Goal: Task Accomplishment & Management: Manage account settings

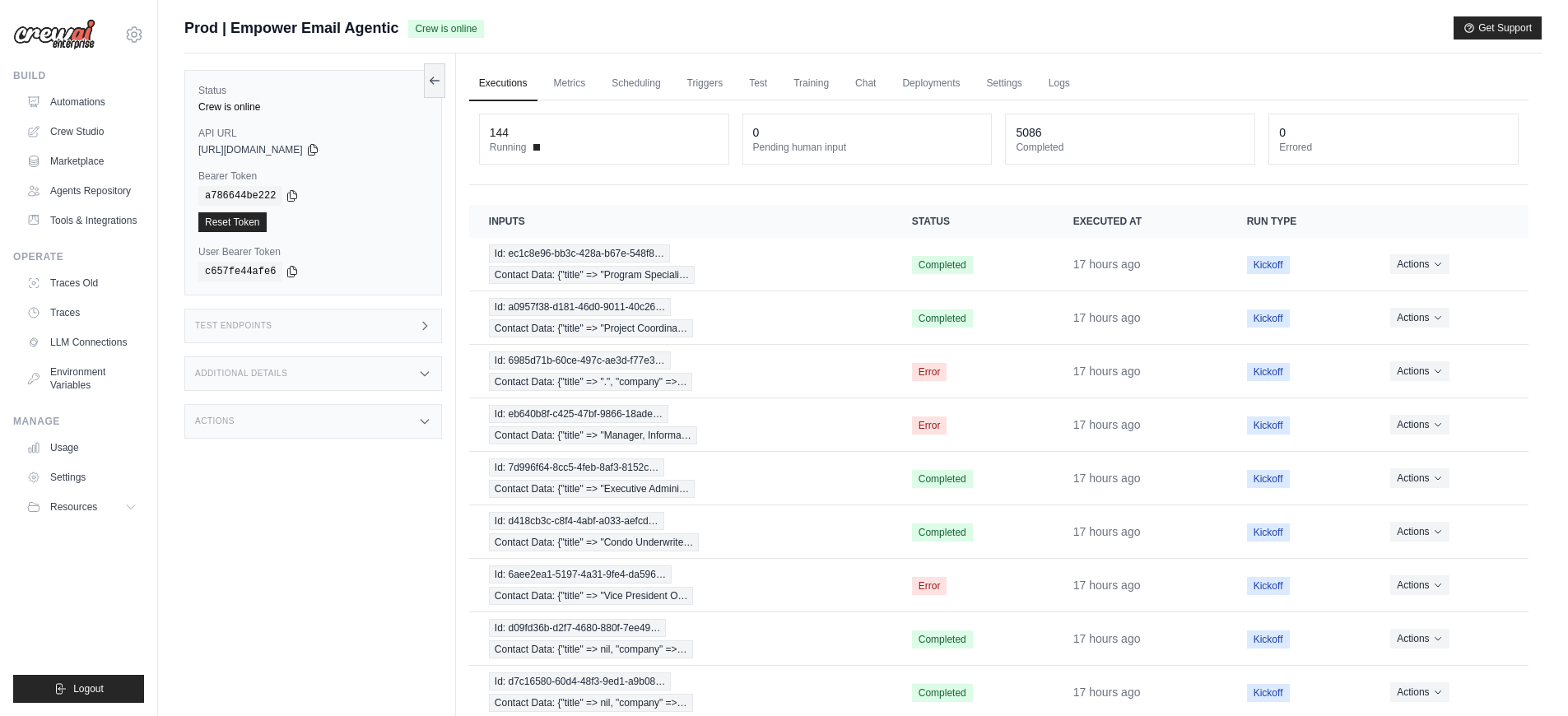
click at [502, 87] on link "Executions" at bounding box center [503, 83] width 68 height 34
click at [55, 113] on link "Automations" at bounding box center [83, 103] width 124 height 27
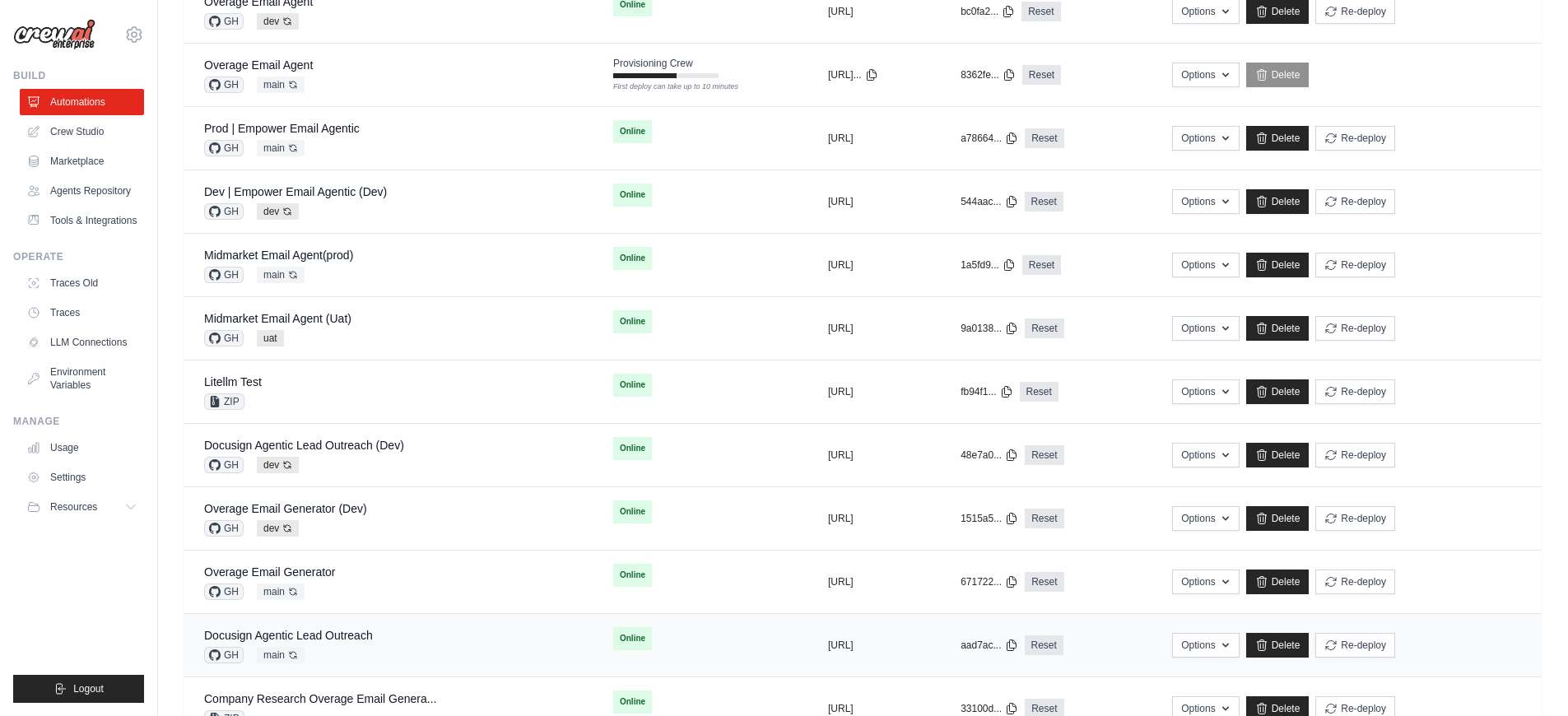
scroll to position [391, 0]
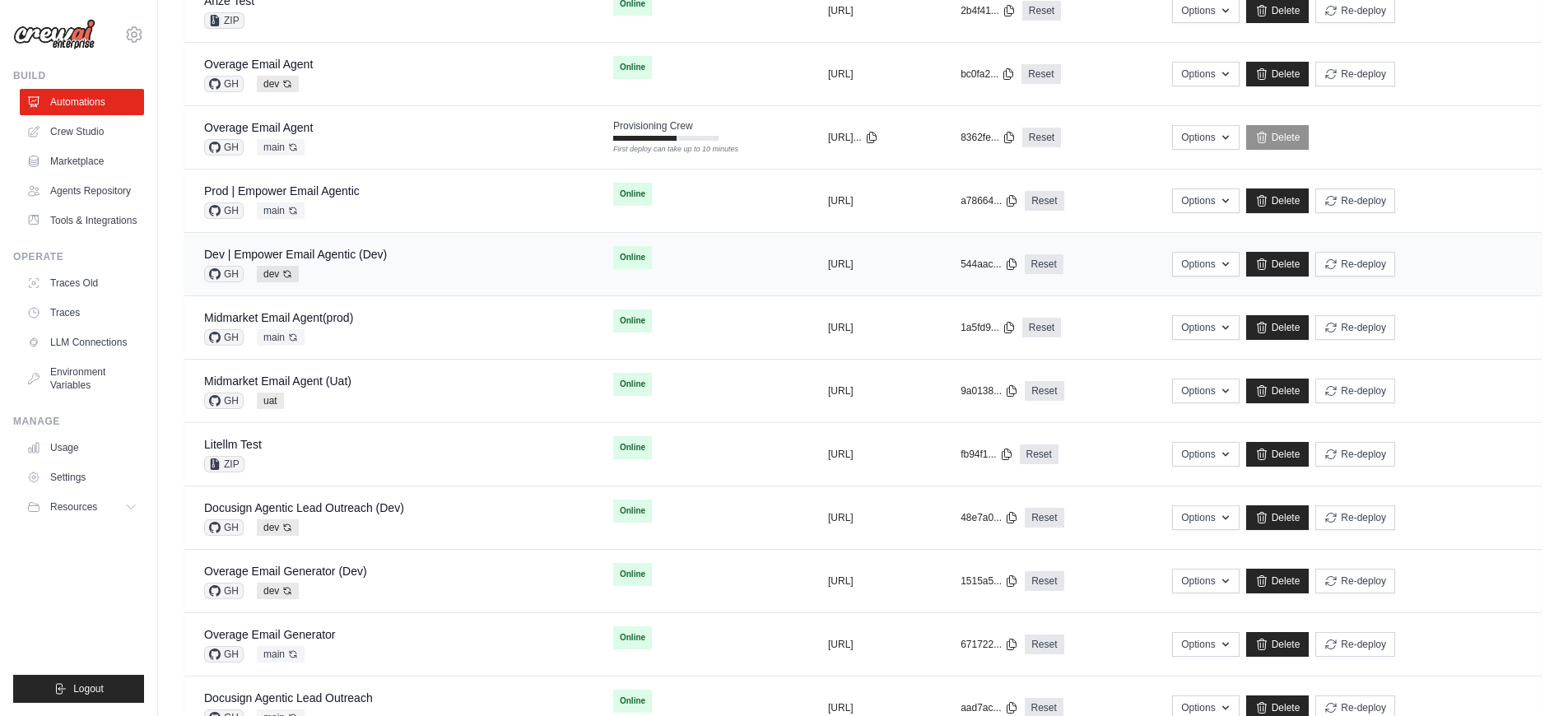
click at [407, 270] on div "Dev | Empower Email Agentic (Dev) GH dev Auto-deploy enabled" at bounding box center [389, 264] width 370 height 36
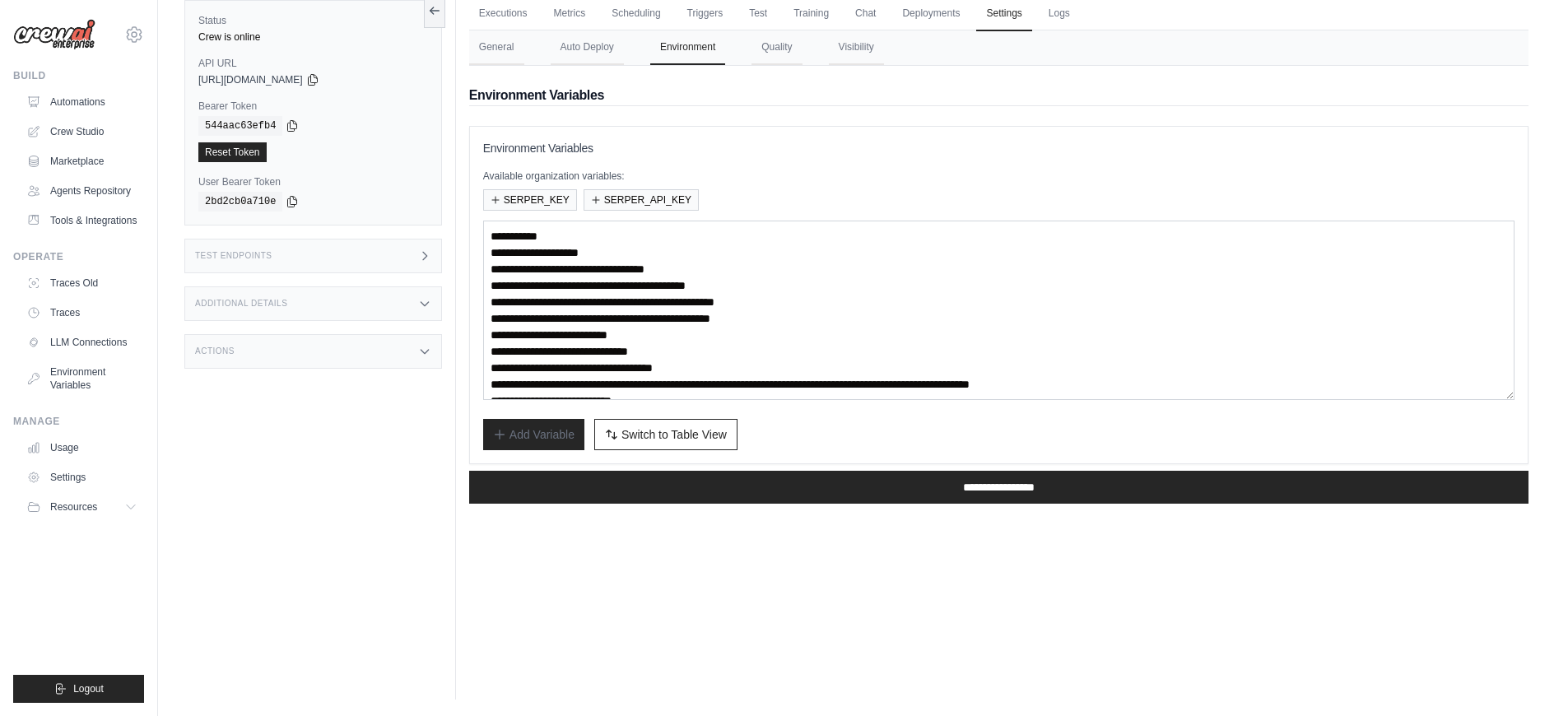
scroll to position [78, 0]
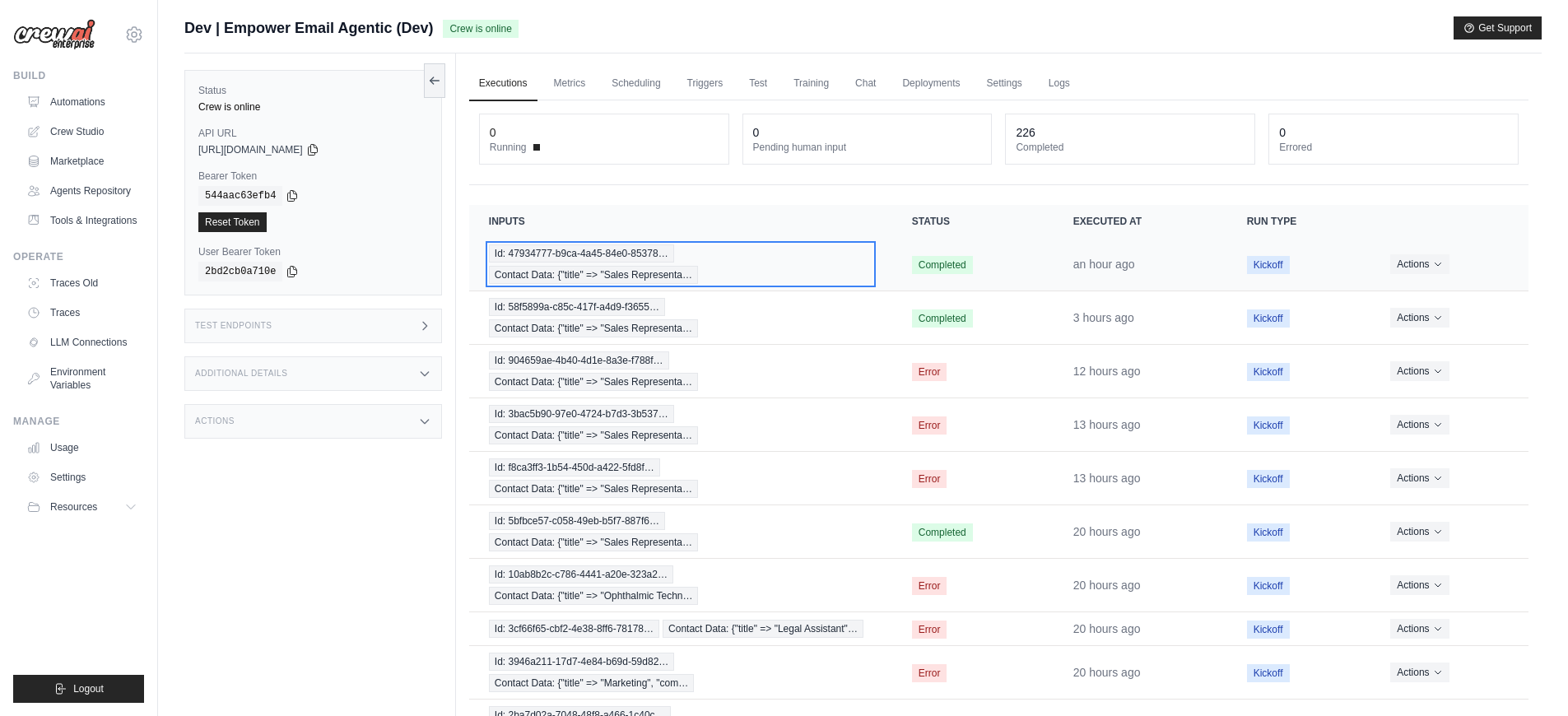
click at [791, 280] on div "Id: 47934777-b9ca-4a45-84e0-85378… Contact Data: {"title" => "Sales Representa…" at bounding box center [681, 264] width 384 height 39
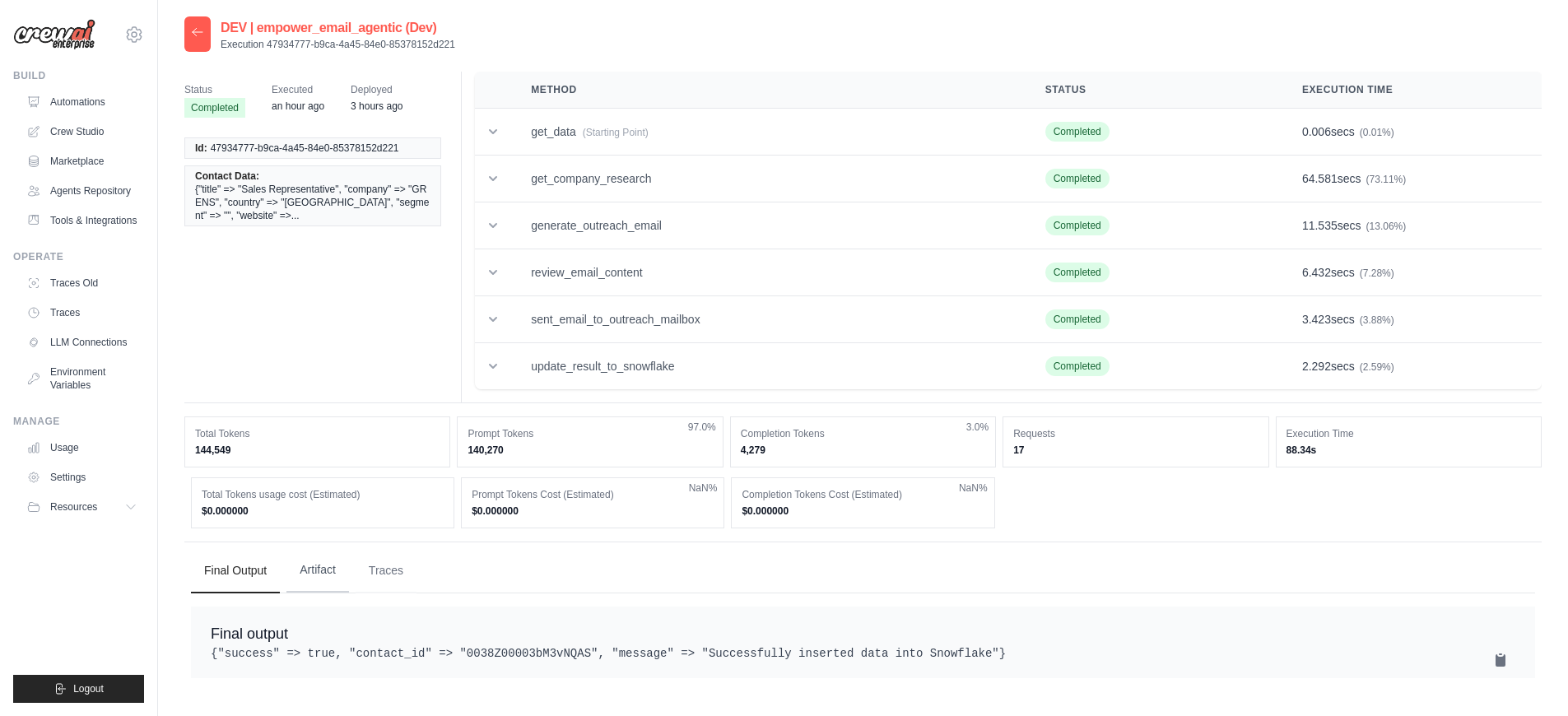
scroll to position [33, 0]
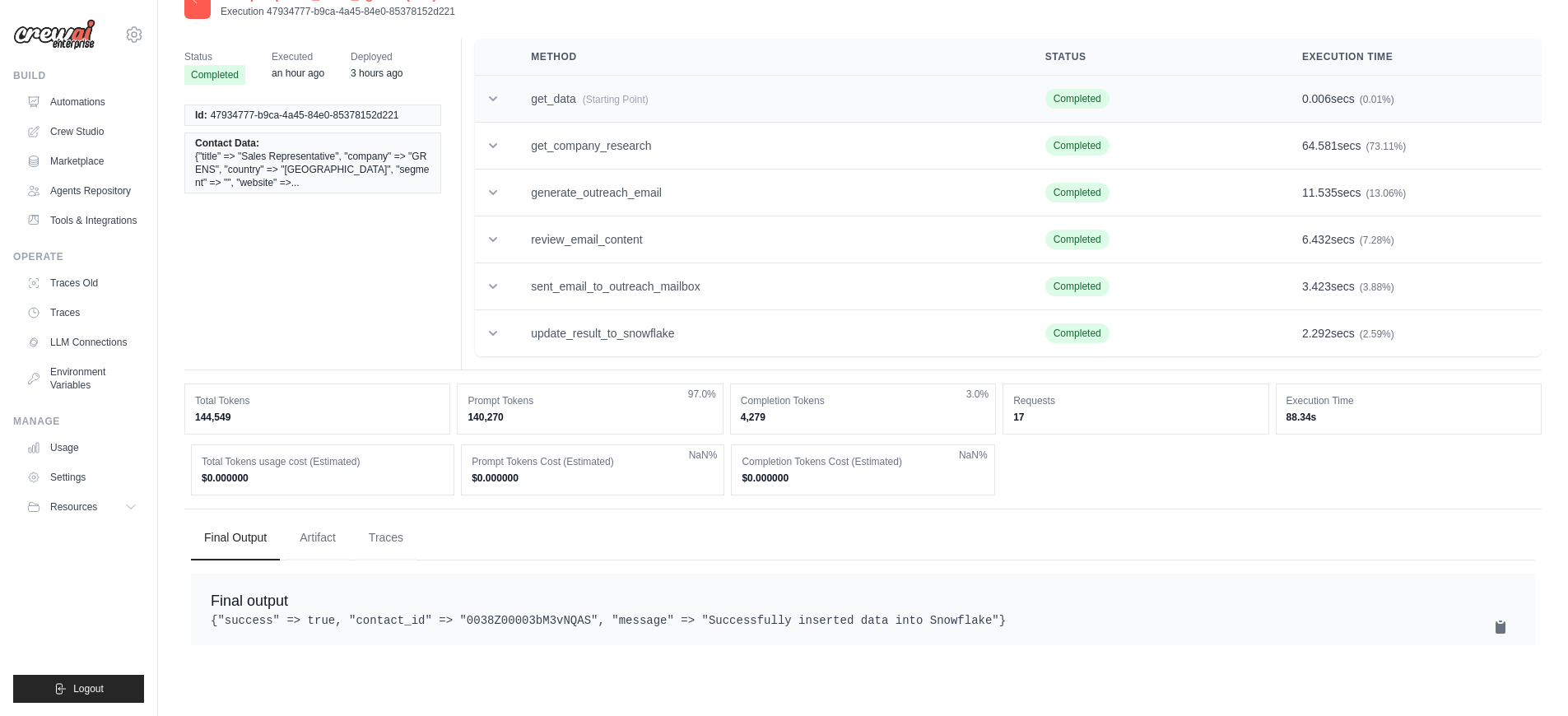
click at [625, 108] on td "get_data (Starting Point)" at bounding box center [768, 99] width 514 height 47
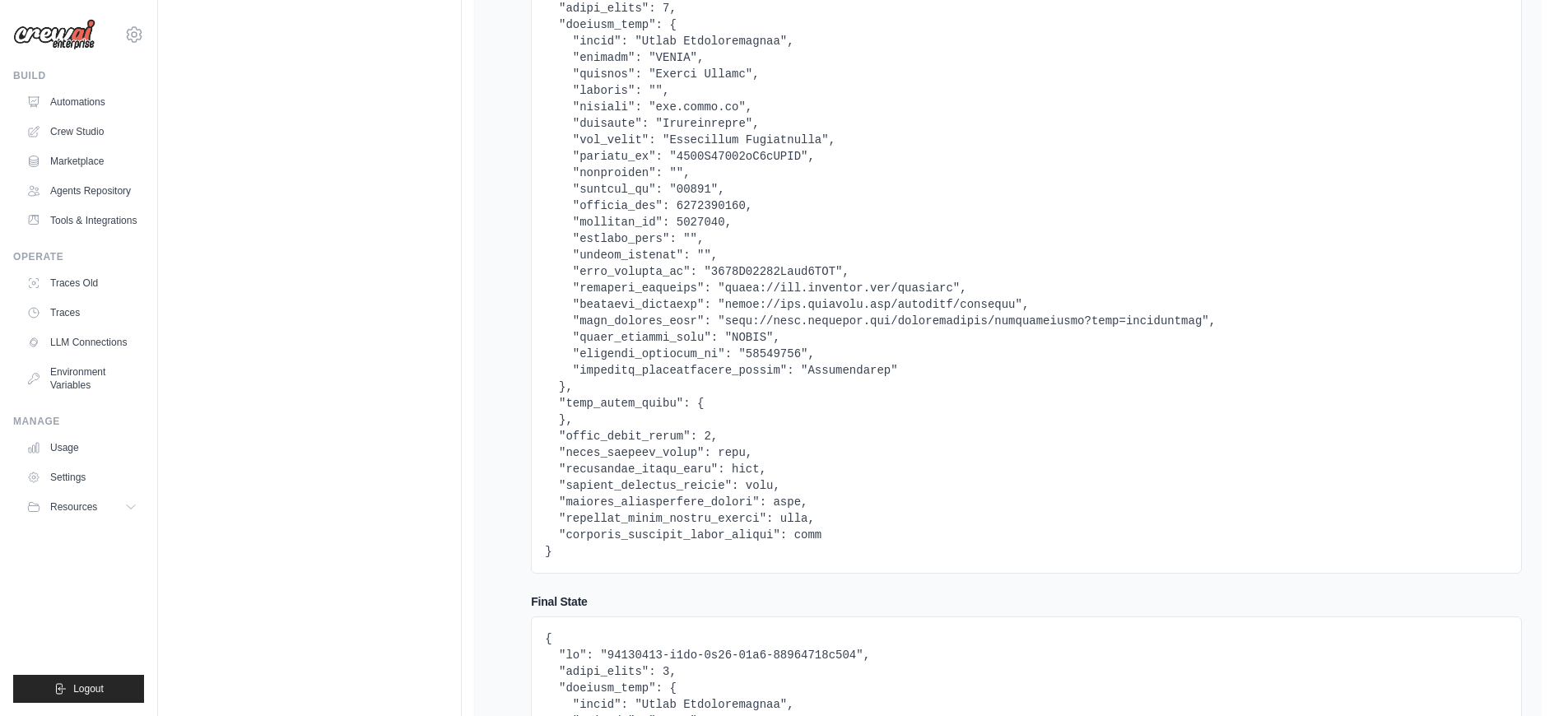
scroll to position [220, 0]
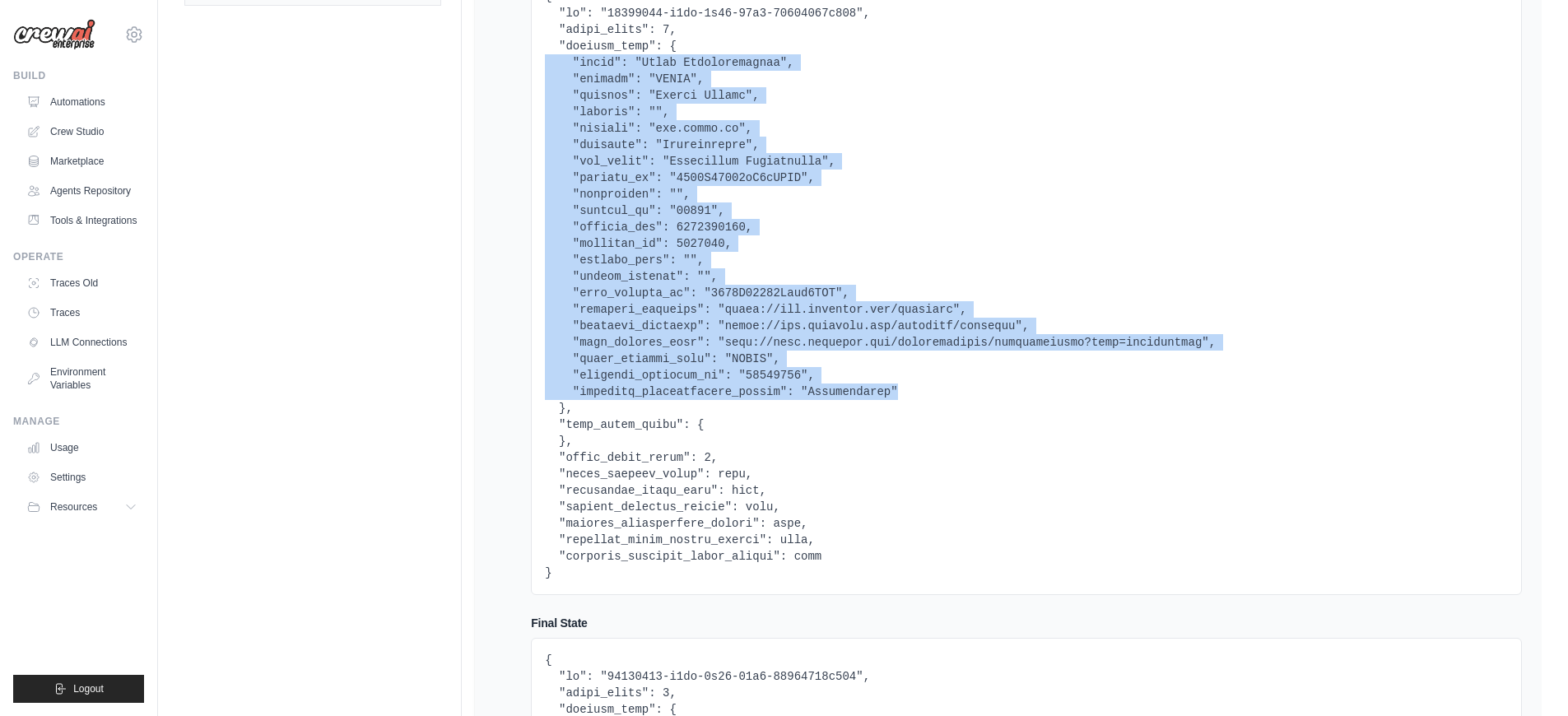
drag, startPoint x: 904, startPoint y: 390, endPoint x: 537, endPoint y: 62, distance: 492.2
click at [537, 62] on div at bounding box center [1026, 285] width 991 height 621
copy pre ""title": "Sales Representative", "company": "GRENS", "country": "United States"…"
drag, startPoint x: 672, startPoint y: 45, endPoint x: 563, endPoint y: 407, distance: 378.1
click at [563, 407] on pre at bounding box center [1026, 285] width 963 height 592
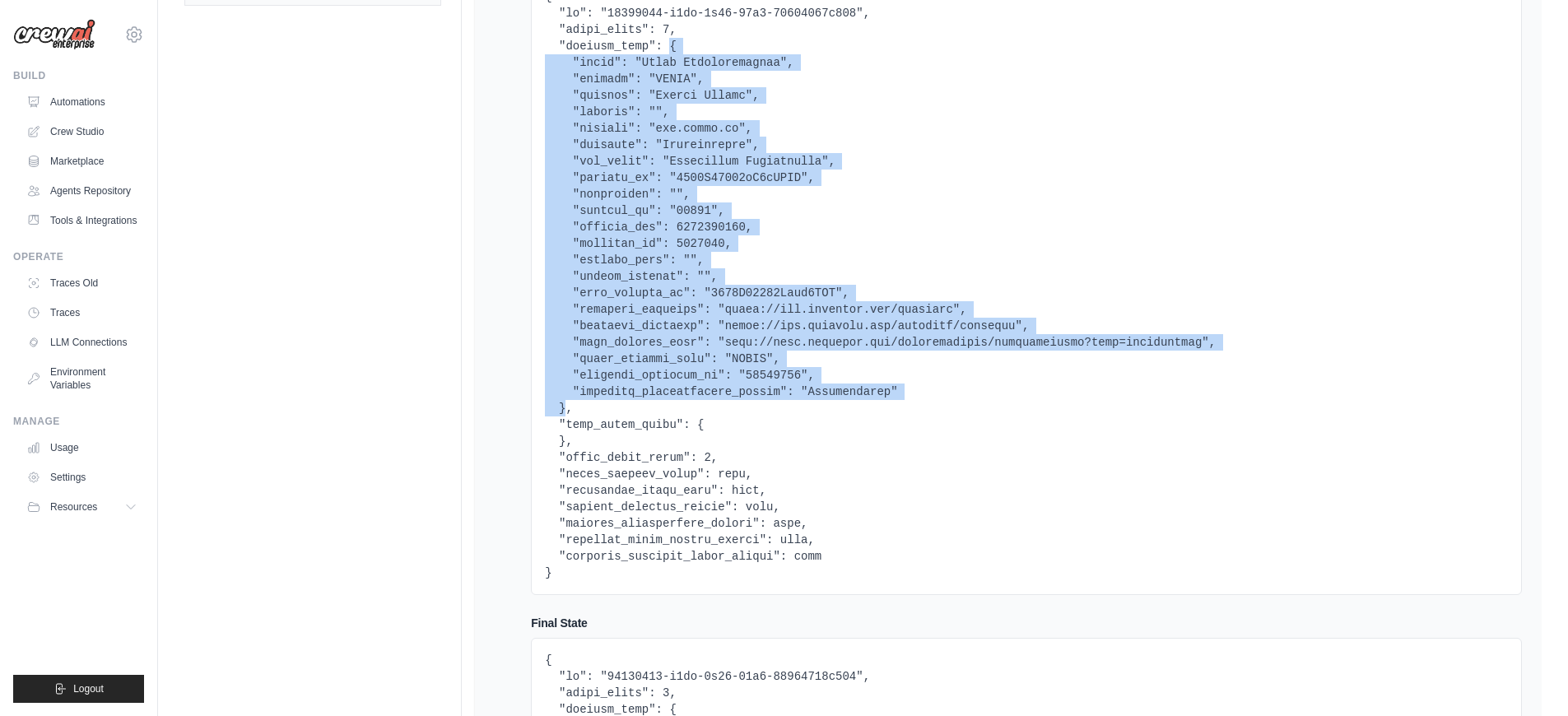
copy pre "{ "title": "Sales Representative", "company": "GRENS", "country": "United State…"
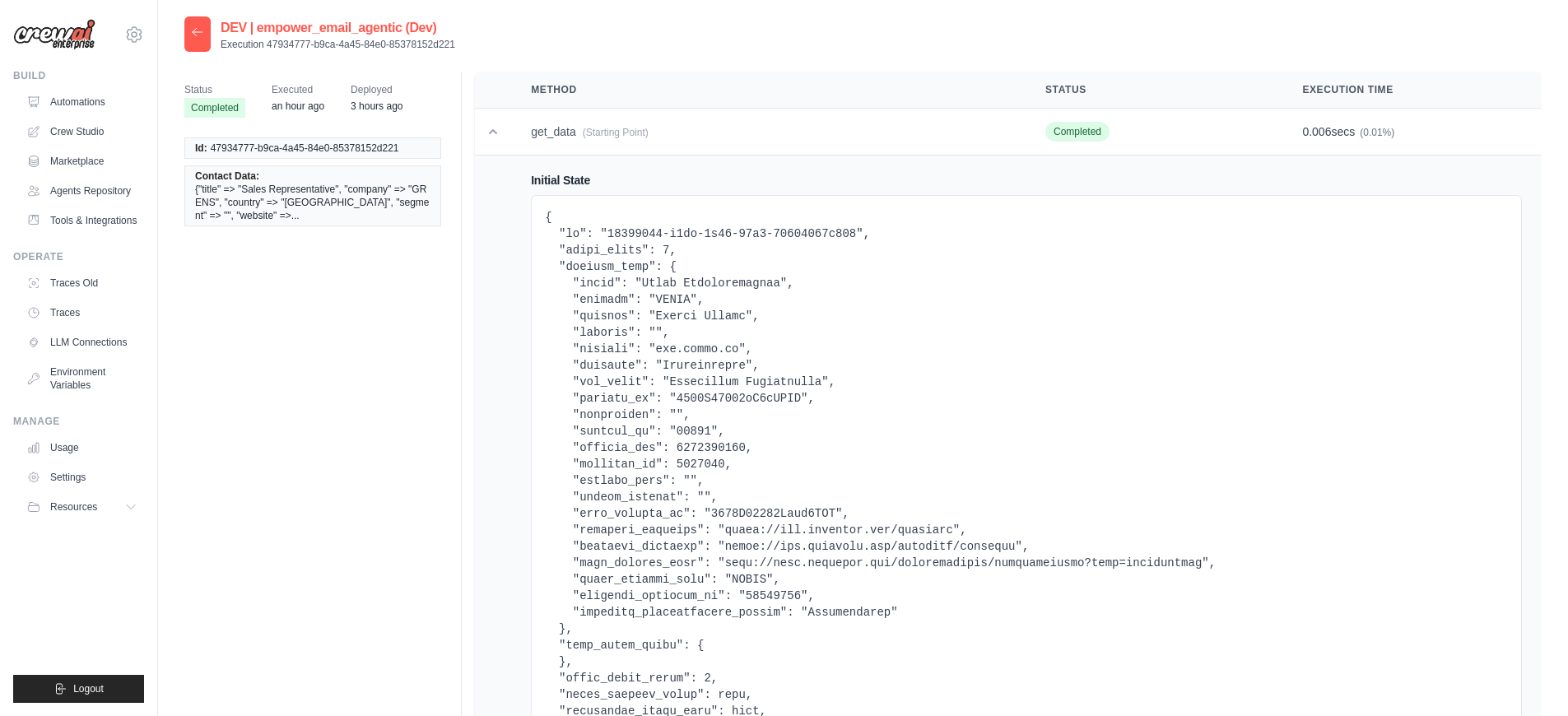
click at [198, 40] on div at bounding box center [198, 34] width 27 height 35
click at [199, 38] on icon at bounding box center [198, 33] width 13 height 13
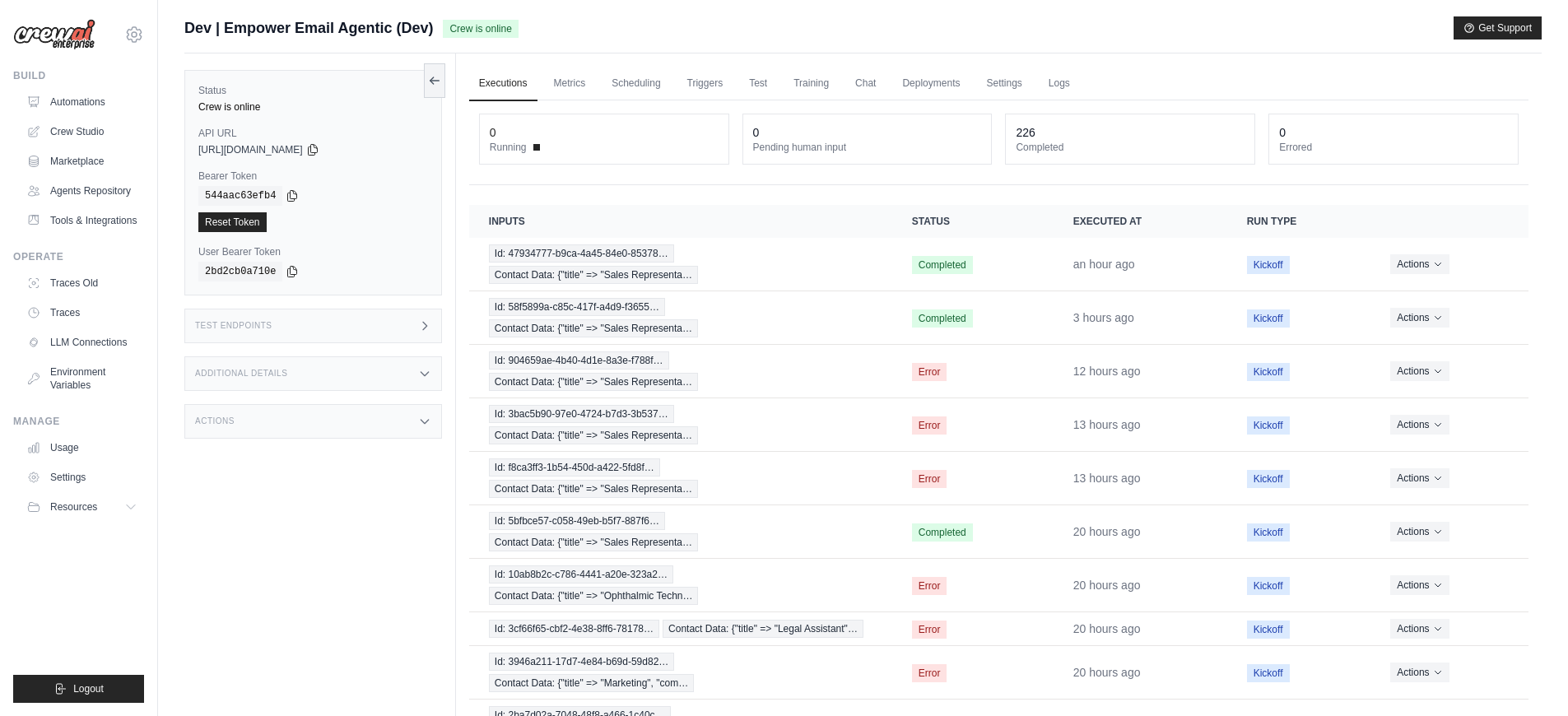
click at [299, 325] on div "Test Endpoints" at bounding box center [313, 325] width 258 height 34
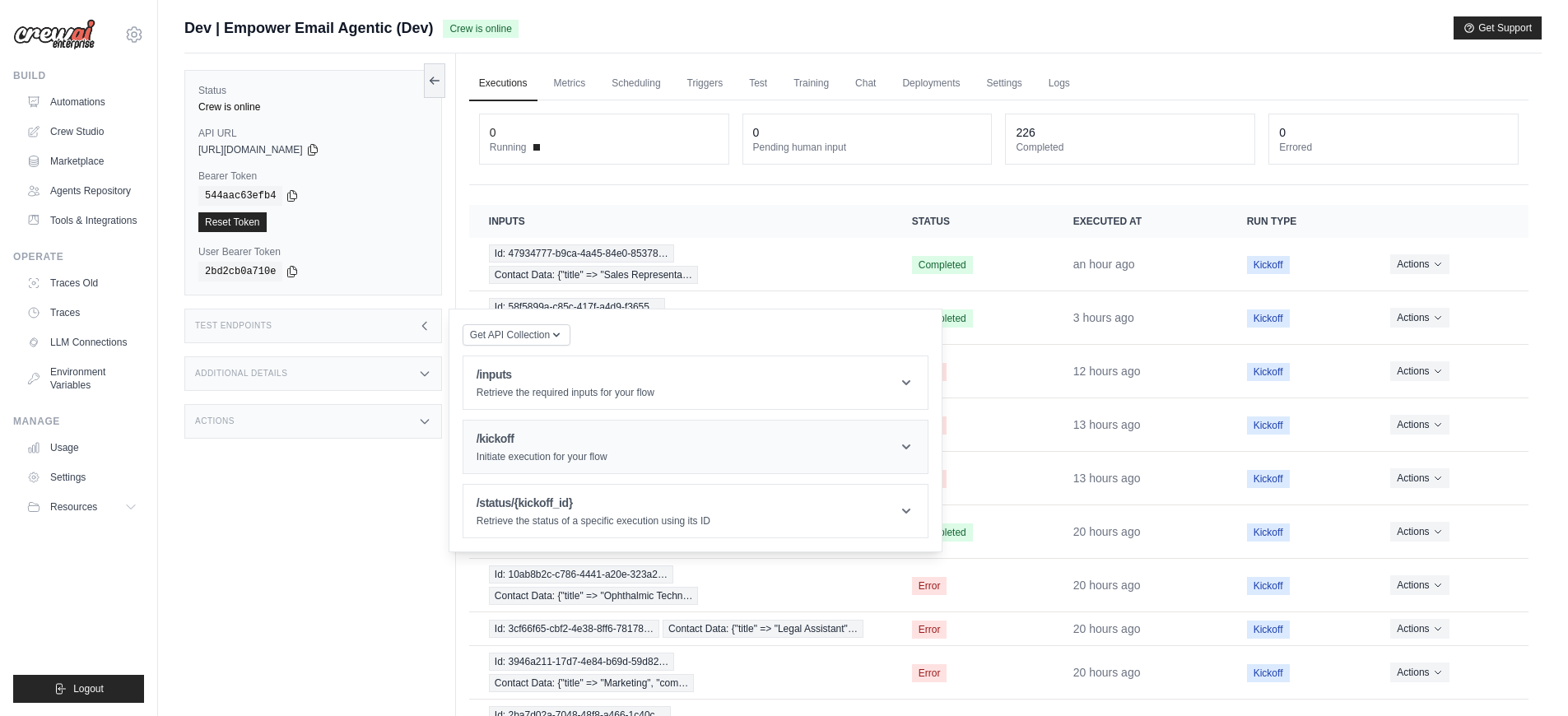
click at [654, 445] on header "/kickoff Initiate execution for your flow" at bounding box center [695, 446] width 464 height 53
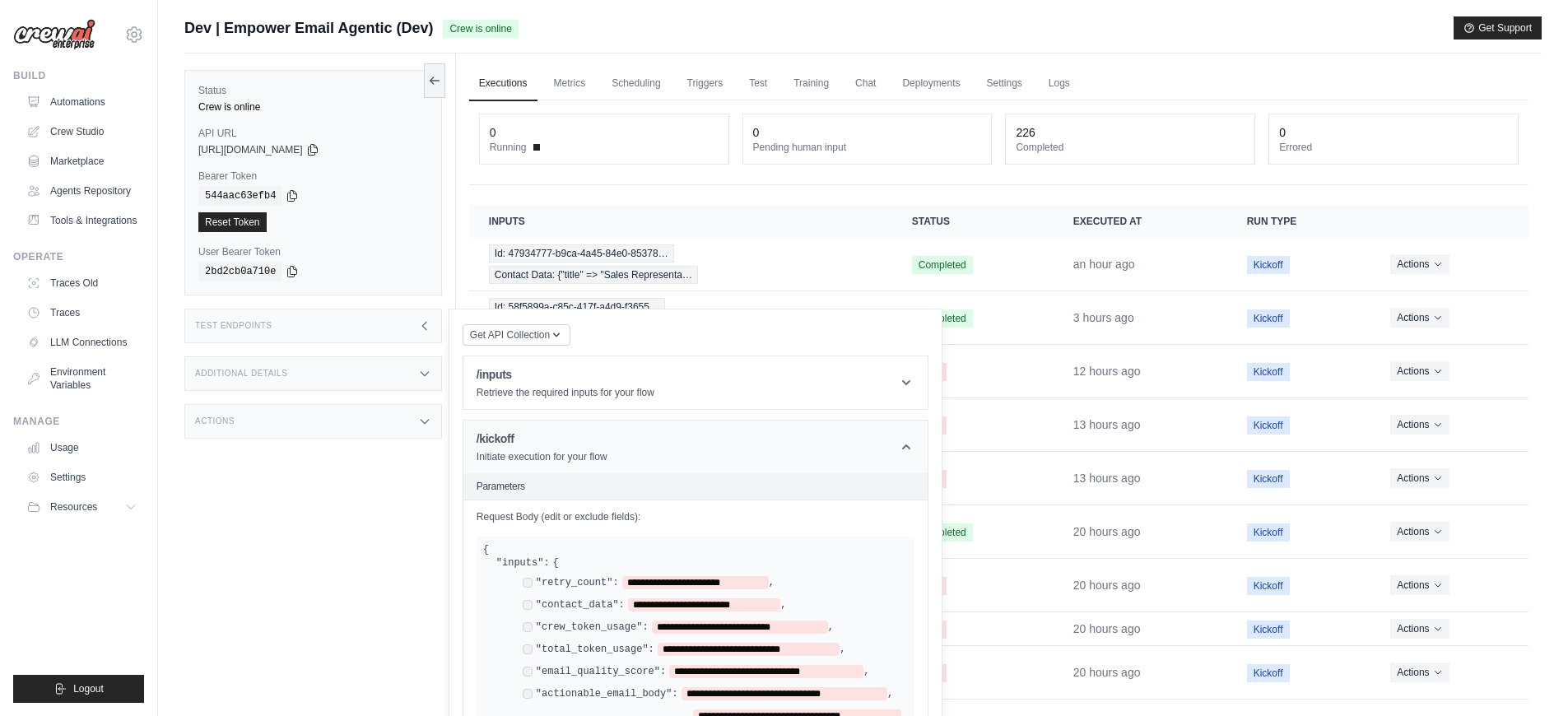
scroll to position [221, 0]
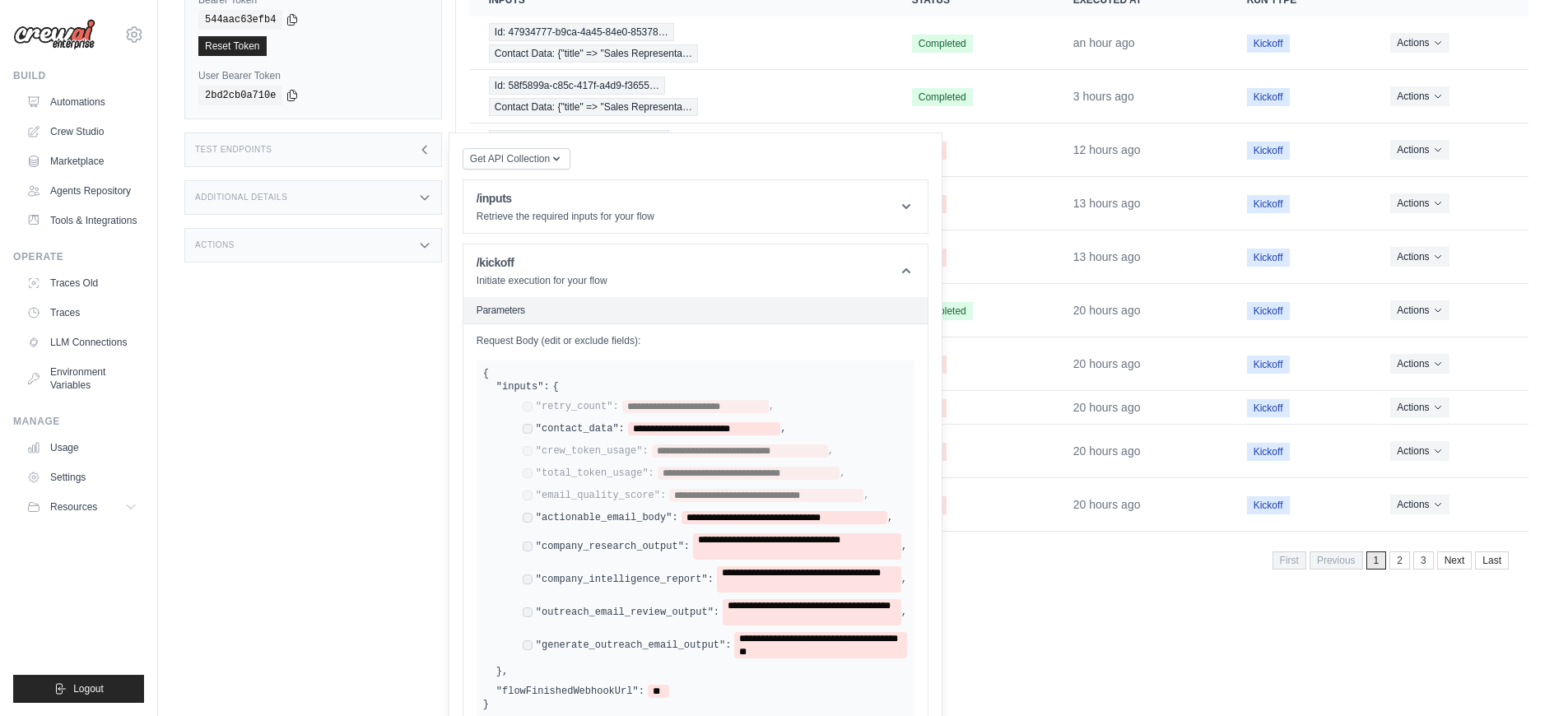
click at [526, 519] on div "**********" at bounding box center [708, 517] width 371 height 13
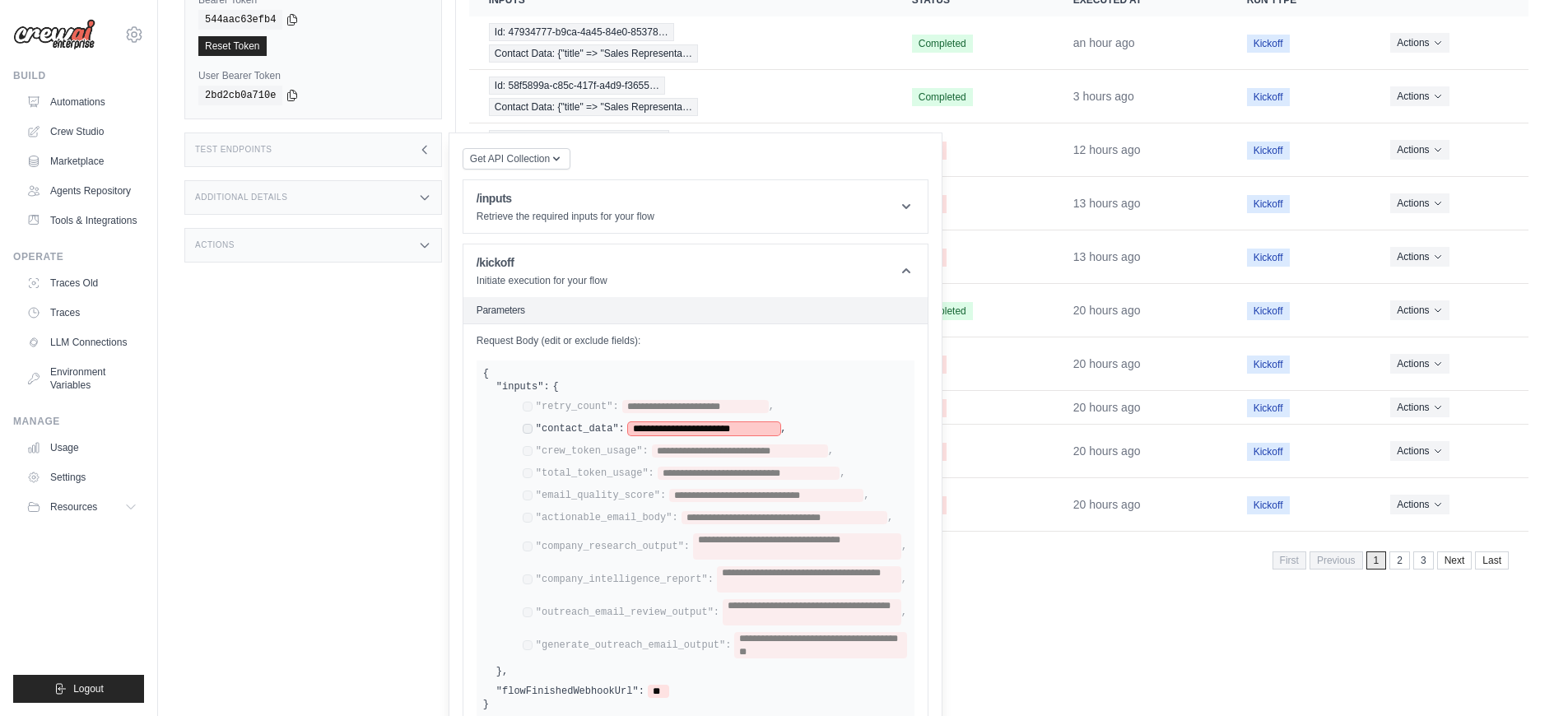
click at [684, 431] on span "**********" at bounding box center [703, 429] width 152 height 13
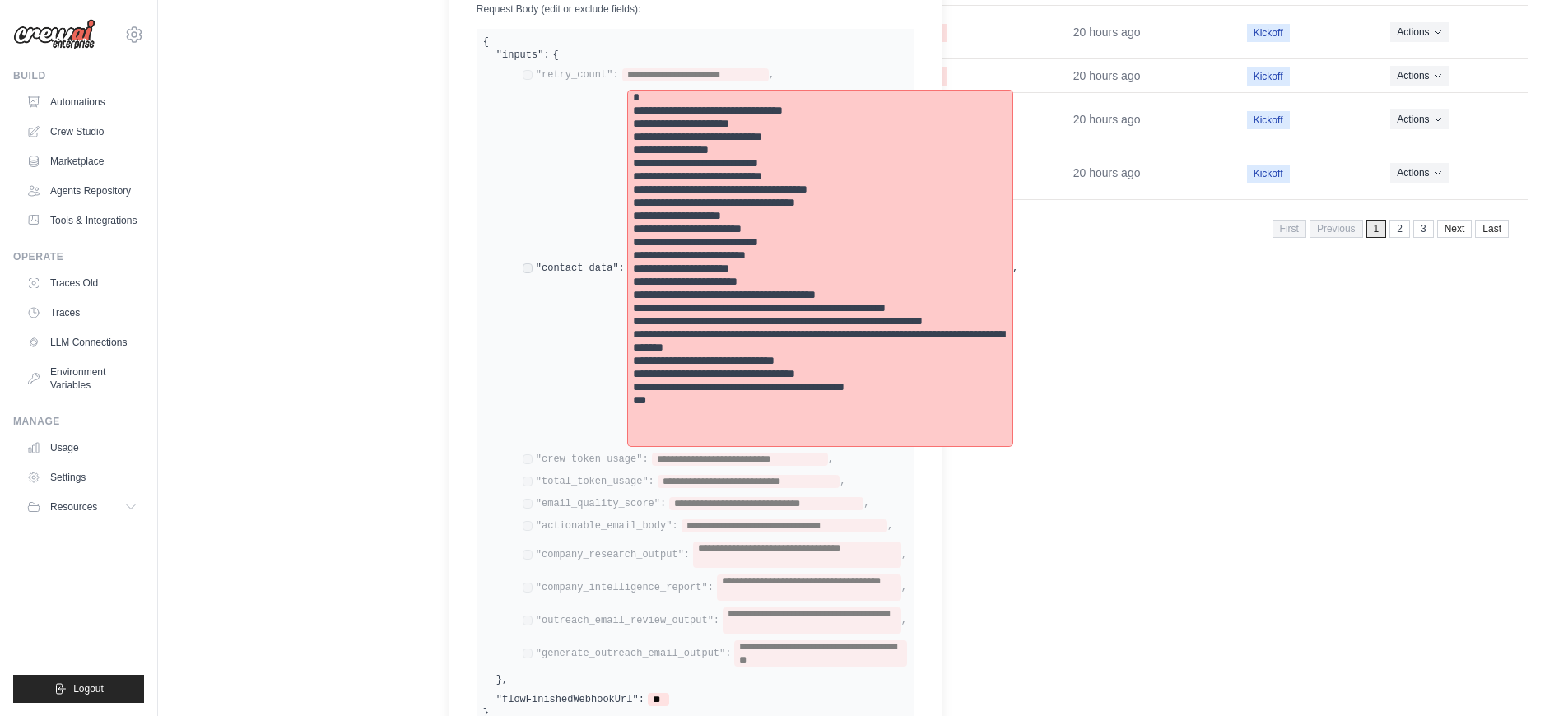
scroll to position [691, 0]
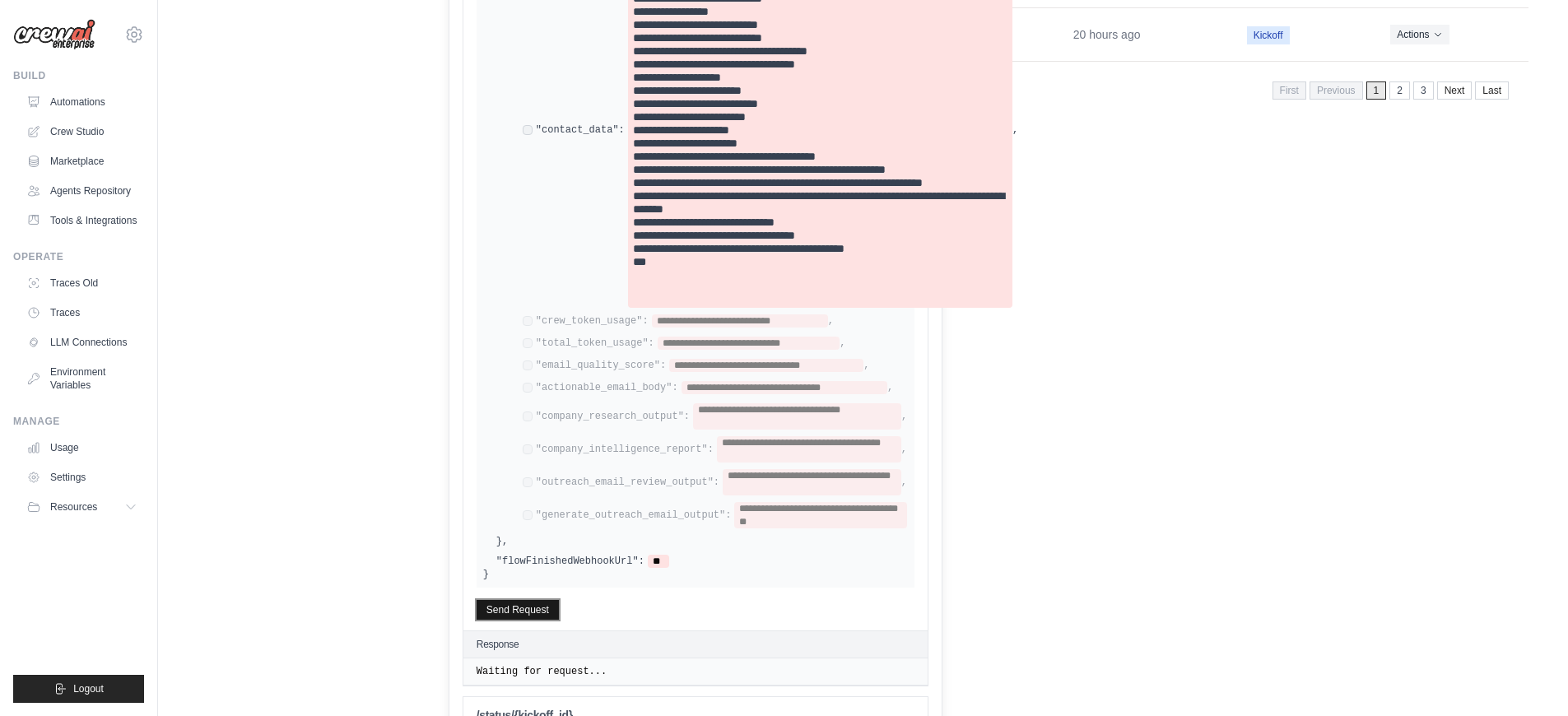
click at [555, 607] on button "Send Request" at bounding box center [517, 610] width 83 height 20
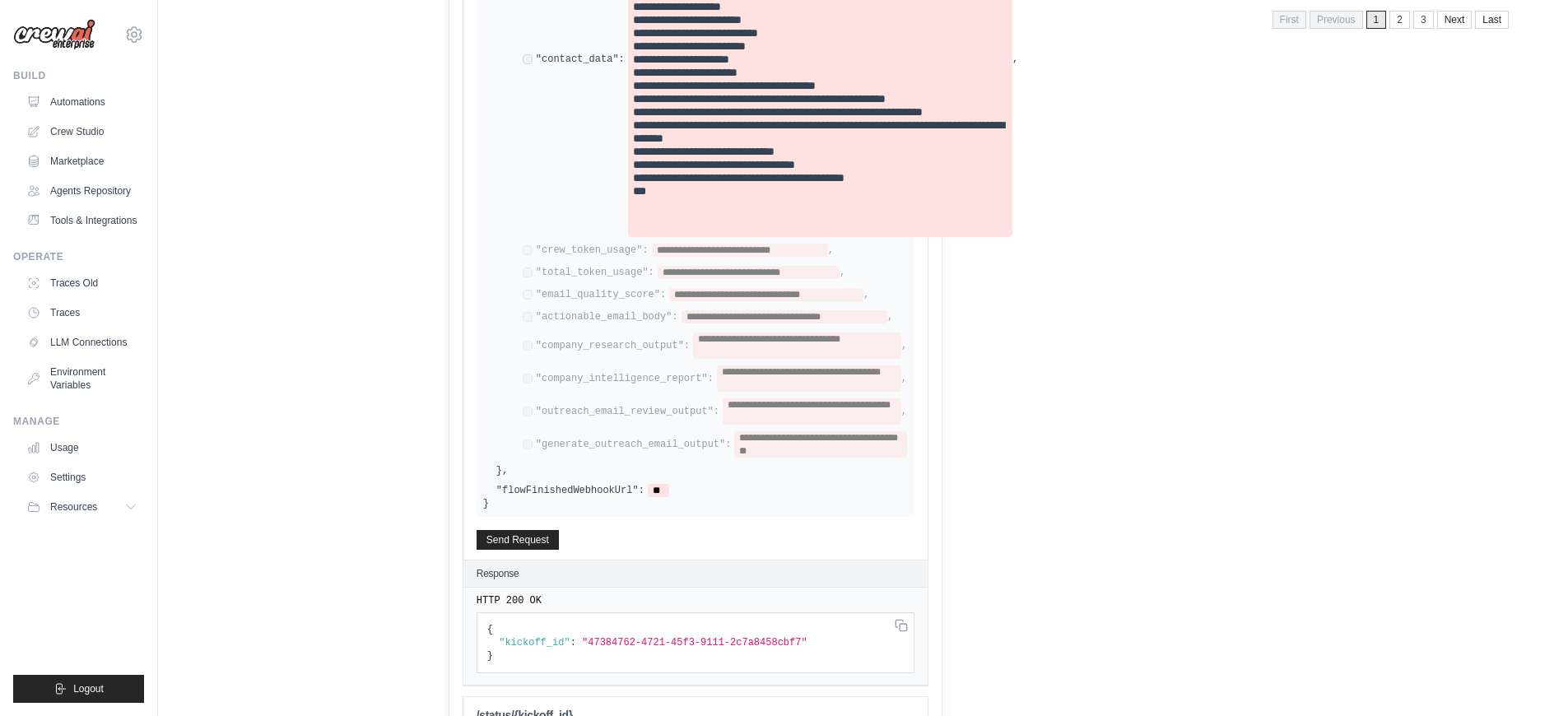
scroll to position [0, 0]
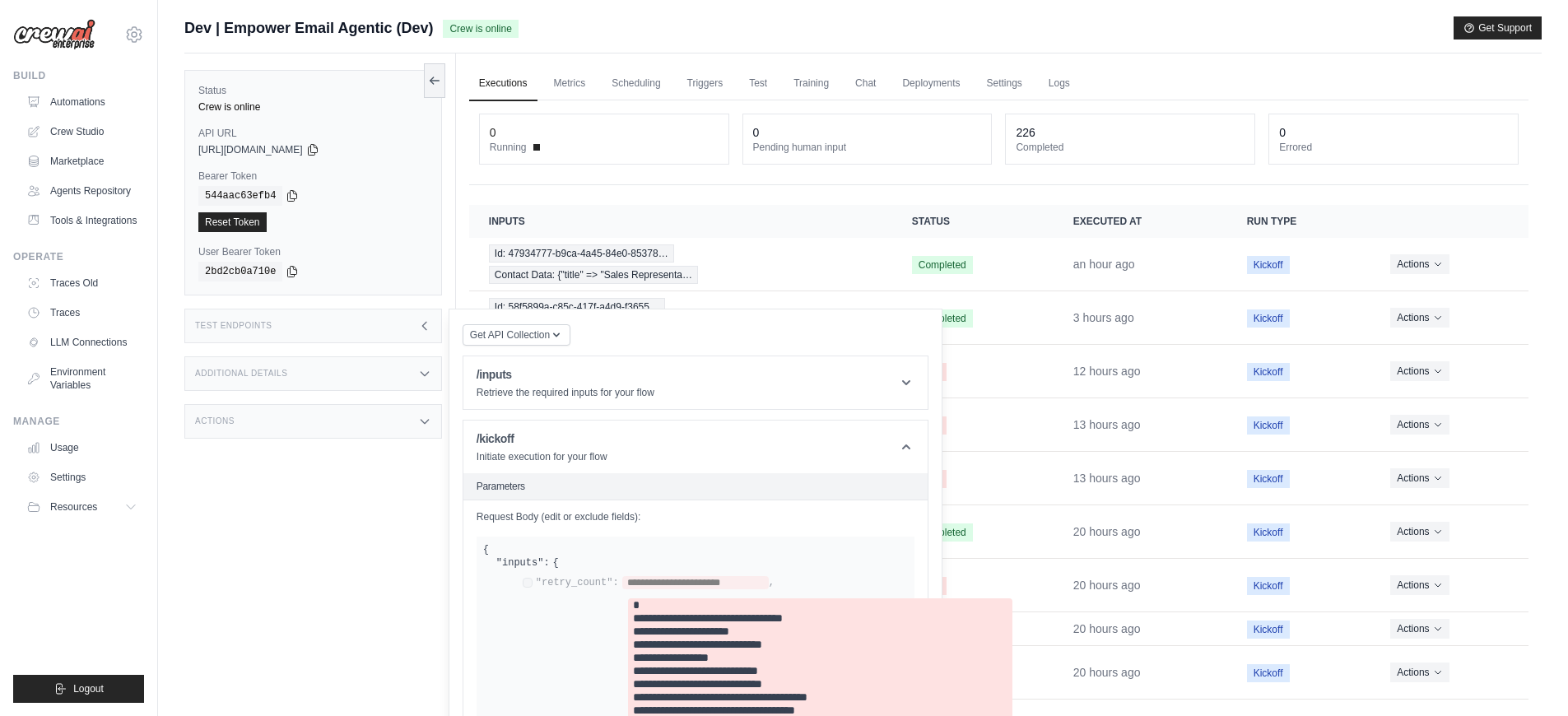
click at [506, 80] on link "Executions" at bounding box center [503, 83] width 68 height 34
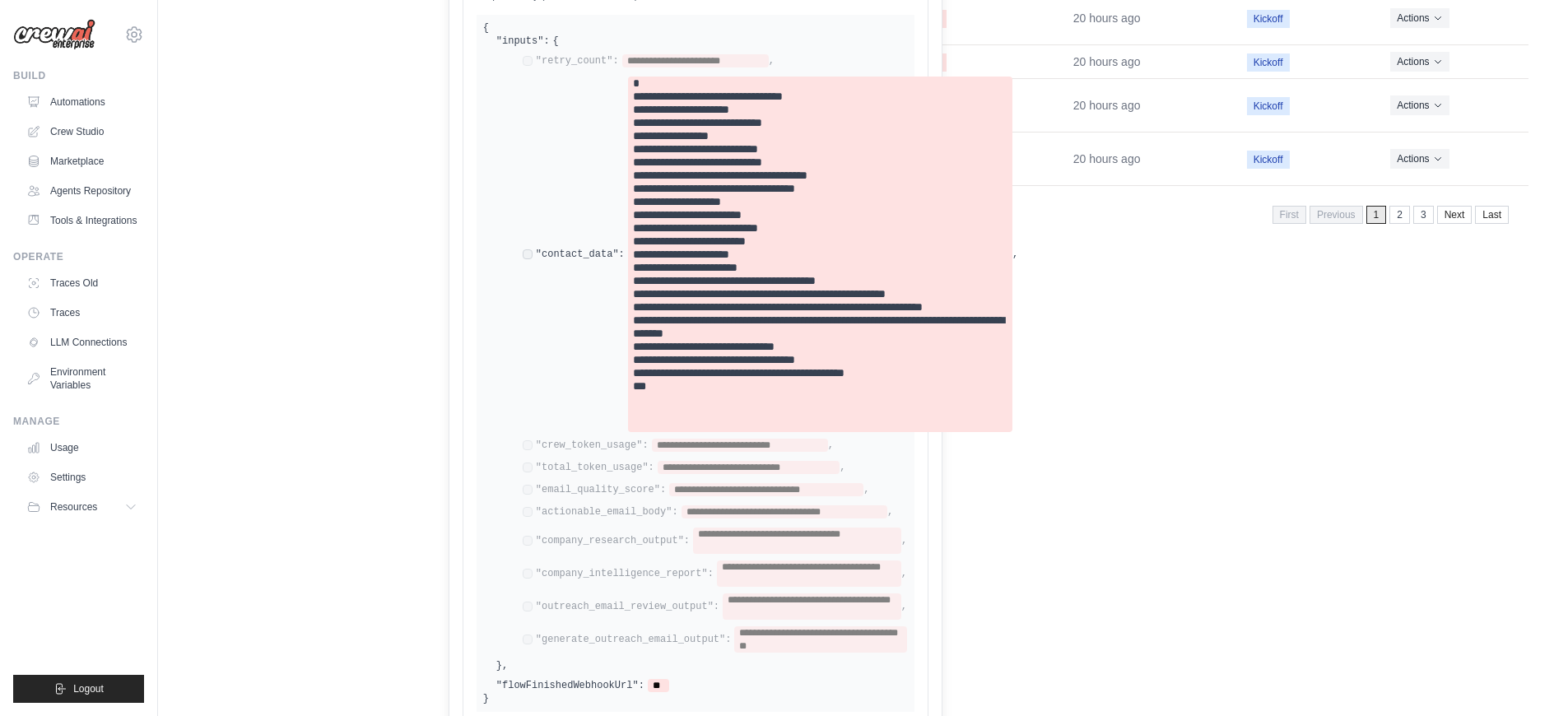
scroll to position [762, 0]
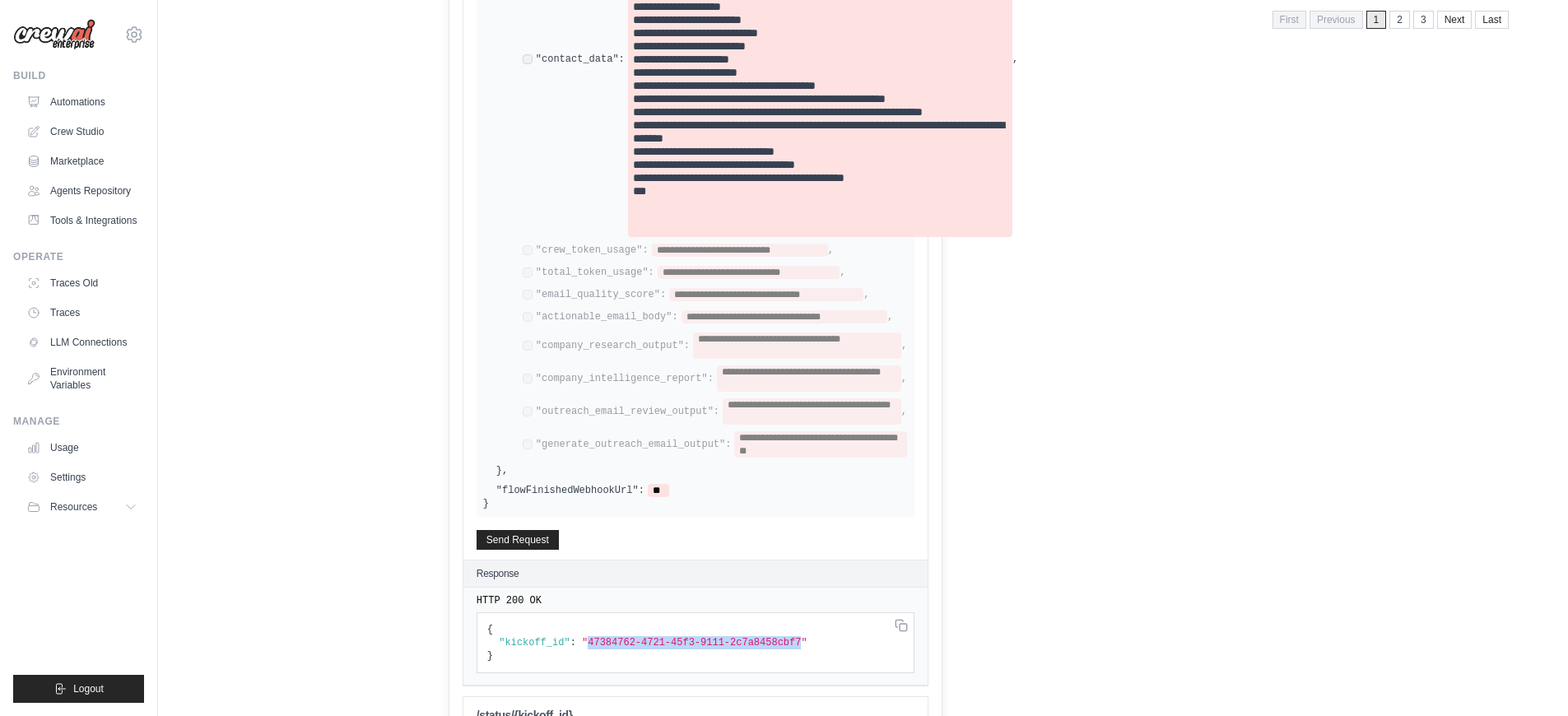
drag, startPoint x: 803, startPoint y: 638, endPoint x: 589, endPoint y: 638, distance: 214.0
click at [589, 638] on span ""47384762-4721-45f3-9111-2c7a8458cbf7"" at bounding box center [694, 643] width 225 height 12
copy span "47384762-4721-45f3-9111-2c7a8458cbf7"
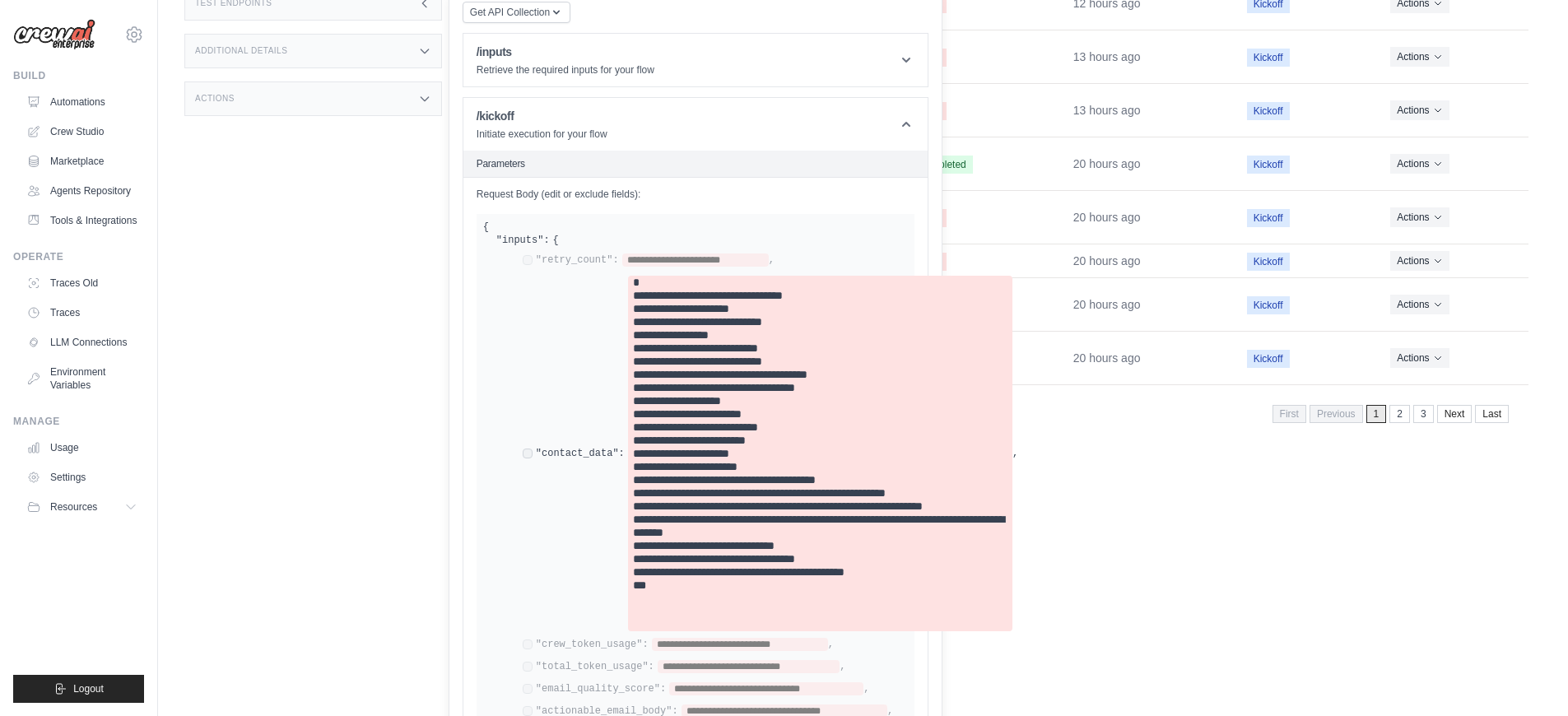
scroll to position [0, 0]
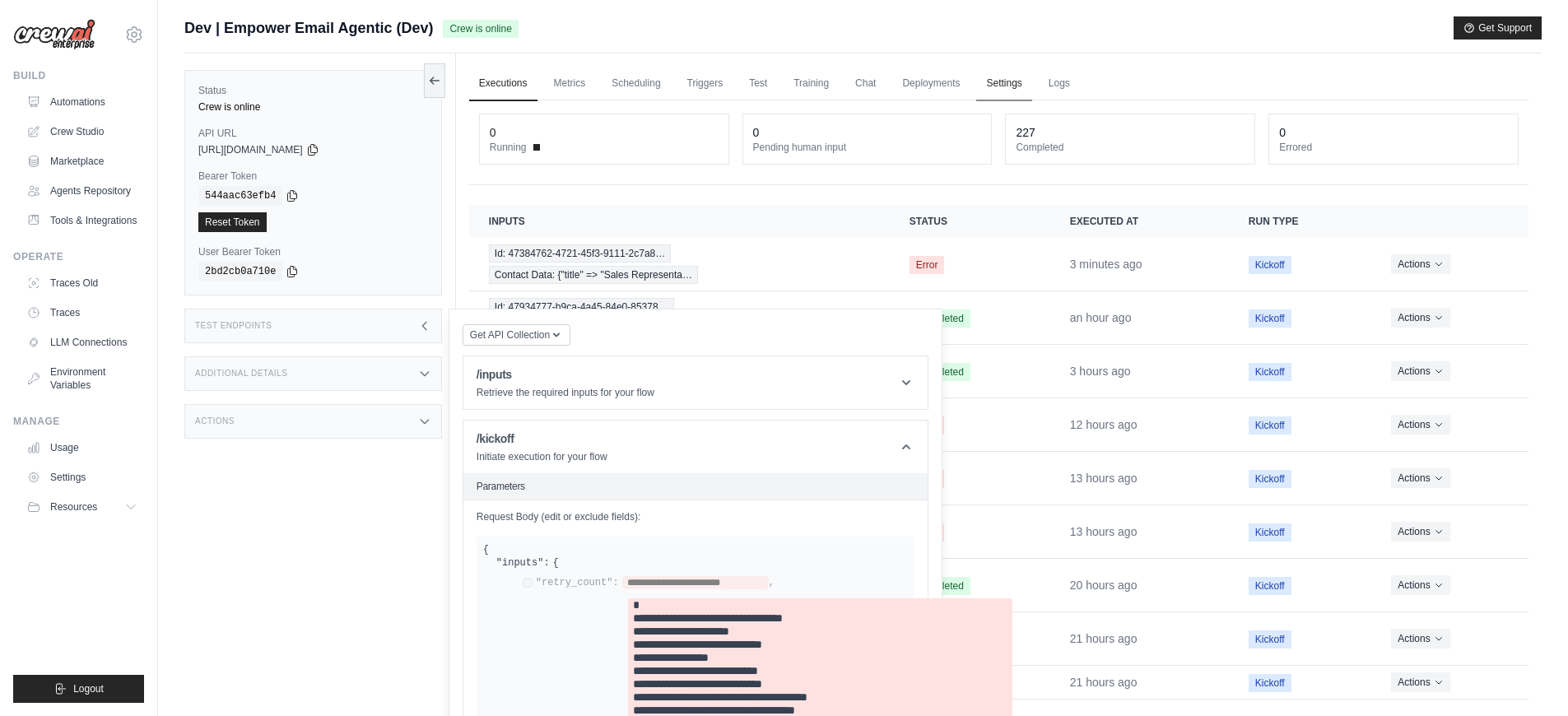
click at [996, 71] on link "Settings" at bounding box center [1004, 83] width 55 height 34
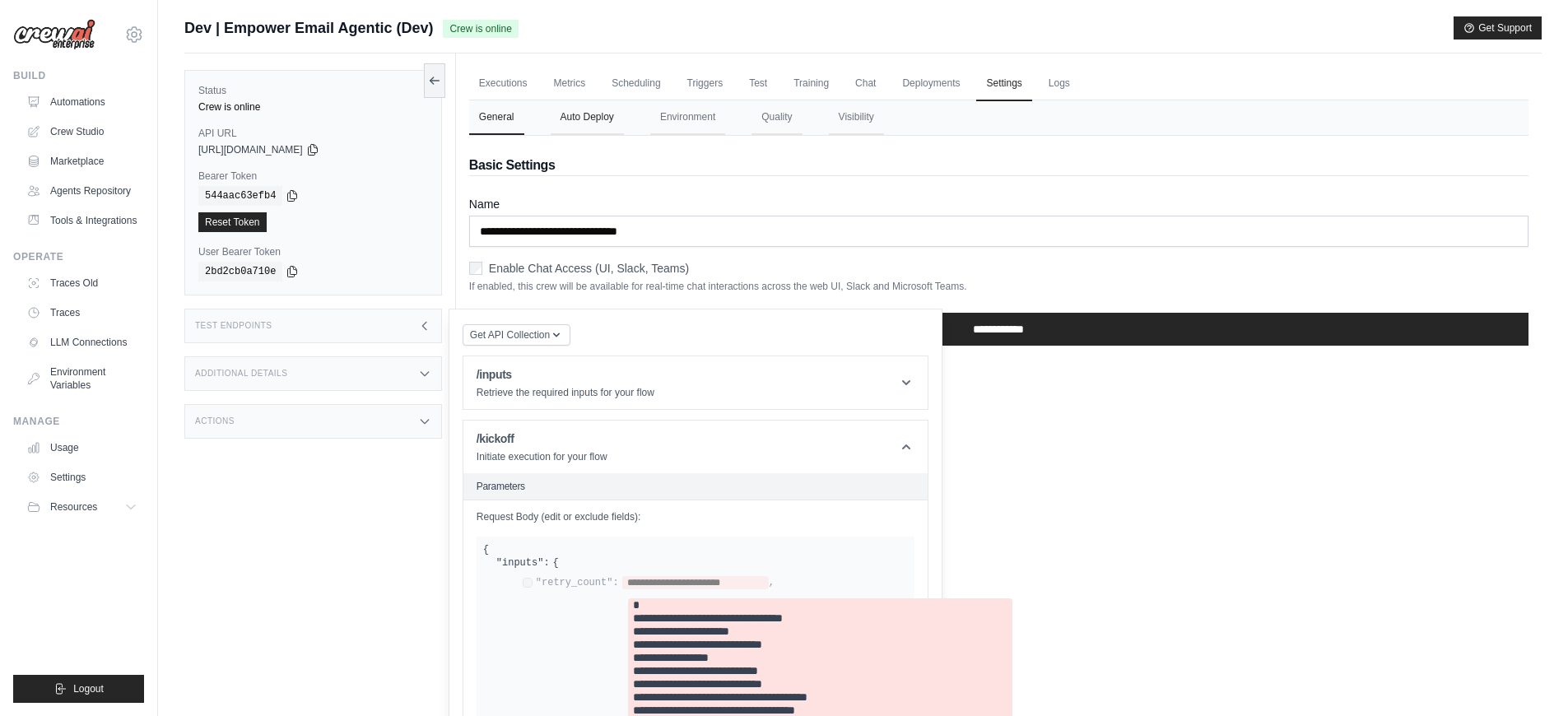
click at [592, 119] on button "Auto Deploy" at bounding box center [587, 117] width 73 height 34
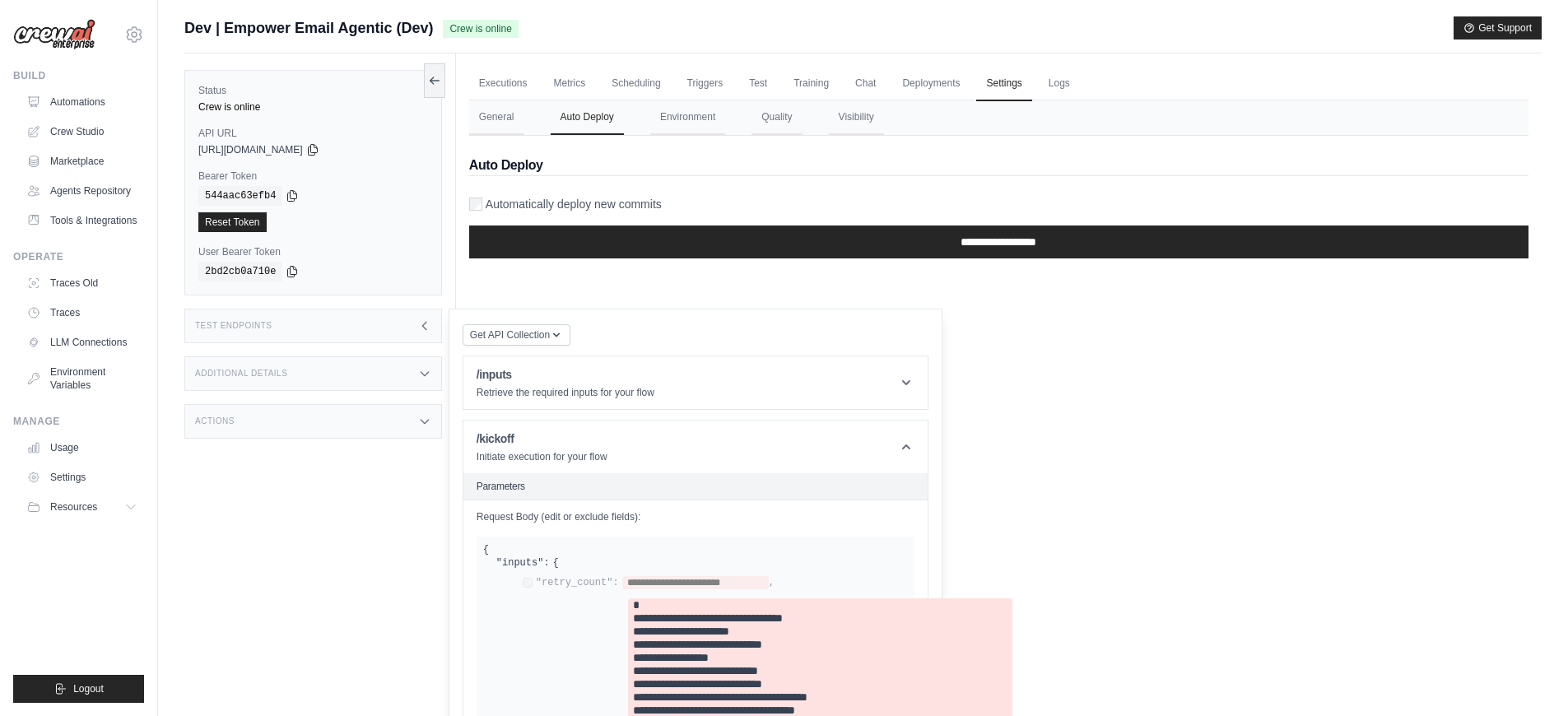
click at [310, 316] on div "Test Endpoints" at bounding box center [313, 325] width 258 height 34
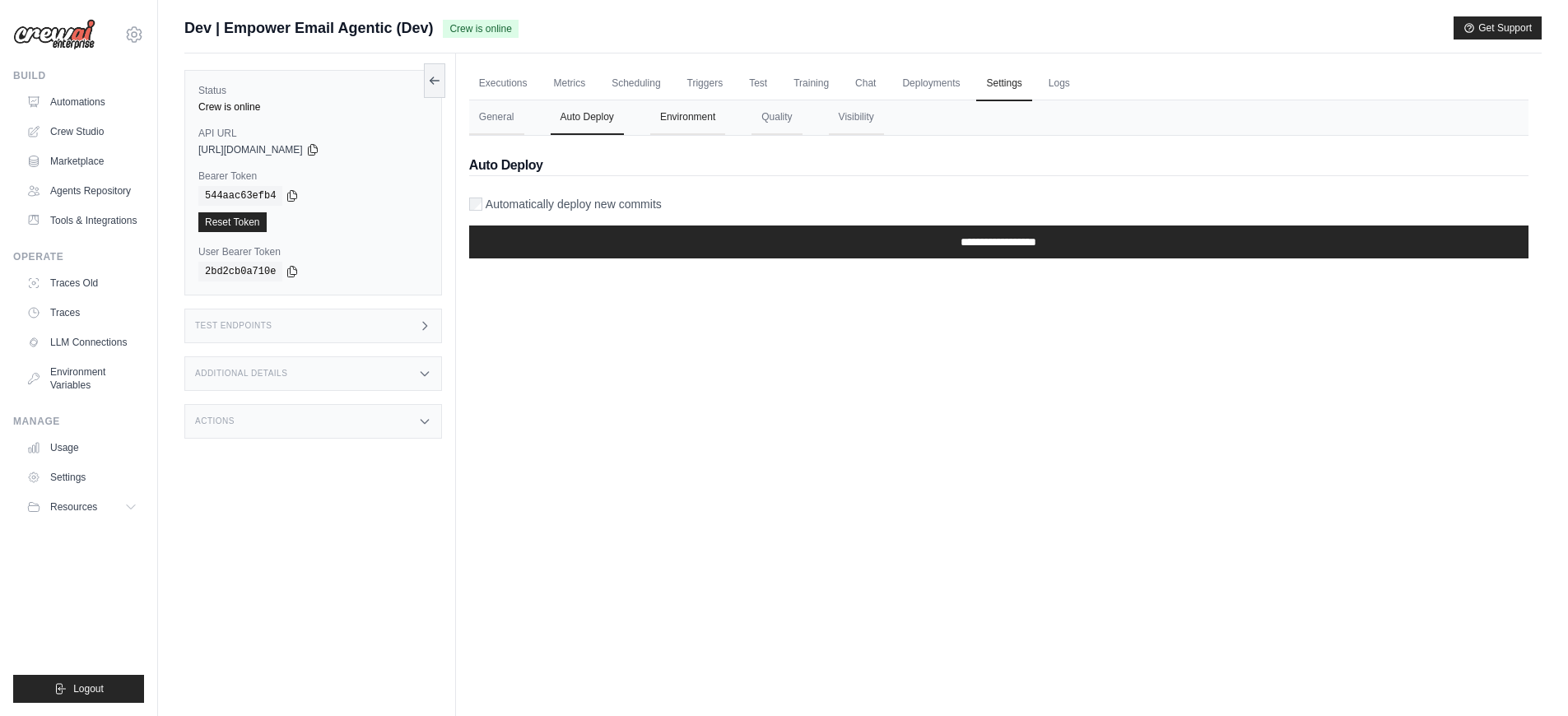
click at [677, 123] on button "Environment" at bounding box center [688, 117] width 75 height 34
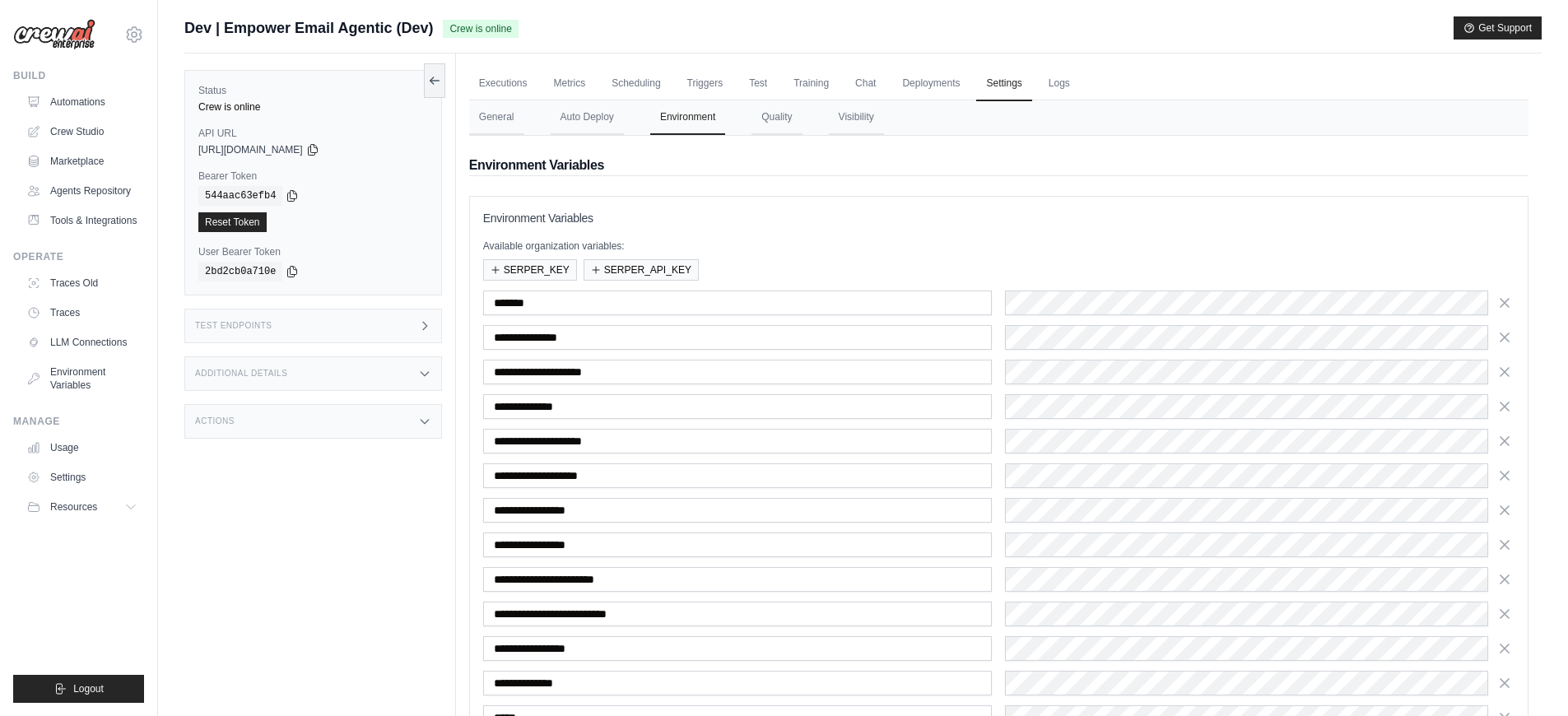
scroll to position [224, 0]
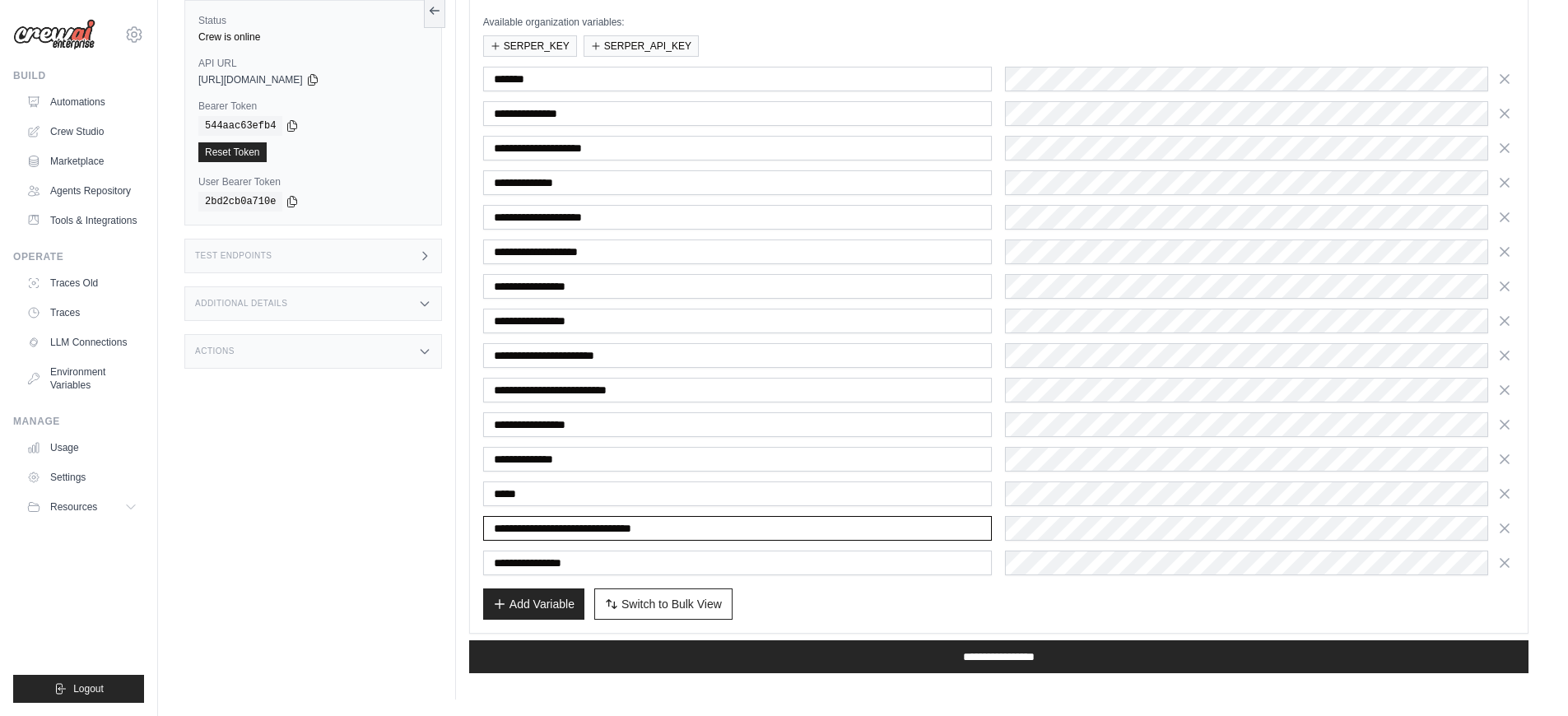
click at [787, 526] on input "**********" at bounding box center [738, 528] width 509 height 25
click at [800, 529] on input "**********" at bounding box center [738, 528] width 509 height 25
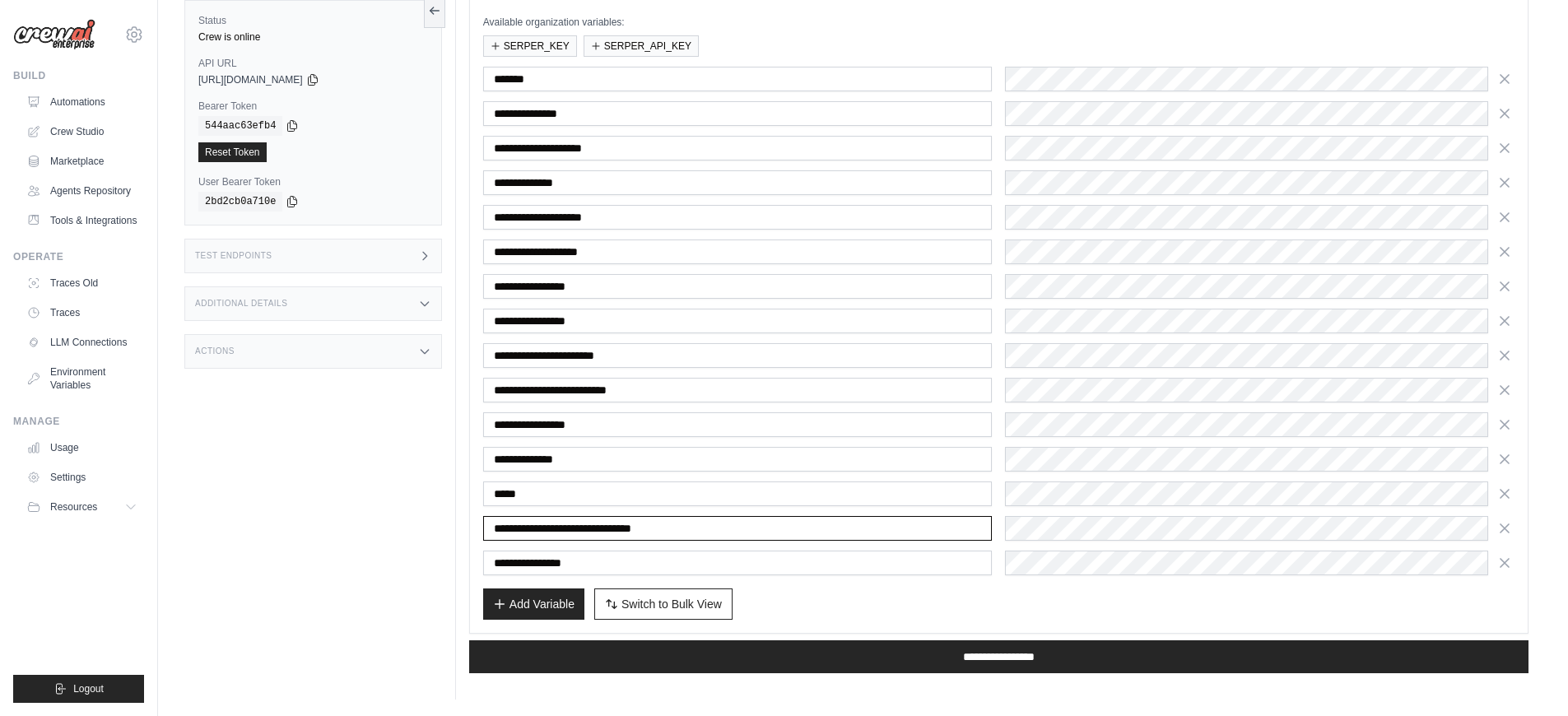
click at [800, 529] on input "**********" at bounding box center [738, 528] width 509 height 25
click at [639, 565] on input "**********" at bounding box center [738, 563] width 509 height 25
click at [642, 529] on input "**********" at bounding box center [738, 528] width 509 height 25
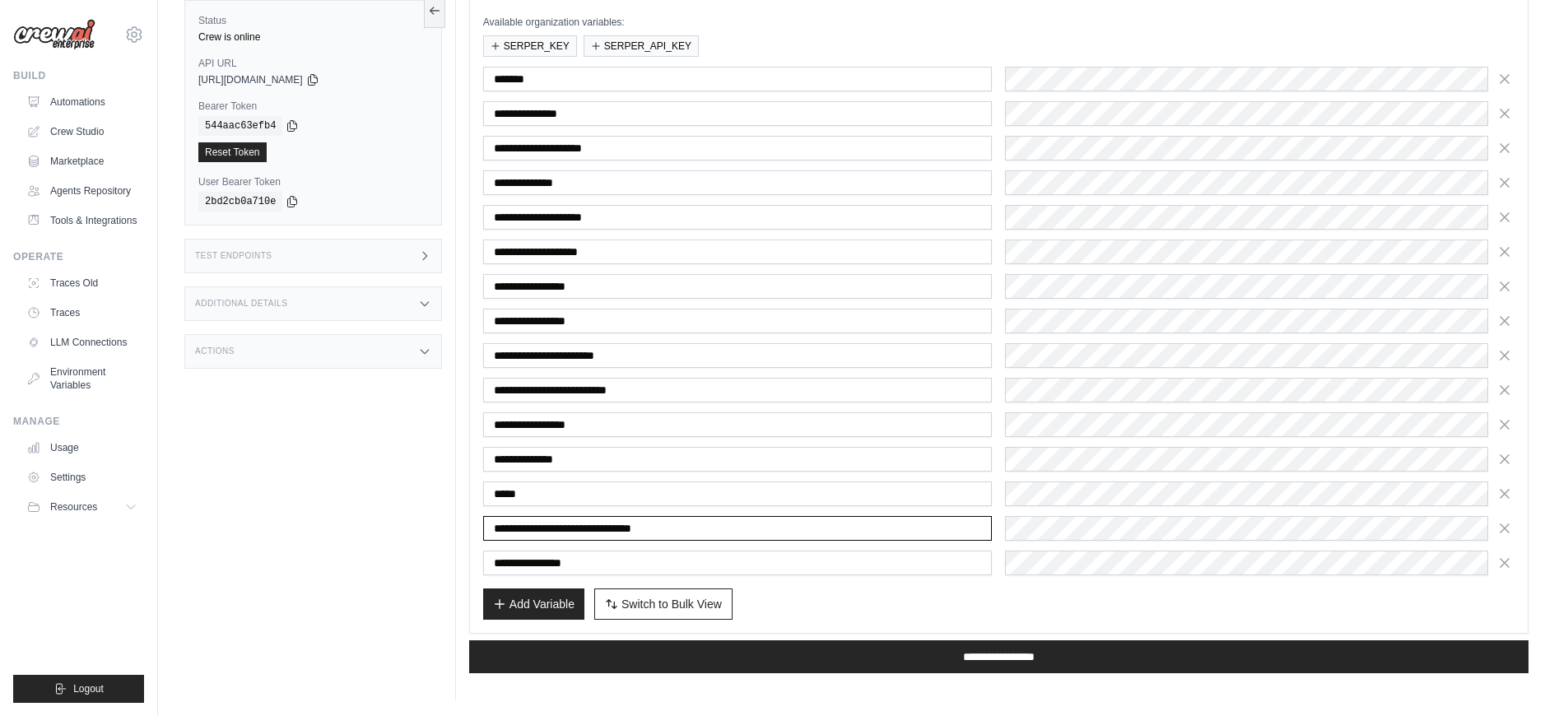
click at [642, 529] on input "**********" at bounding box center [738, 528] width 509 height 25
click at [582, 562] on input "**********" at bounding box center [738, 563] width 509 height 25
click at [617, 565] on input "**********" at bounding box center [738, 563] width 509 height 25
paste input "**********"
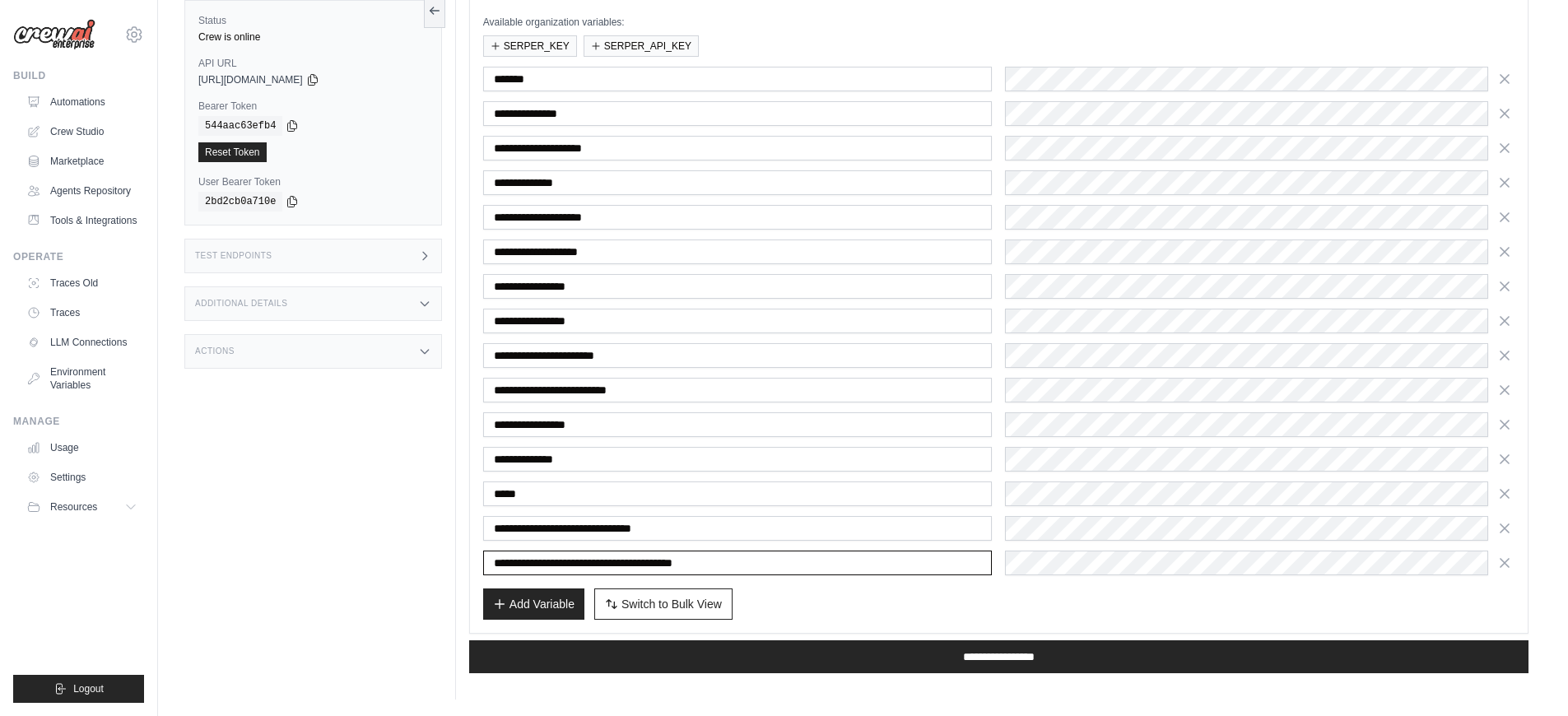
click at [712, 561] on input "**********" at bounding box center [738, 563] width 509 height 25
type input "**********"
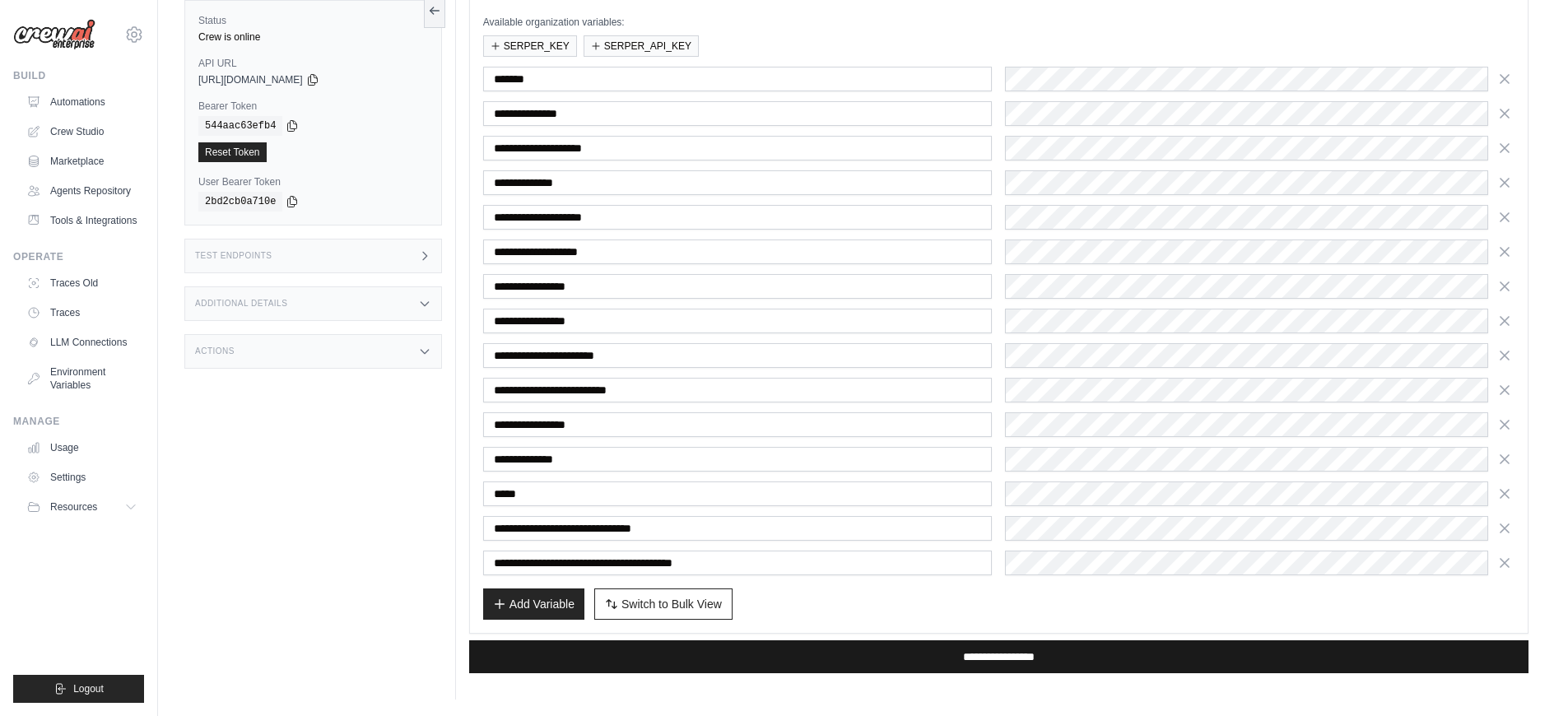
click at [855, 651] on input "**********" at bounding box center [998, 656] width 1059 height 33
click at [858, 660] on input "**********" at bounding box center [998, 656] width 1059 height 33
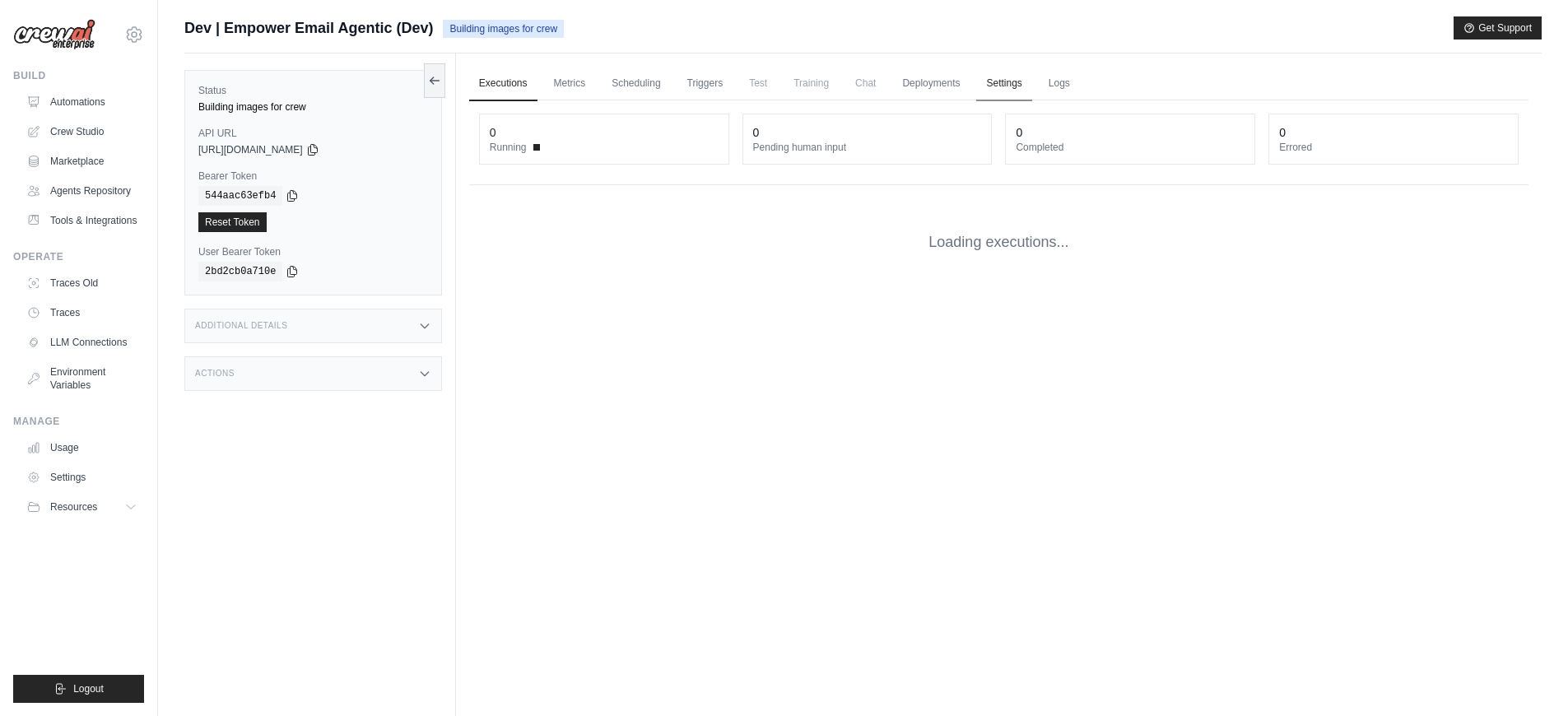
click at [996, 88] on link "Settings" at bounding box center [1004, 83] width 55 height 34
click at [984, 78] on link "Settings" at bounding box center [1004, 83] width 55 height 34
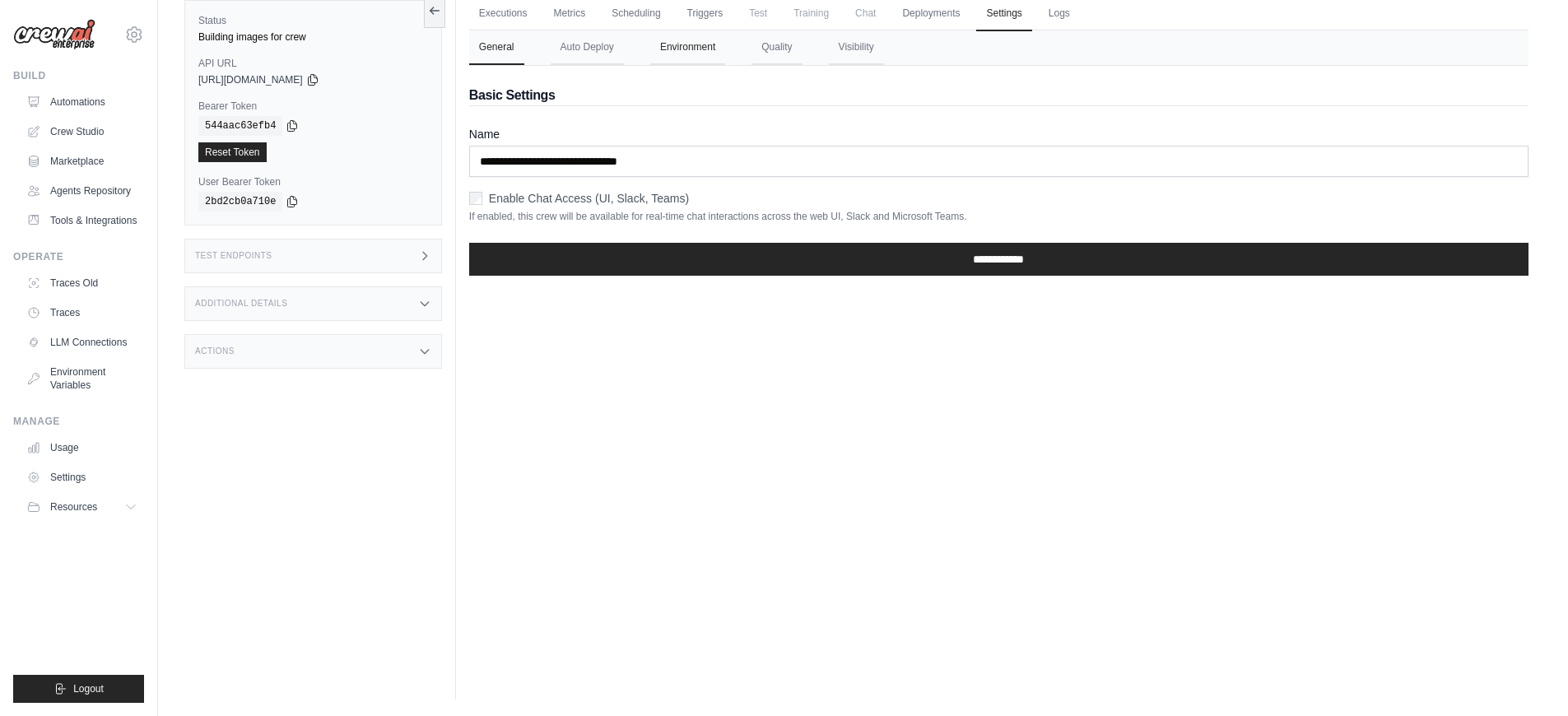
click at [659, 51] on button "Environment" at bounding box center [688, 47] width 75 height 34
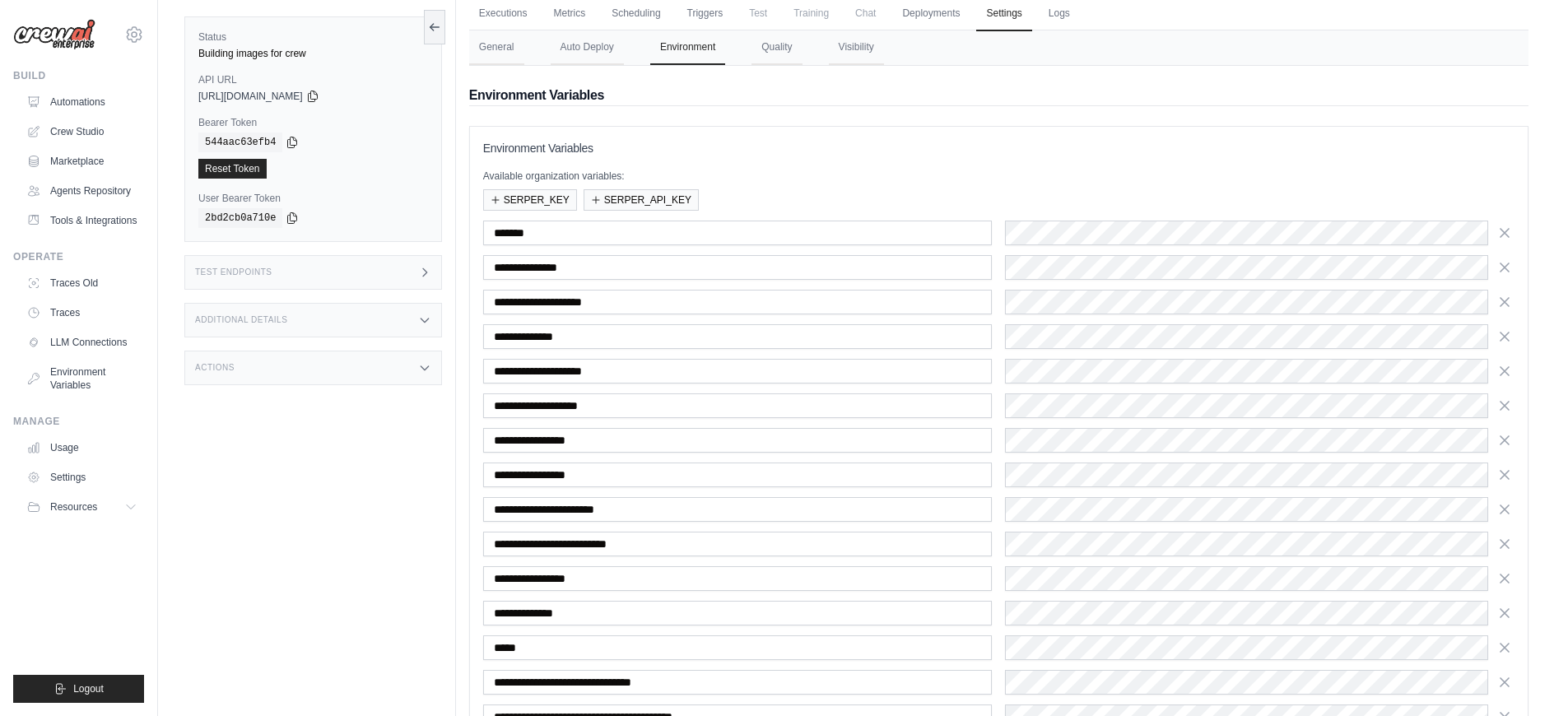
scroll to position [224, 0]
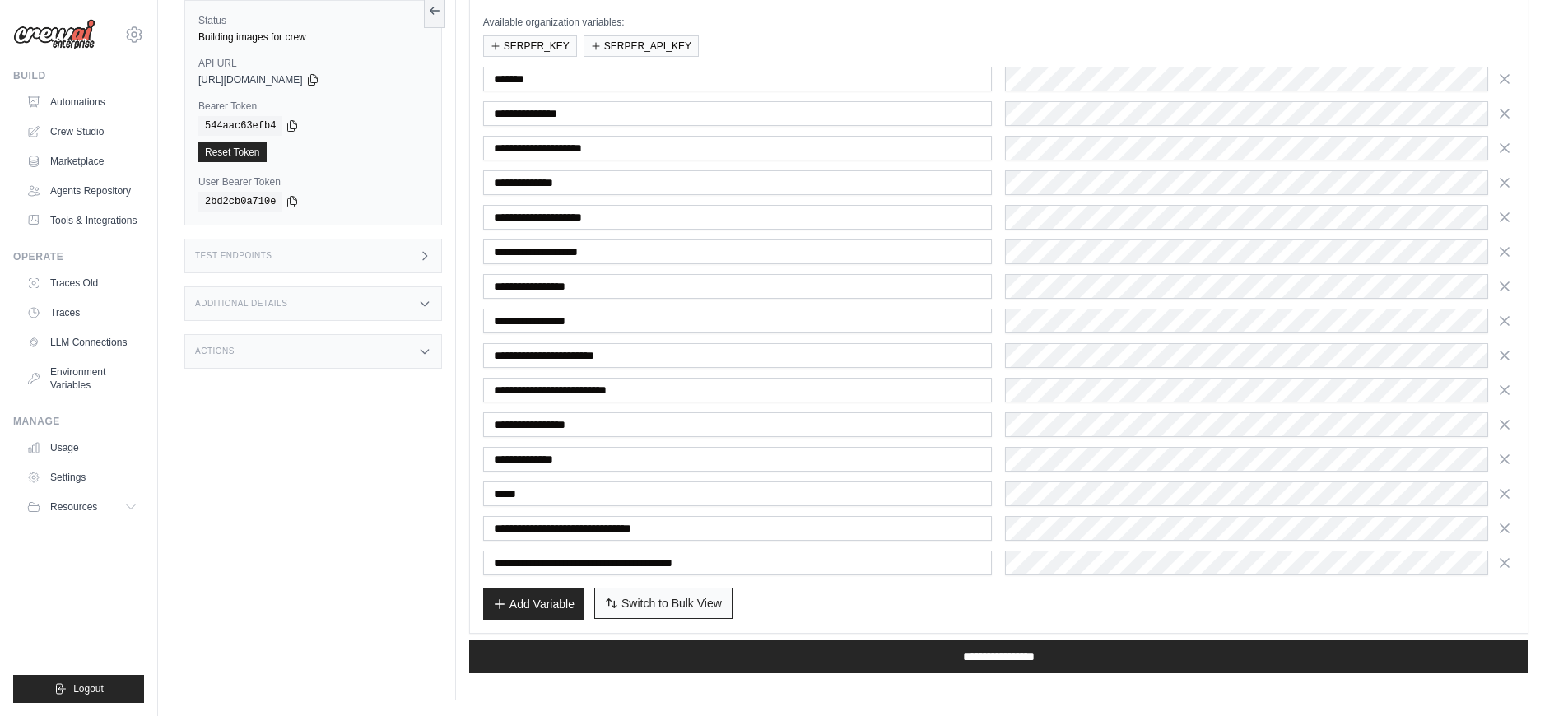
click at [670, 598] on span "Switch to Bulk View" at bounding box center [672, 603] width 100 height 17
type textarea "**********"
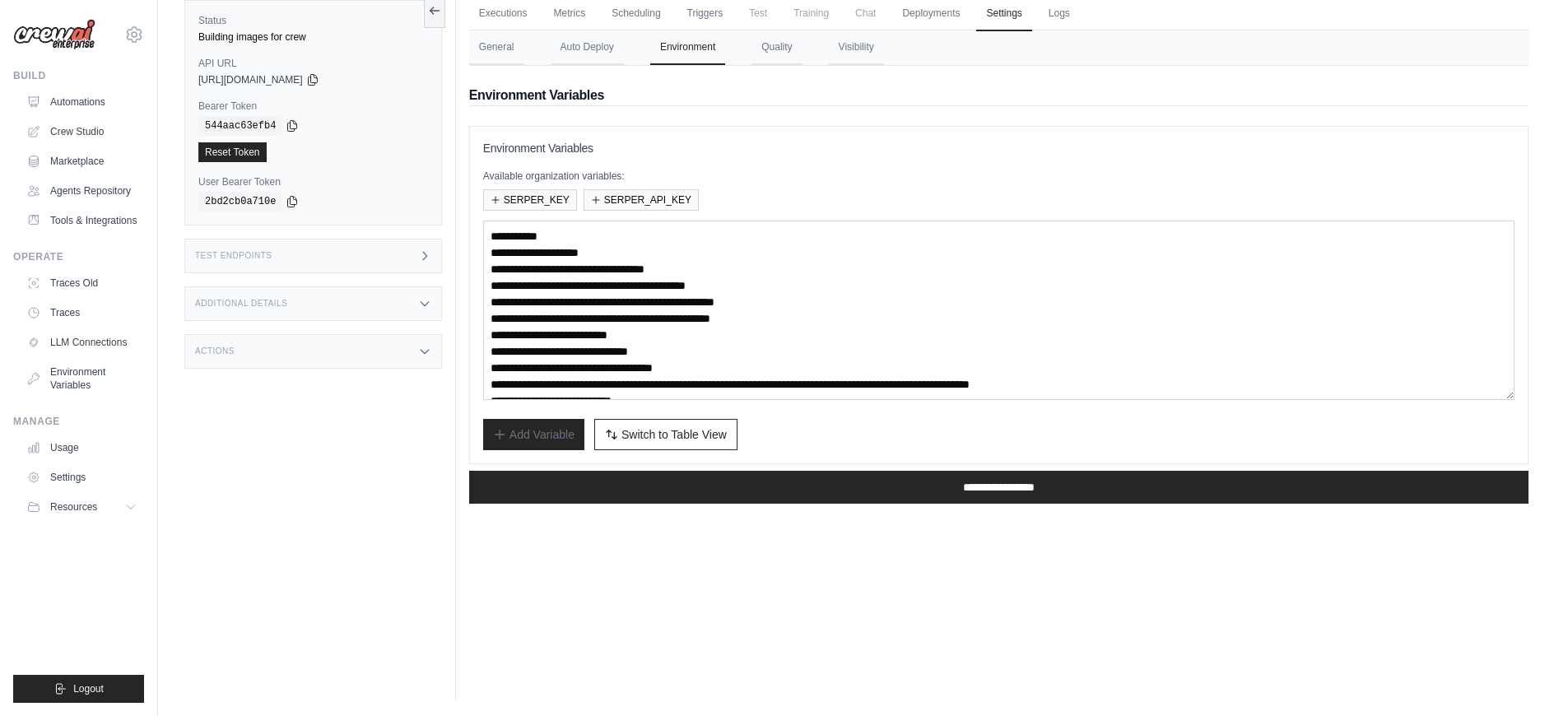
scroll to position [83, 0]
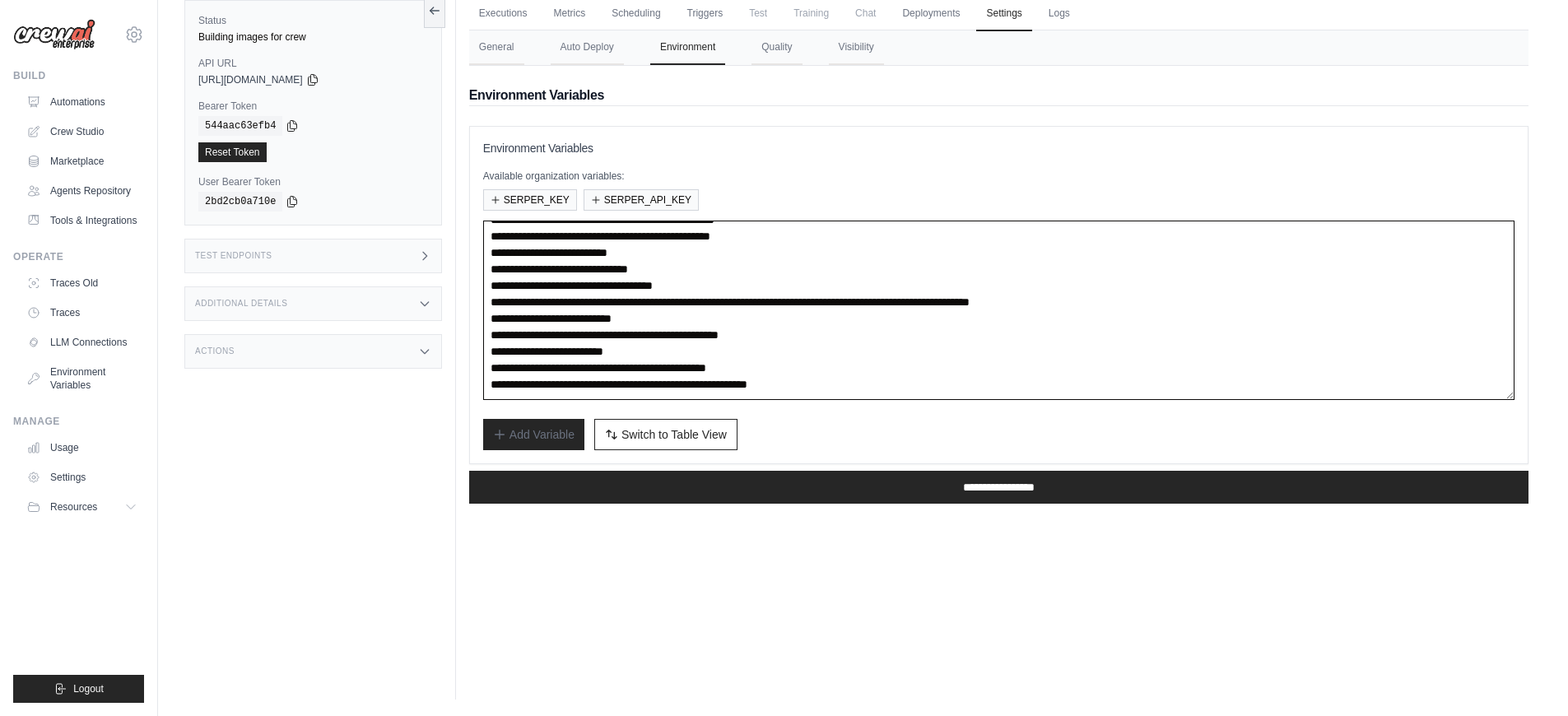
click at [875, 366] on textarea "**********" at bounding box center [999, 310] width 1031 height 179
click at [947, 385] on textarea "**********" at bounding box center [999, 310] width 1031 height 179
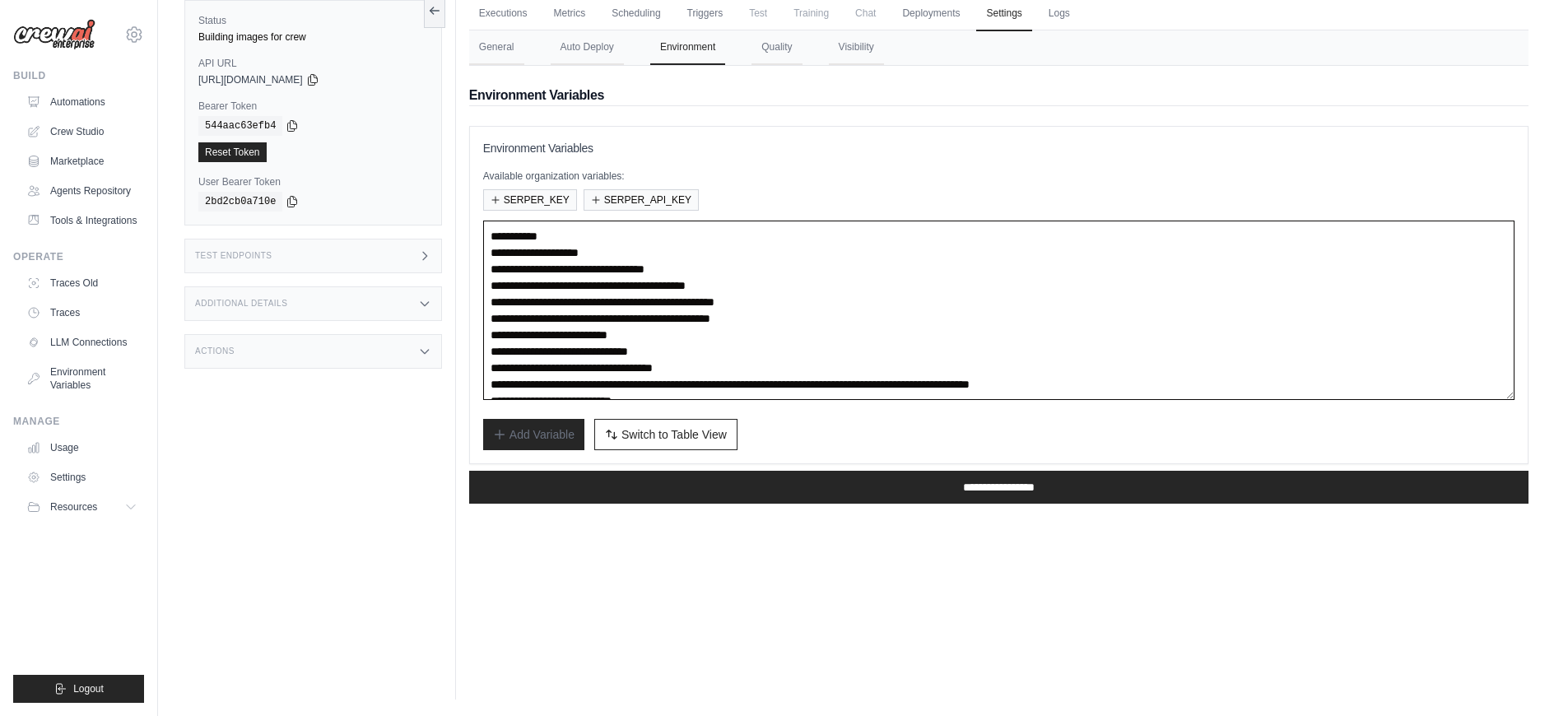
scroll to position [0, 0]
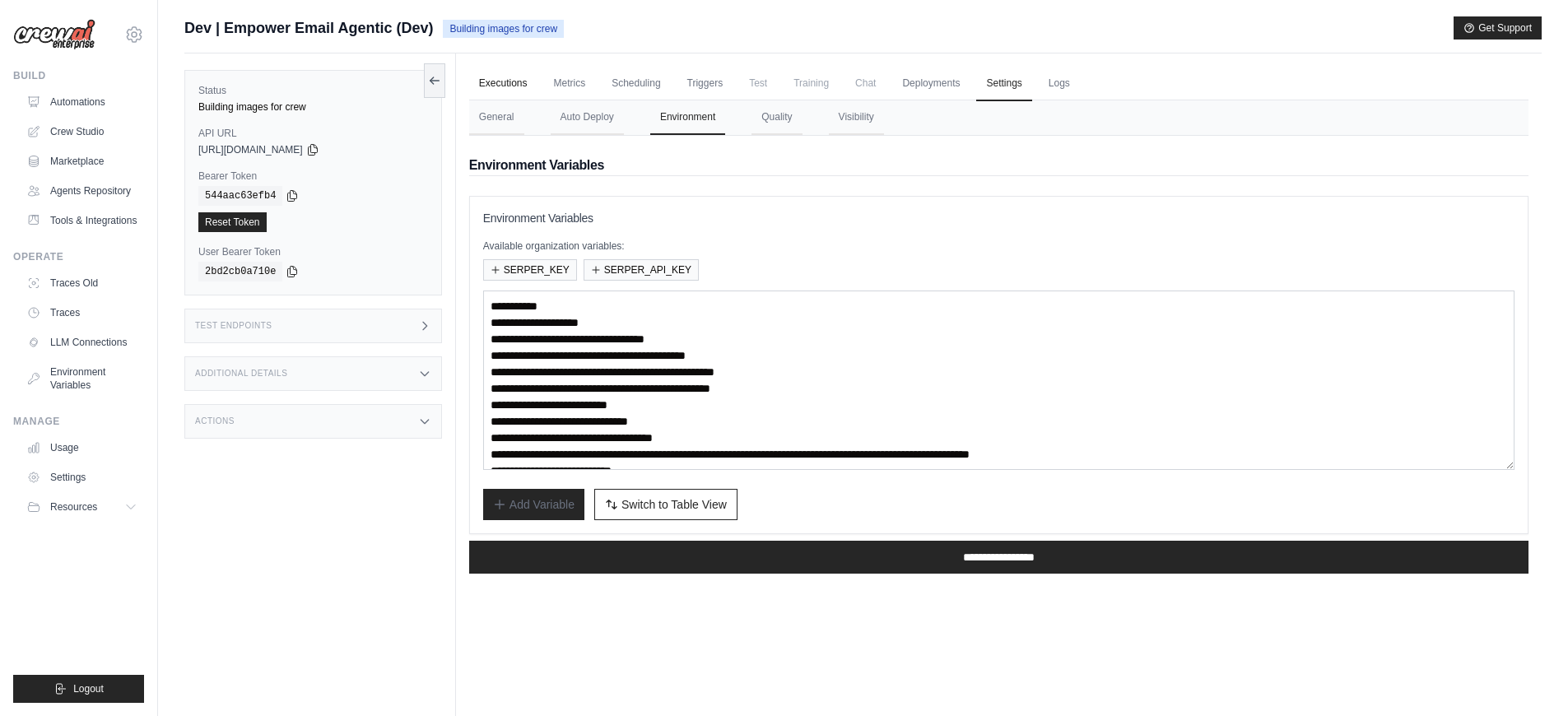
click at [486, 80] on link "Executions" at bounding box center [503, 83] width 68 height 34
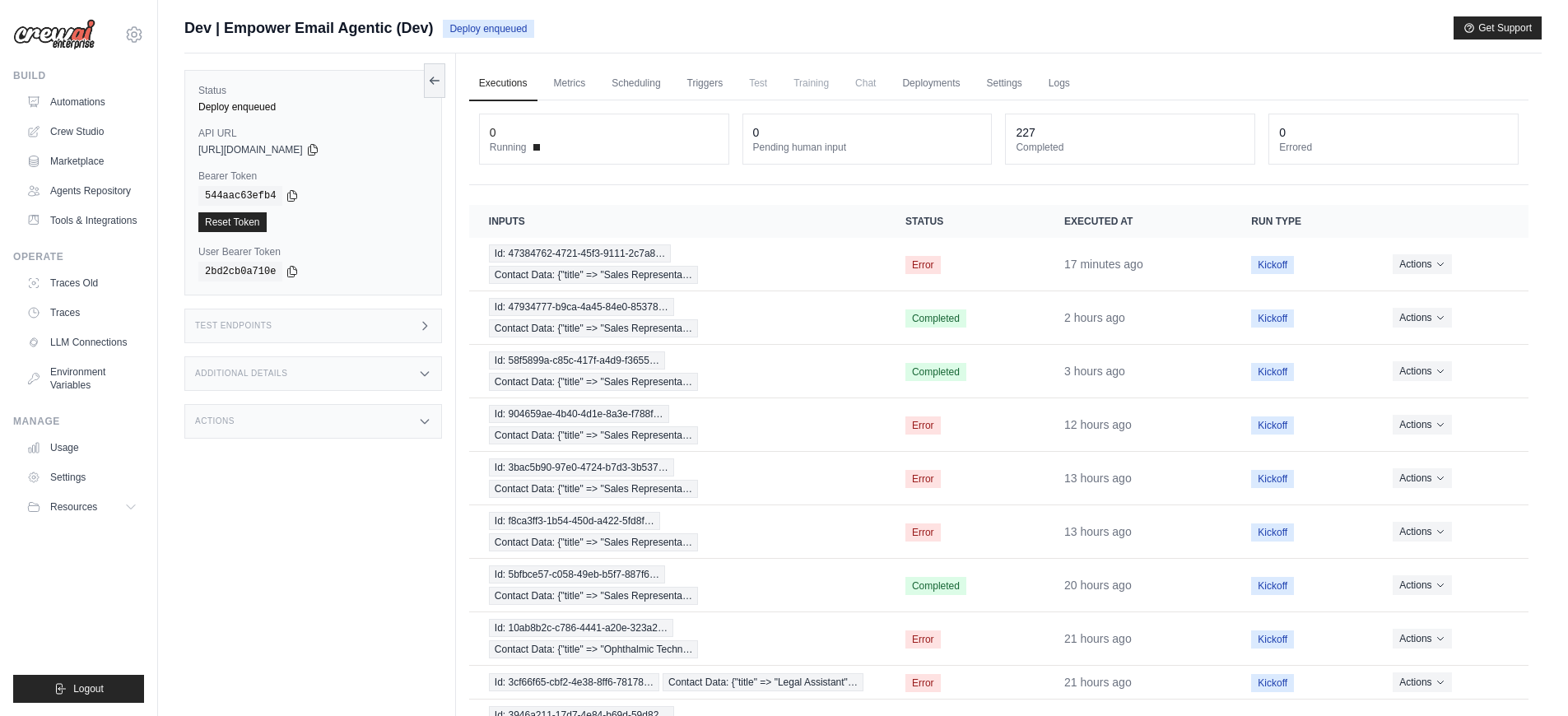
click at [338, 326] on div "Test Endpoints" at bounding box center [313, 325] width 258 height 34
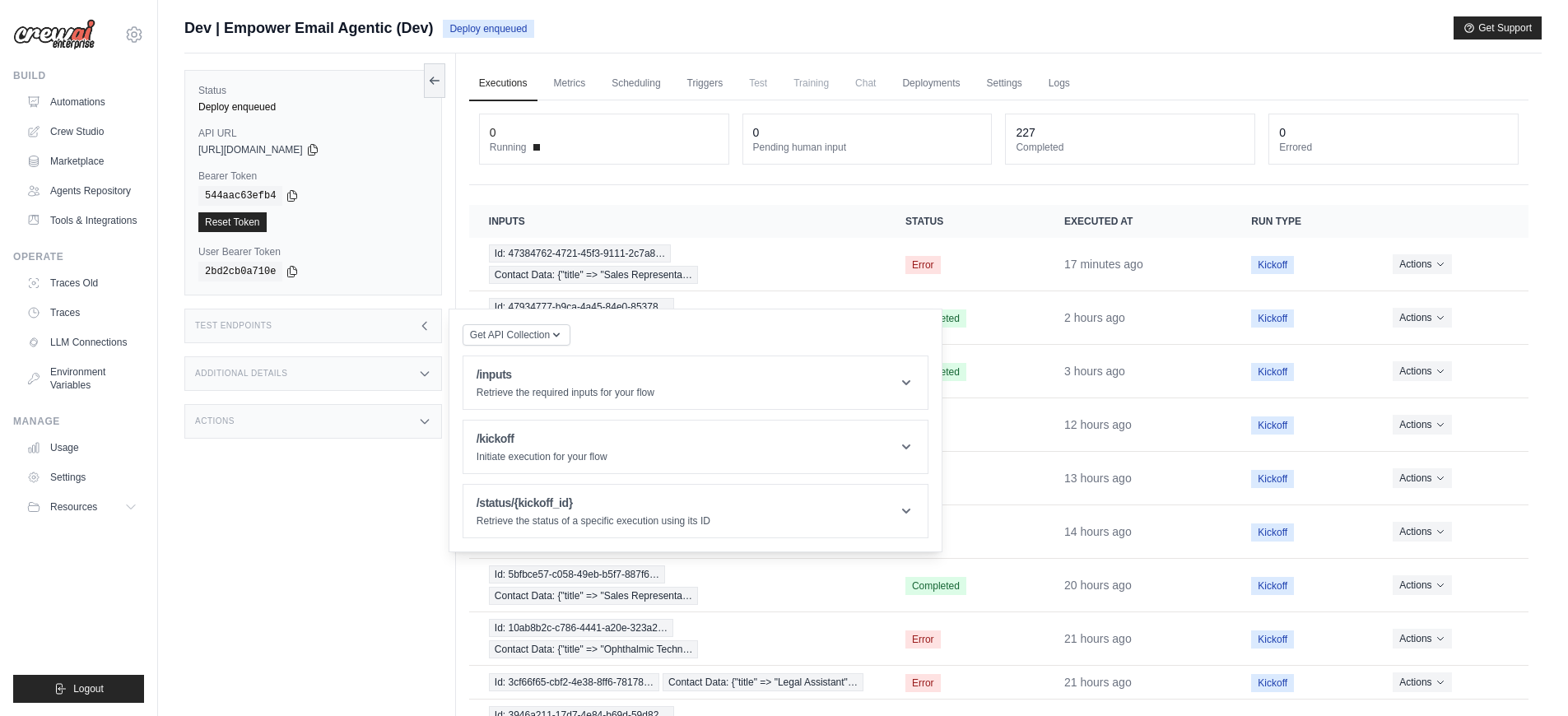
click at [363, 482] on div "Status Deploy enqueued API URL copied https://empower-email-agentic-0ae54a8d-0a…" at bounding box center [320, 411] width 271 height 716
click at [352, 326] on div "Test Endpoints" at bounding box center [313, 325] width 258 height 34
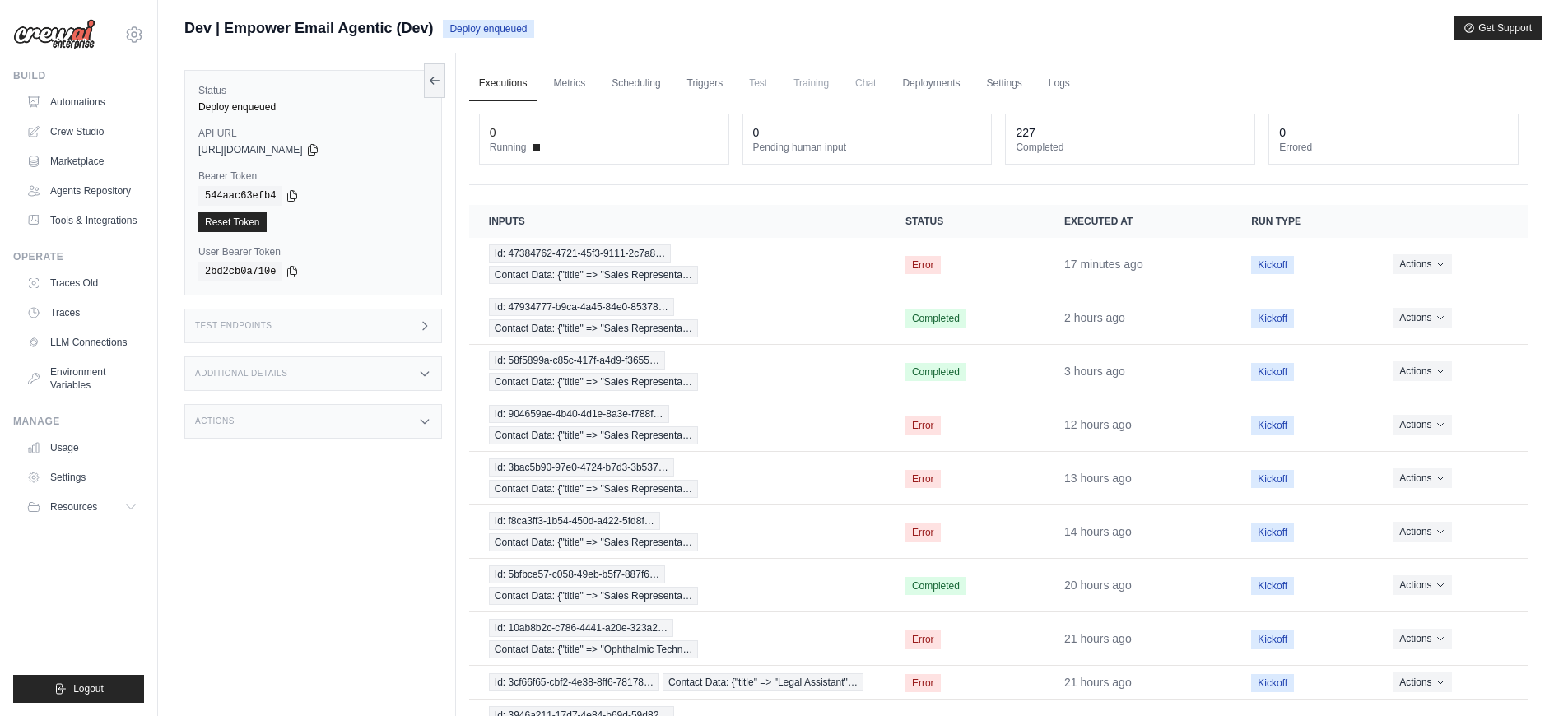
click at [366, 383] on div "Additional Details" at bounding box center [313, 373] width 258 height 34
click at [363, 328] on div "Test Endpoints" at bounding box center [313, 325] width 258 height 34
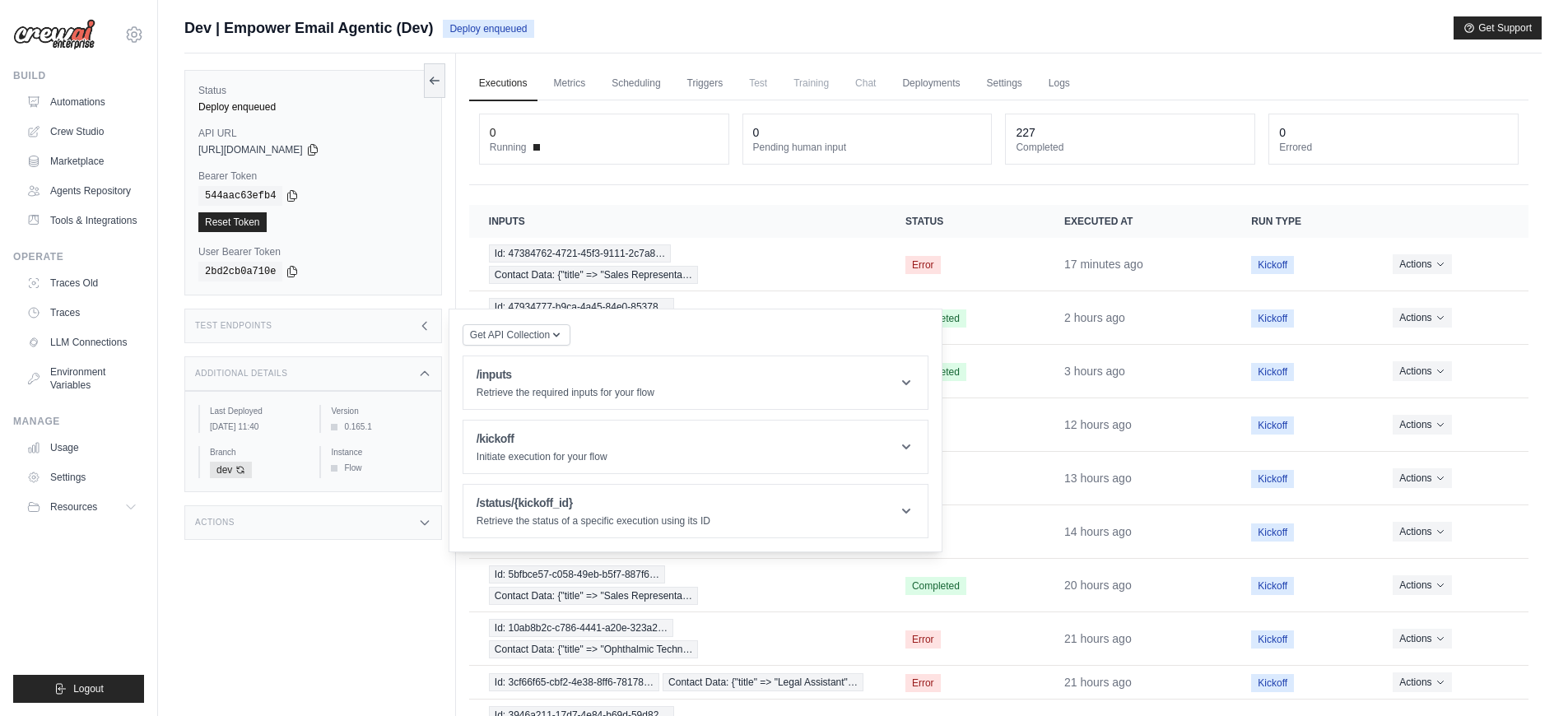
click at [363, 328] on div "Test Endpoints" at bounding box center [313, 325] width 258 height 34
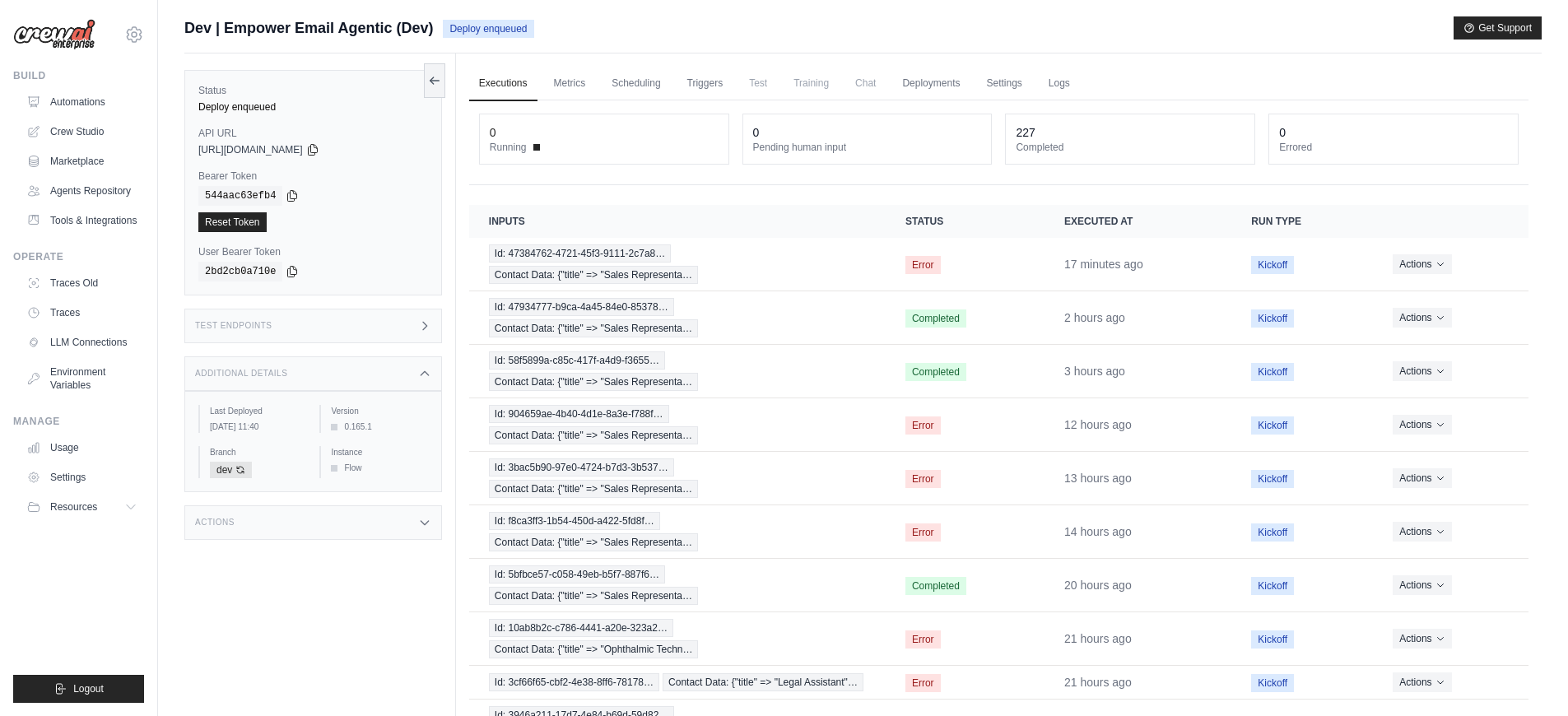
click at [363, 527] on div "Actions" at bounding box center [313, 522] width 258 height 34
click at [1023, 83] on link "Settings" at bounding box center [1004, 83] width 55 height 34
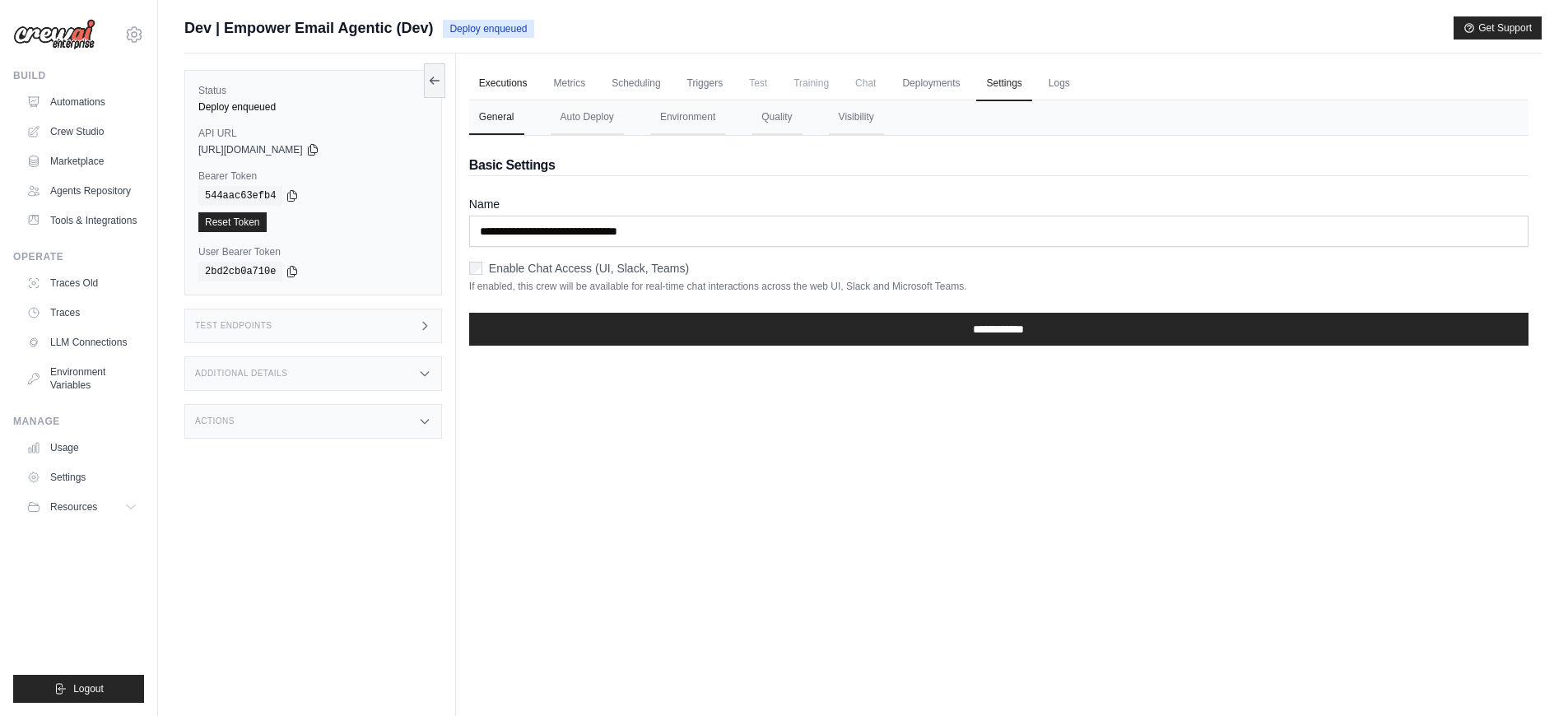
click at [512, 85] on link "Executions" at bounding box center [503, 83] width 68 height 34
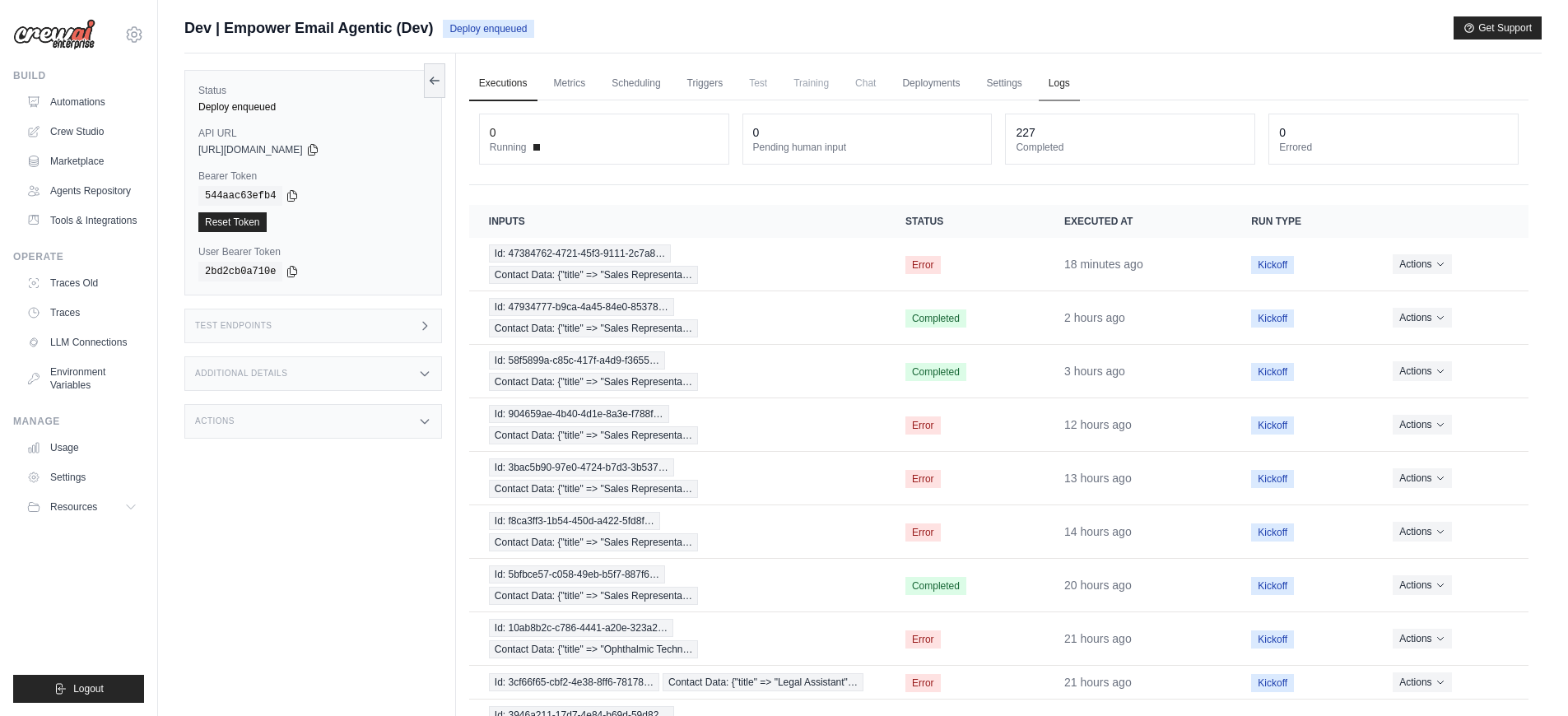
click at [1055, 83] on link "Logs" at bounding box center [1059, 83] width 41 height 34
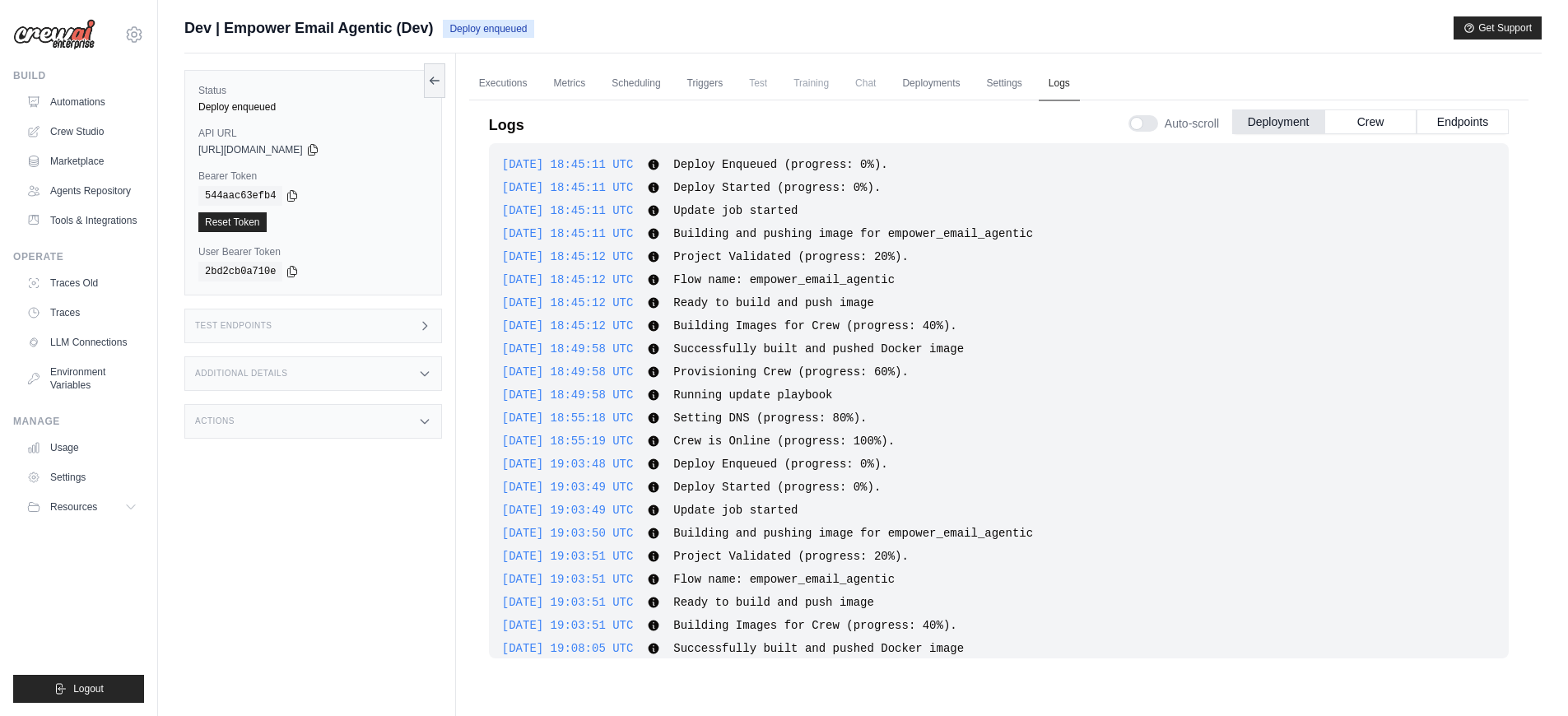
scroll to position [7685, 0]
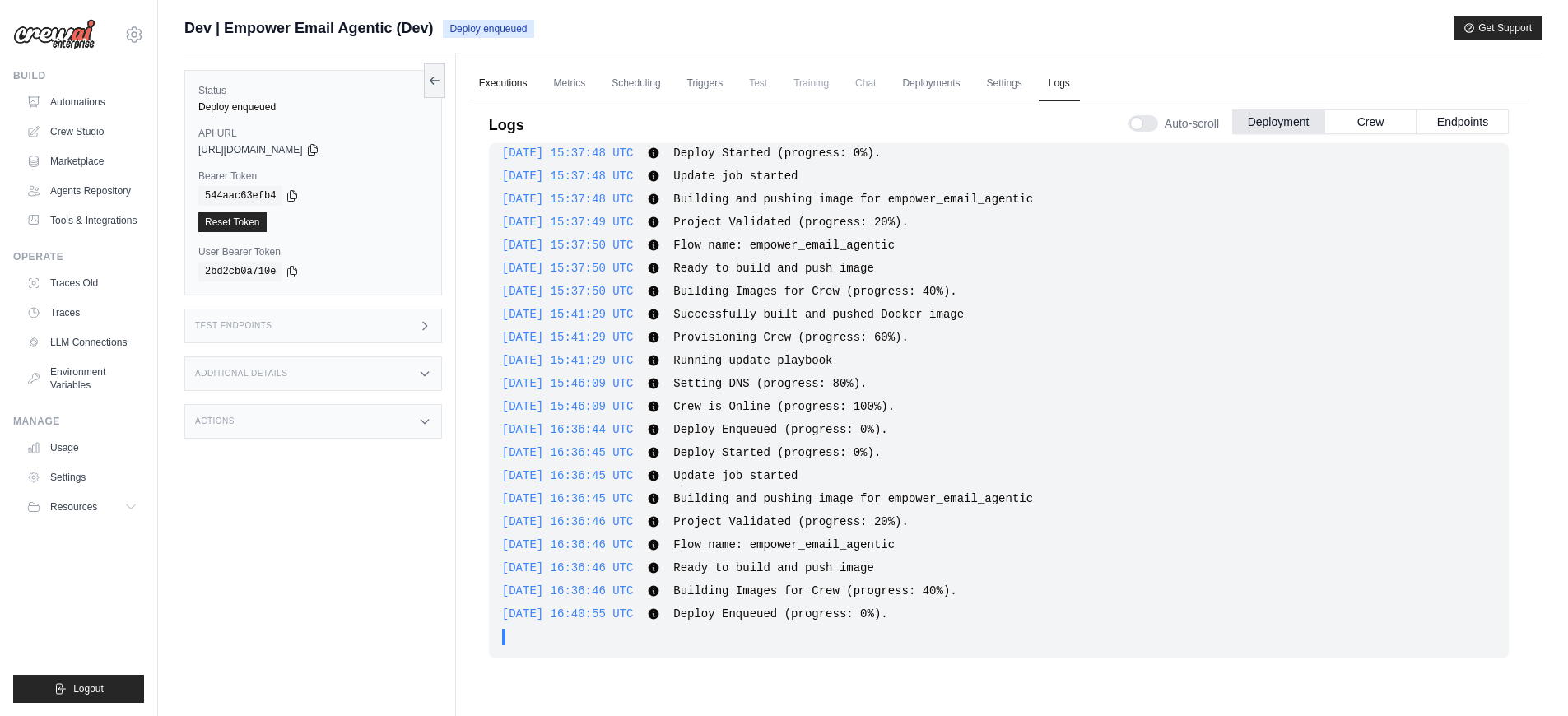
click at [488, 80] on link "Executions" at bounding box center [503, 83] width 68 height 34
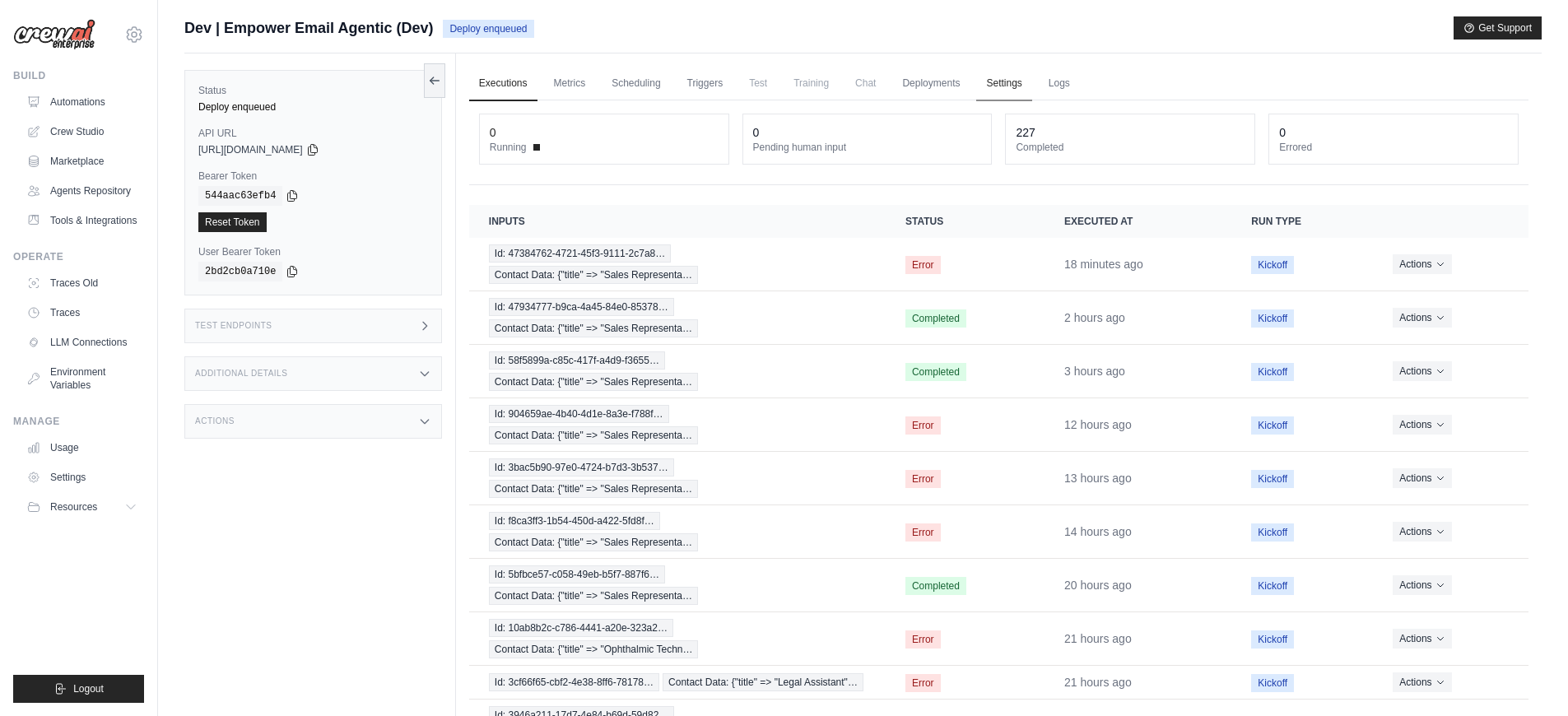
click at [1009, 83] on link "Settings" at bounding box center [1004, 83] width 55 height 34
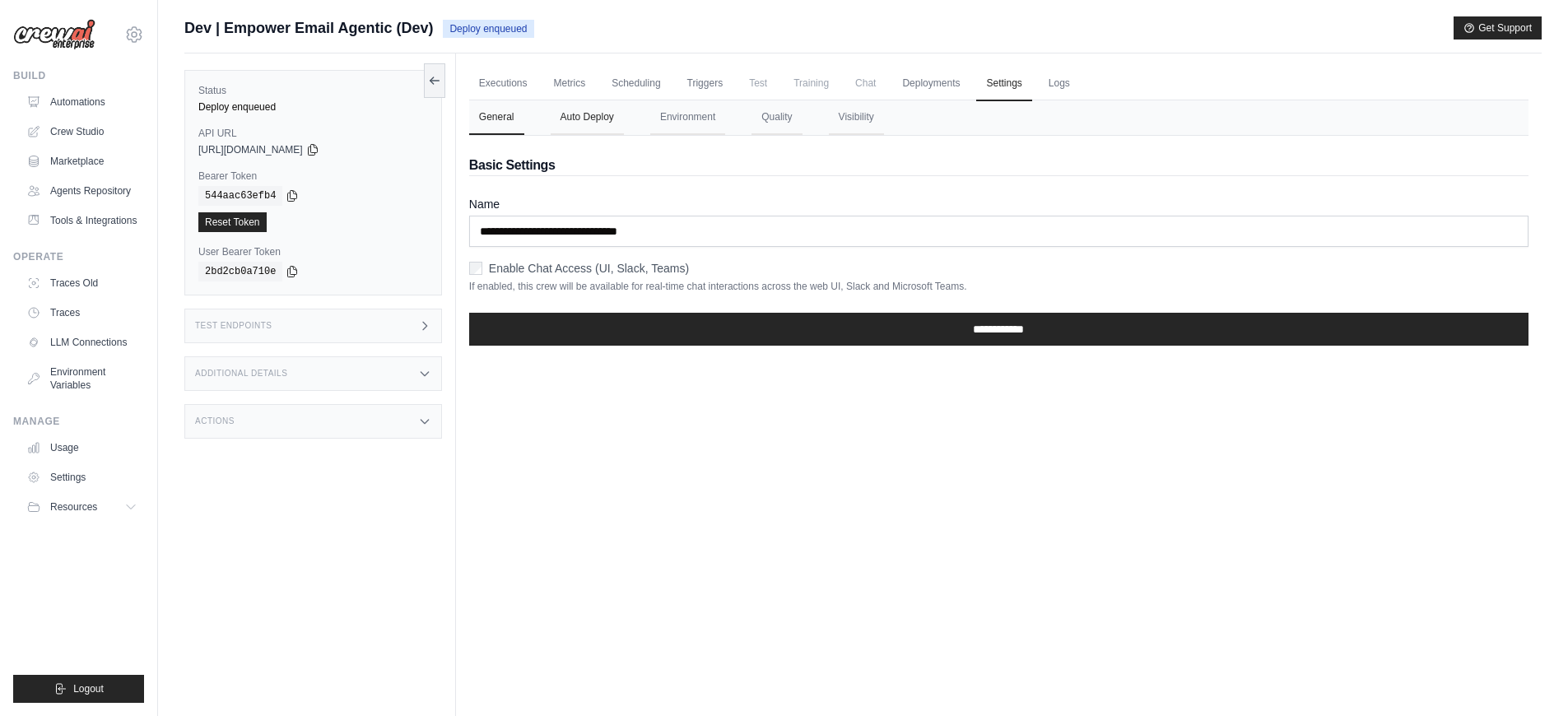
click at [572, 120] on button "Auto Deploy" at bounding box center [587, 117] width 73 height 34
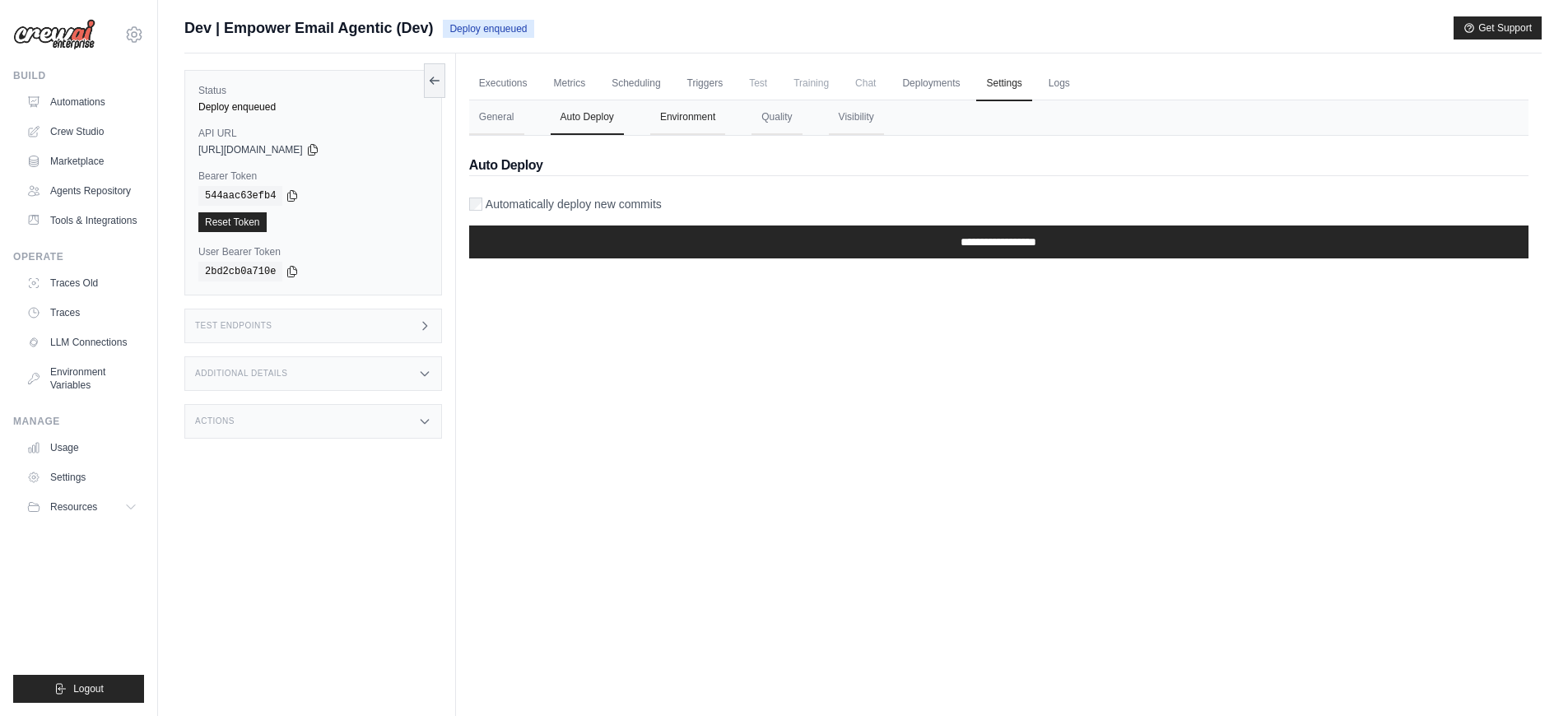
click at [677, 123] on button "Environment" at bounding box center [688, 117] width 75 height 34
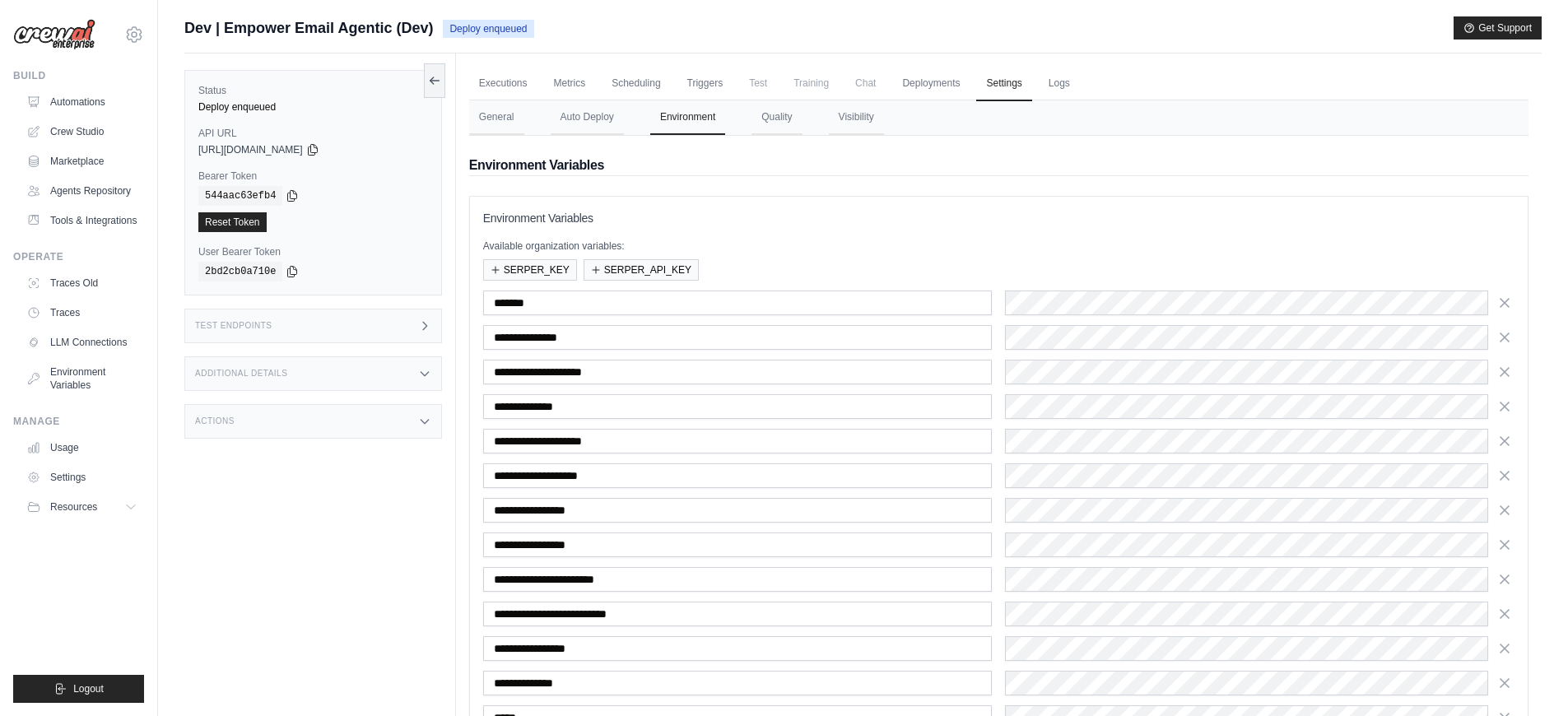
scroll to position [224, 0]
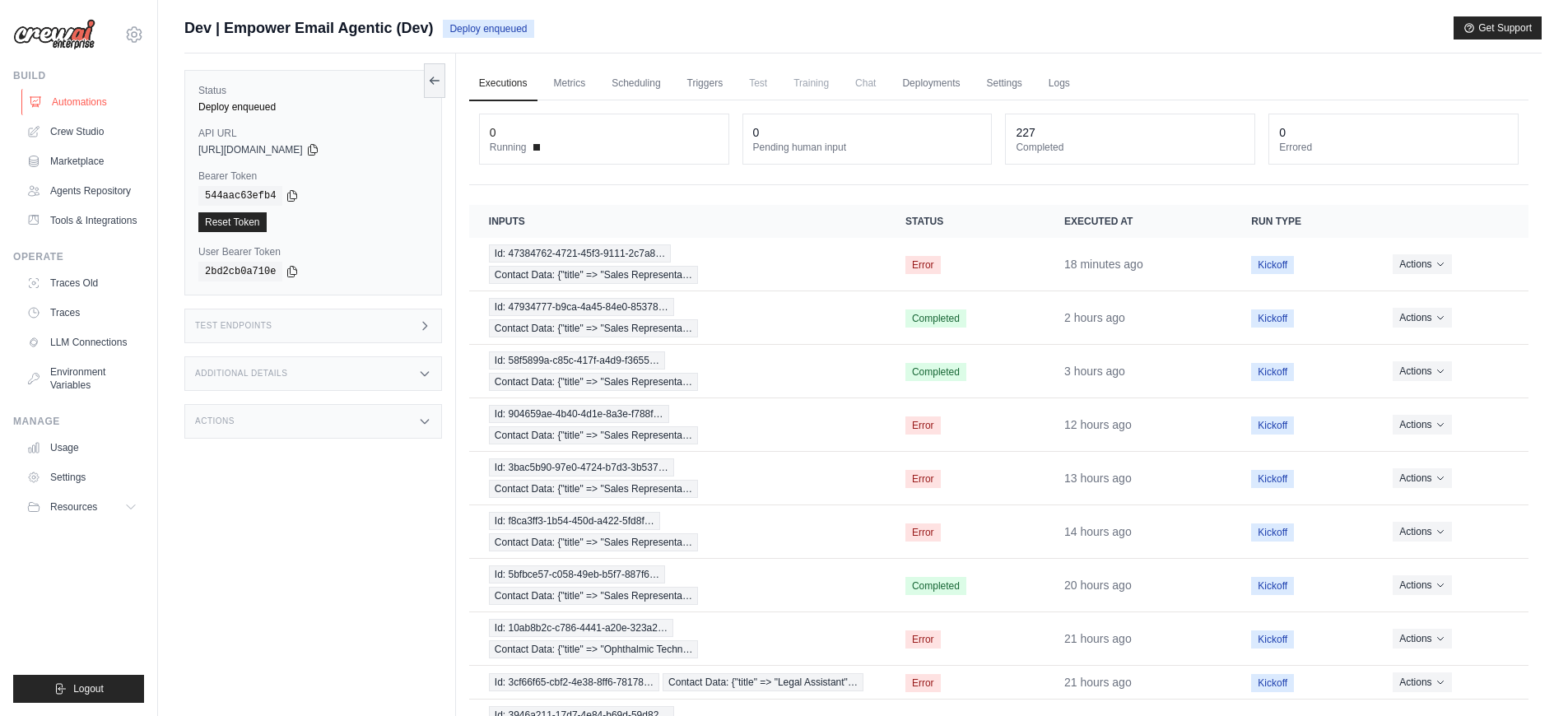
click at [102, 102] on link "Automations" at bounding box center [83, 103] width 124 height 27
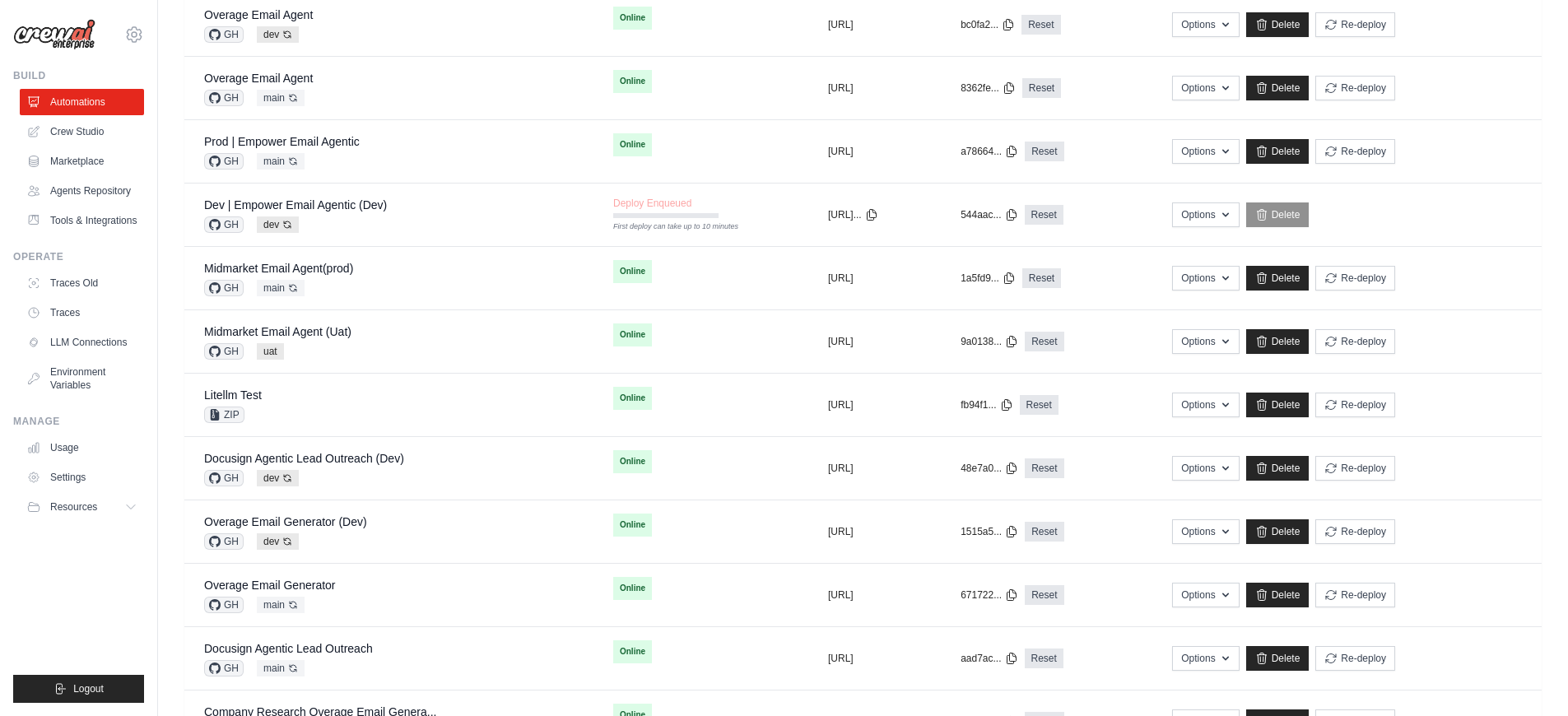
scroll to position [315, 0]
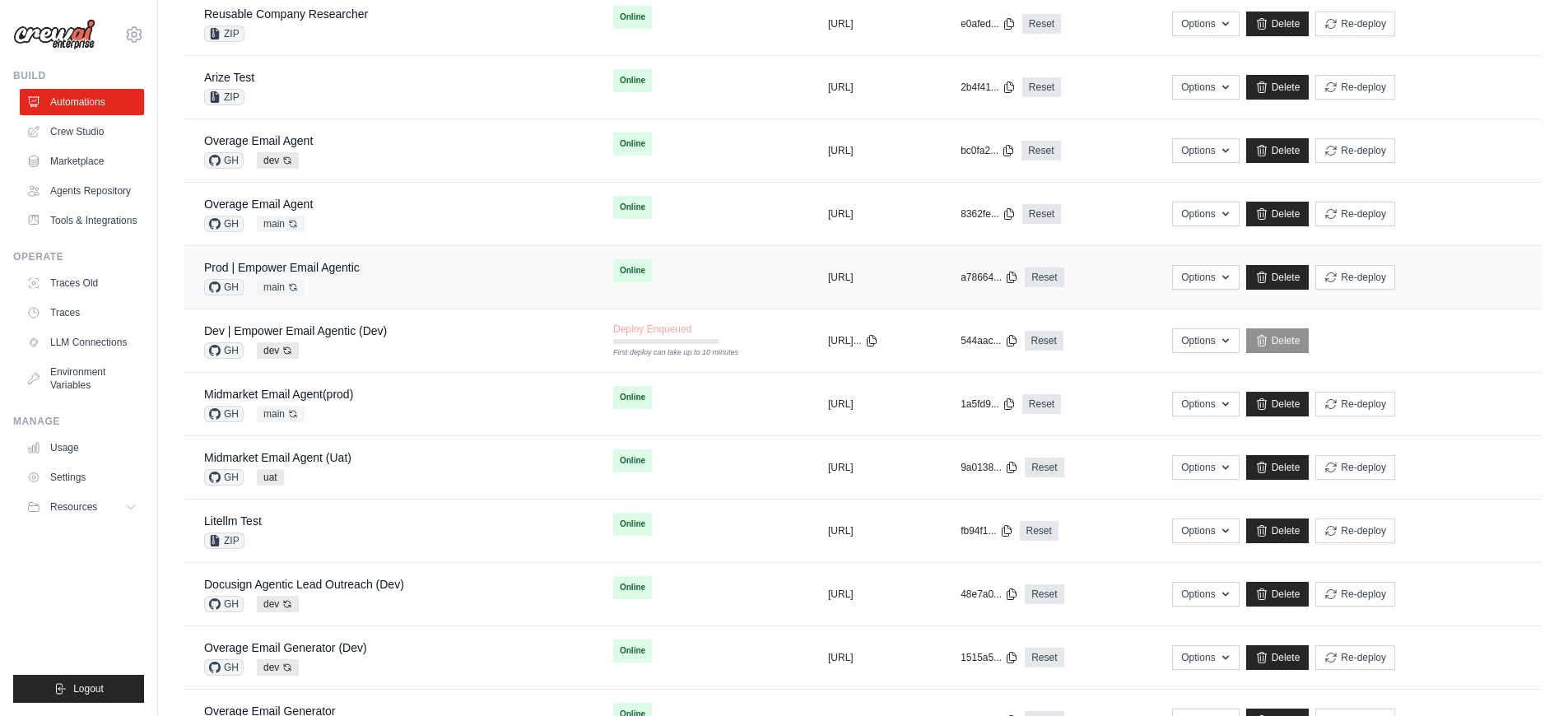
click at [328, 279] on div "GH main Auto-deploy enabled" at bounding box center [282, 287] width 155 height 17
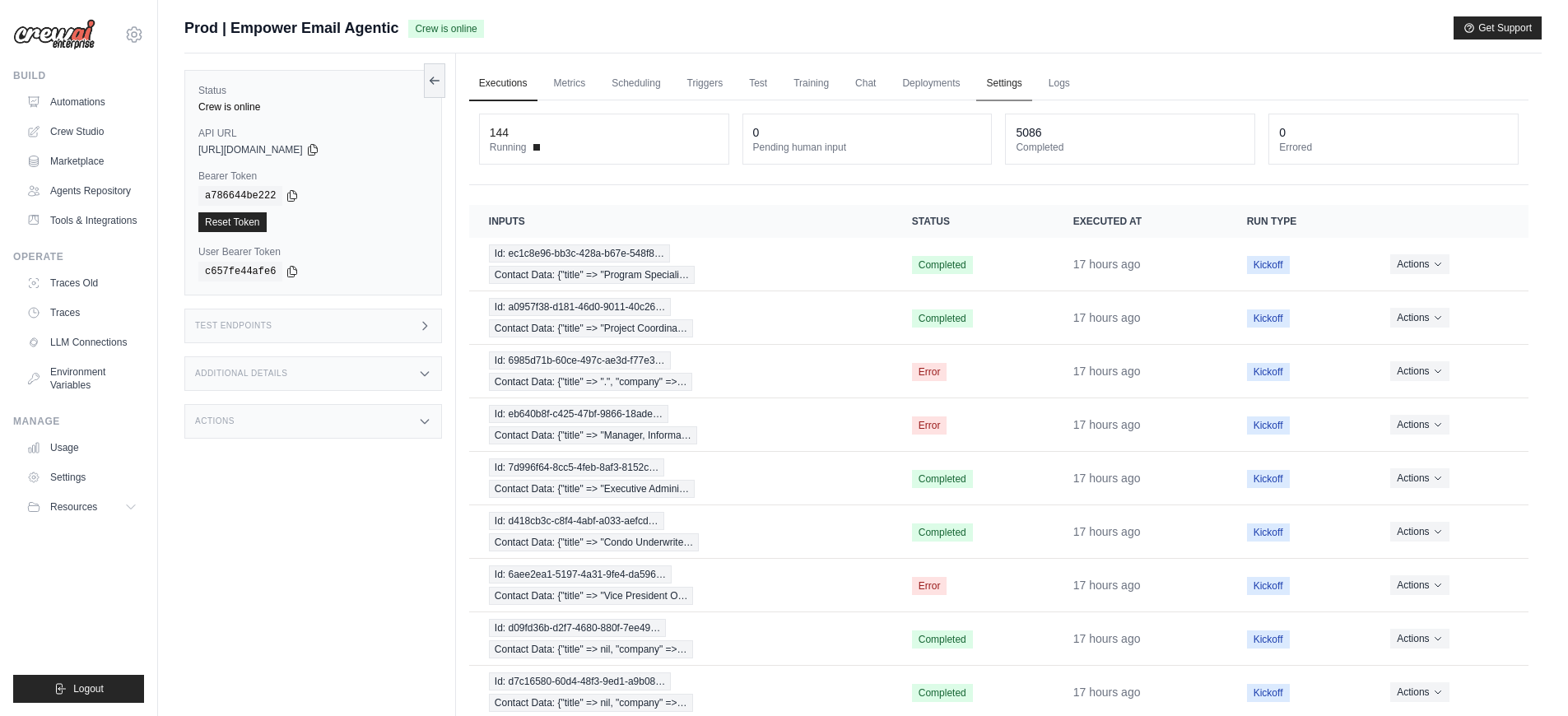
click at [1026, 85] on link "Settings" at bounding box center [1004, 83] width 55 height 34
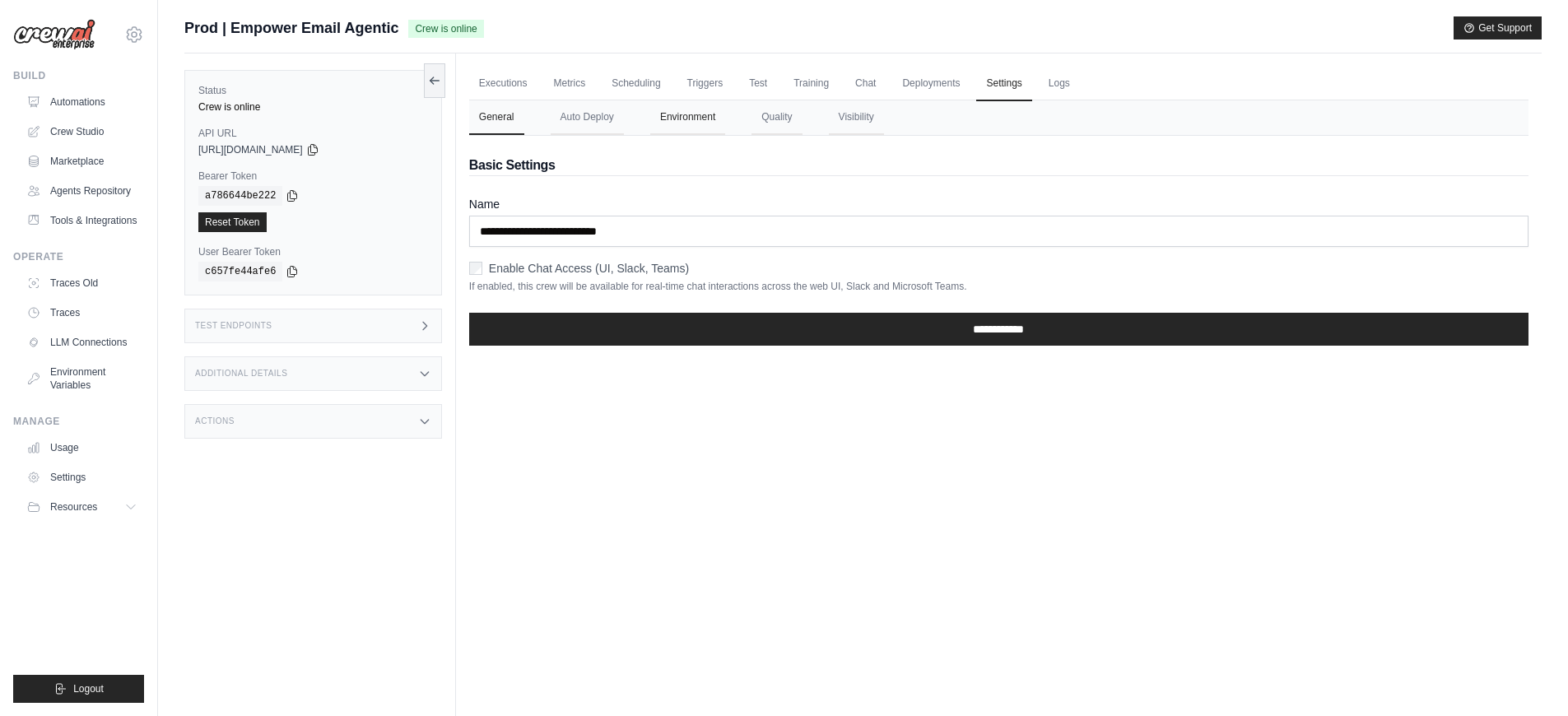
click at [660, 129] on button "Environment" at bounding box center [688, 117] width 75 height 34
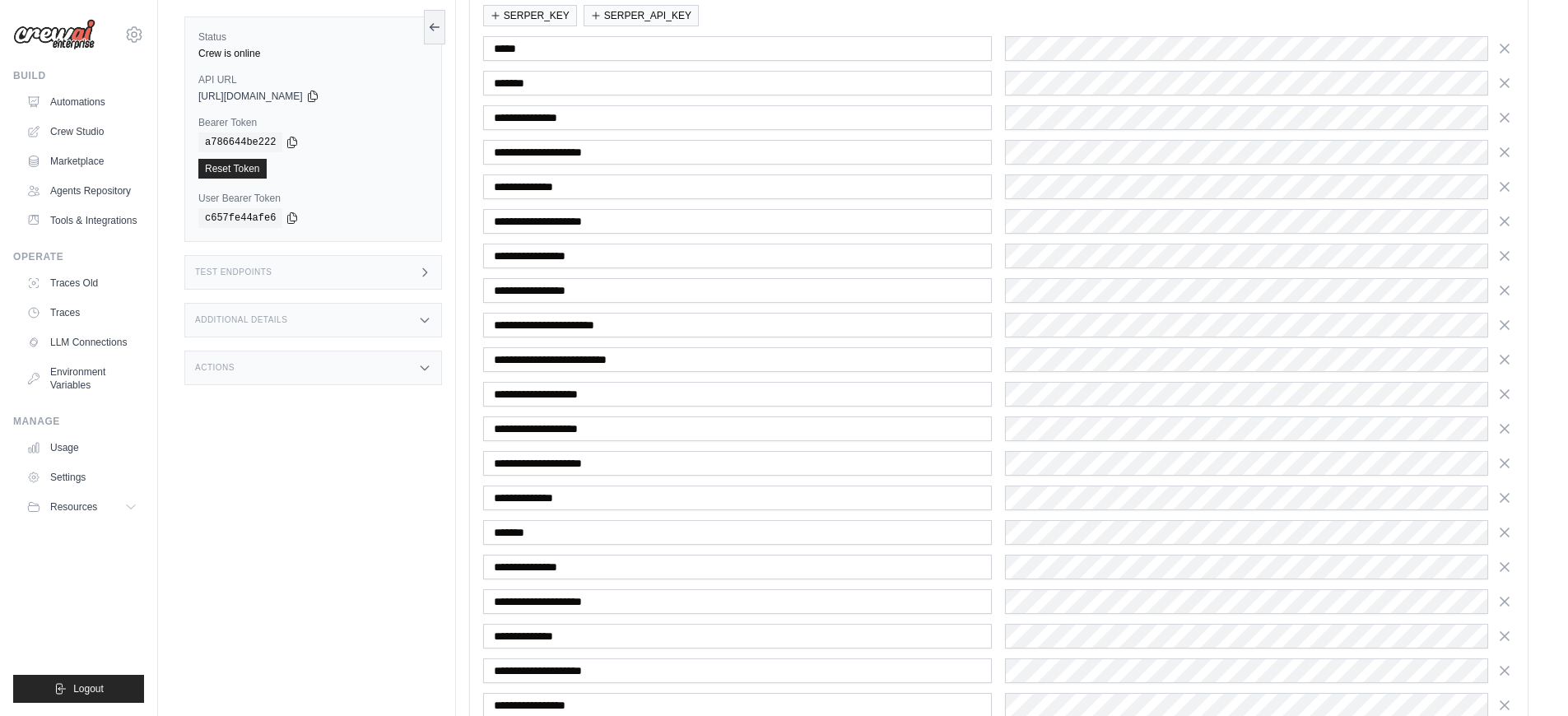
scroll to position [275, 0]
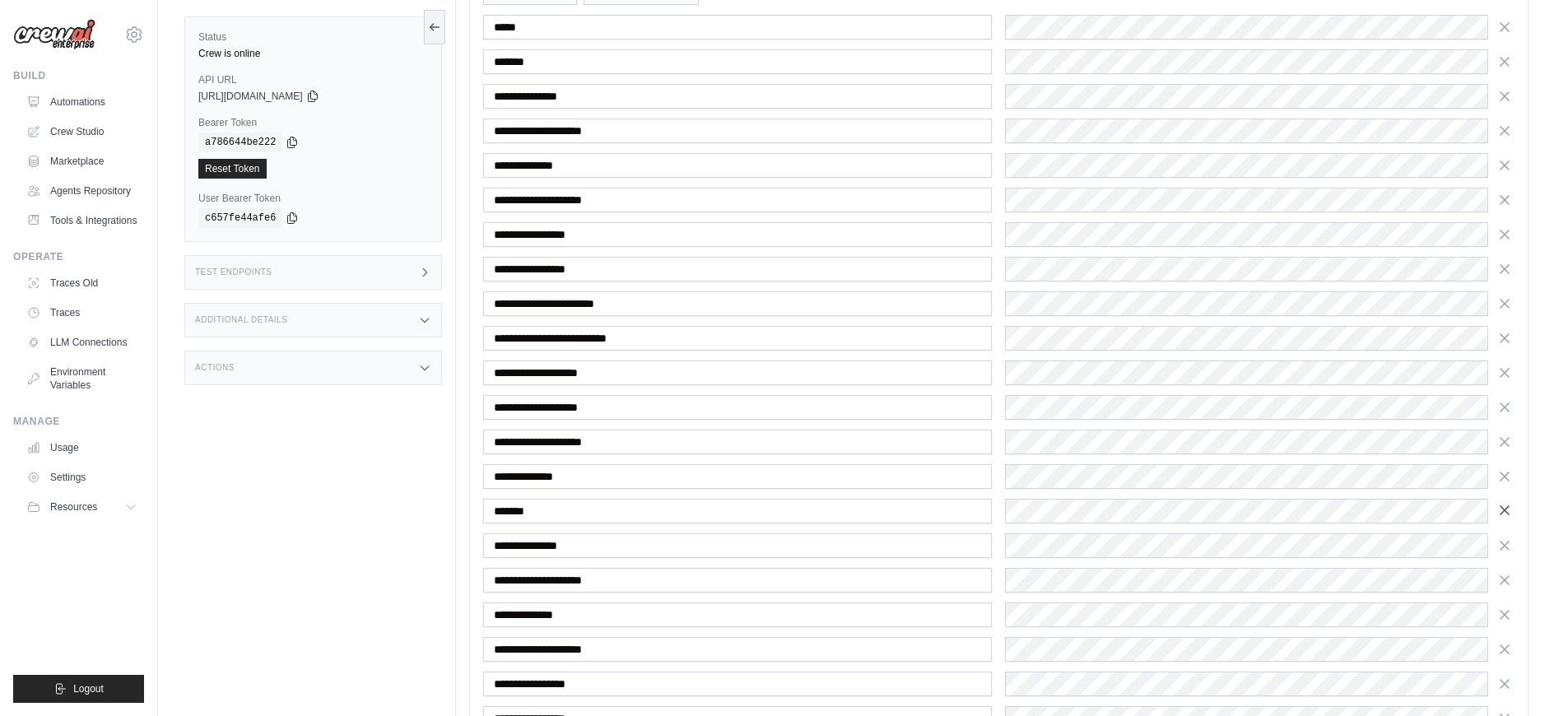
click at [1502, 509] on icon "button" at bounding box center [1505, 511] width 17 height 17
click at [1502, 509] on icon "button" at bounding box center [1505, 512] width 17 height 17
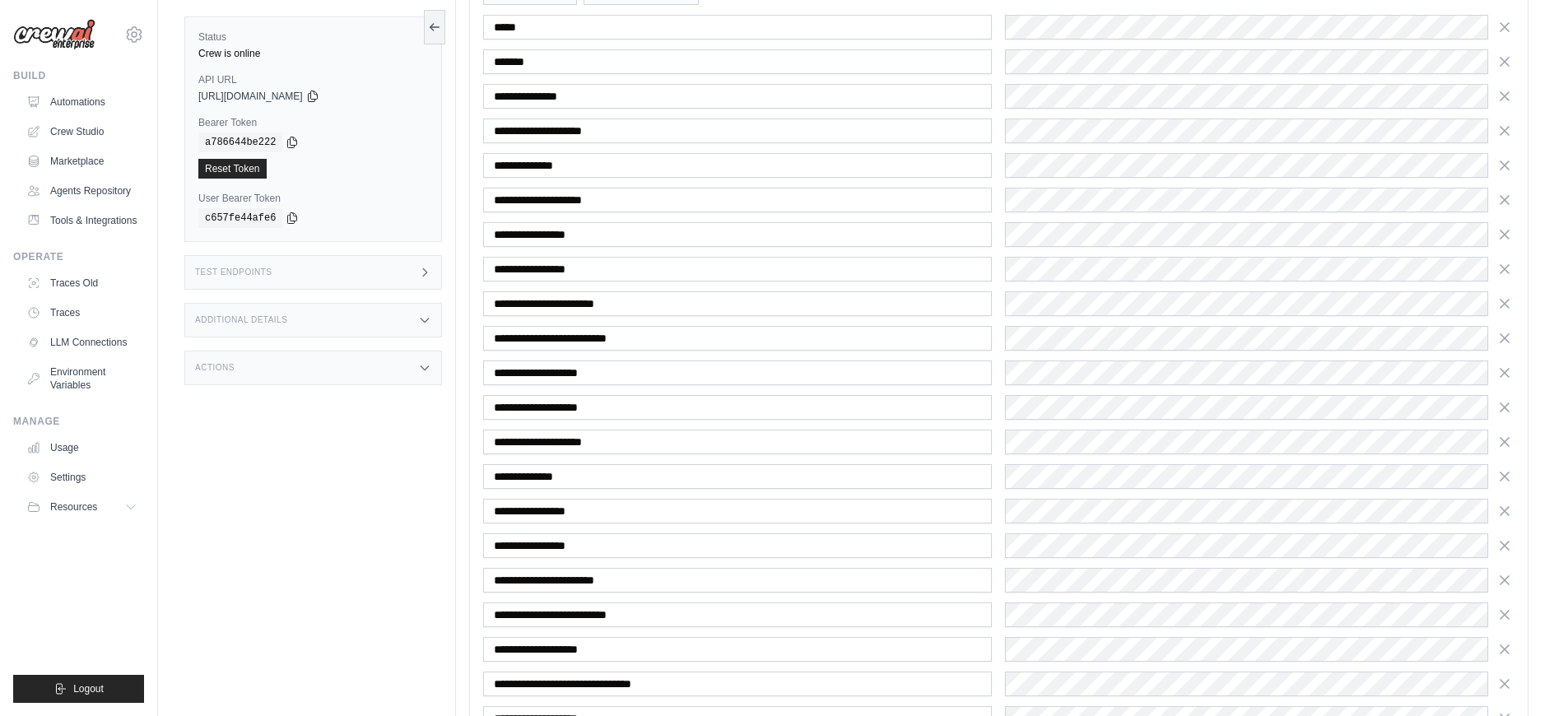
click at [1502, 509] on icon "button" at bounding box center [1505, 512] width 17 height 17
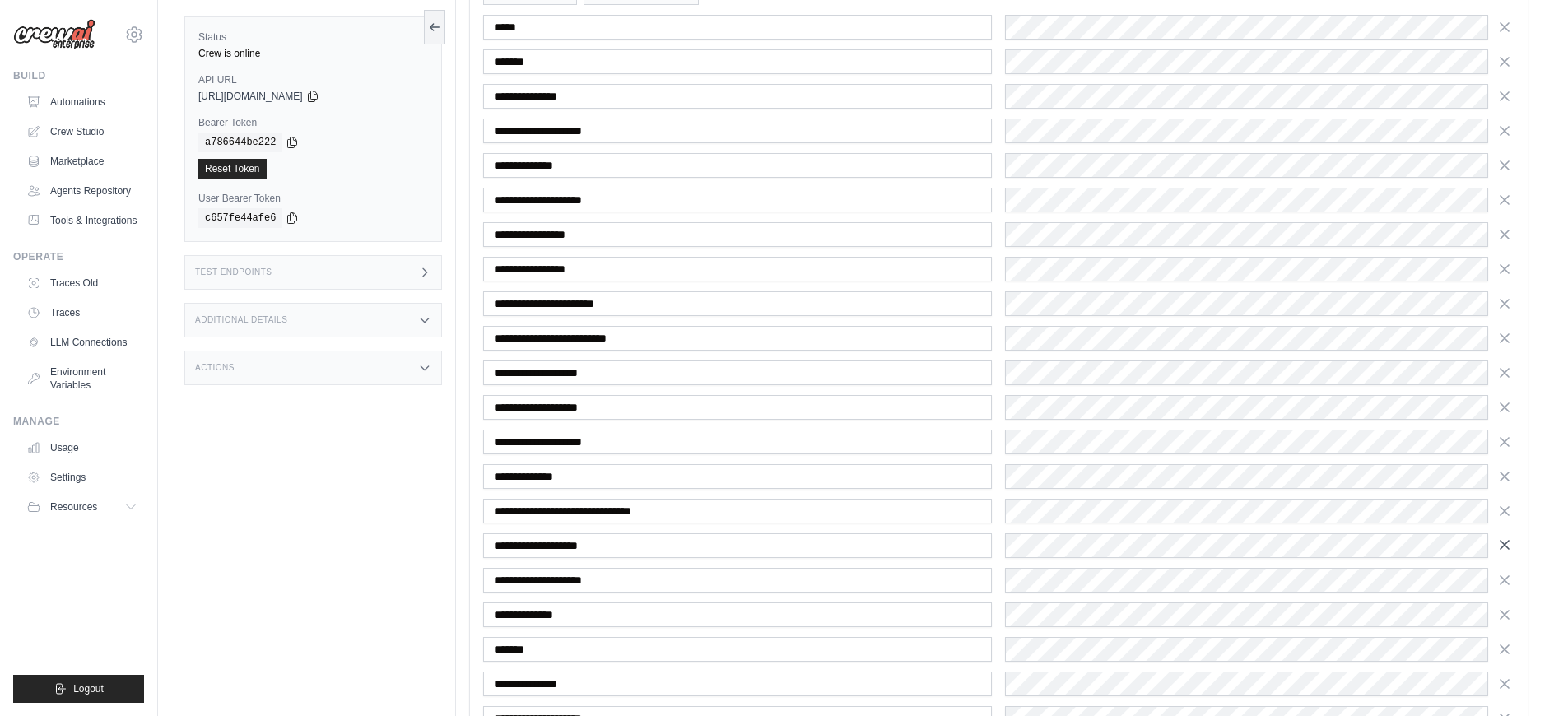
click at [1505, 546] on icon "button" at bounding box center [1505, 545] width 8 height 8
click at [1505, 546] on icon "button" at bounding box center [1505, 546] width 8 height 8
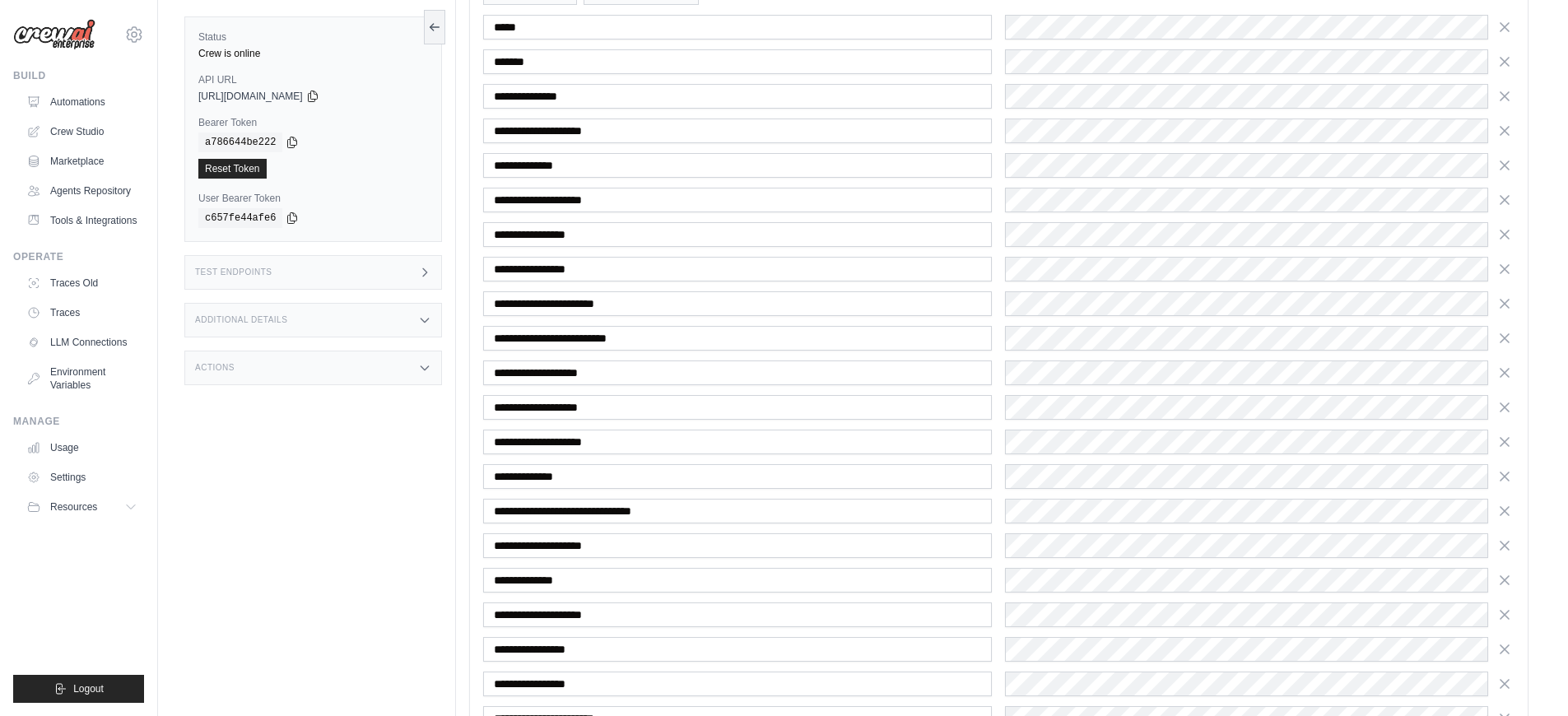
click at [1505, 546] on icon "button" at bounding box center [1505, 546] width 8 height 8
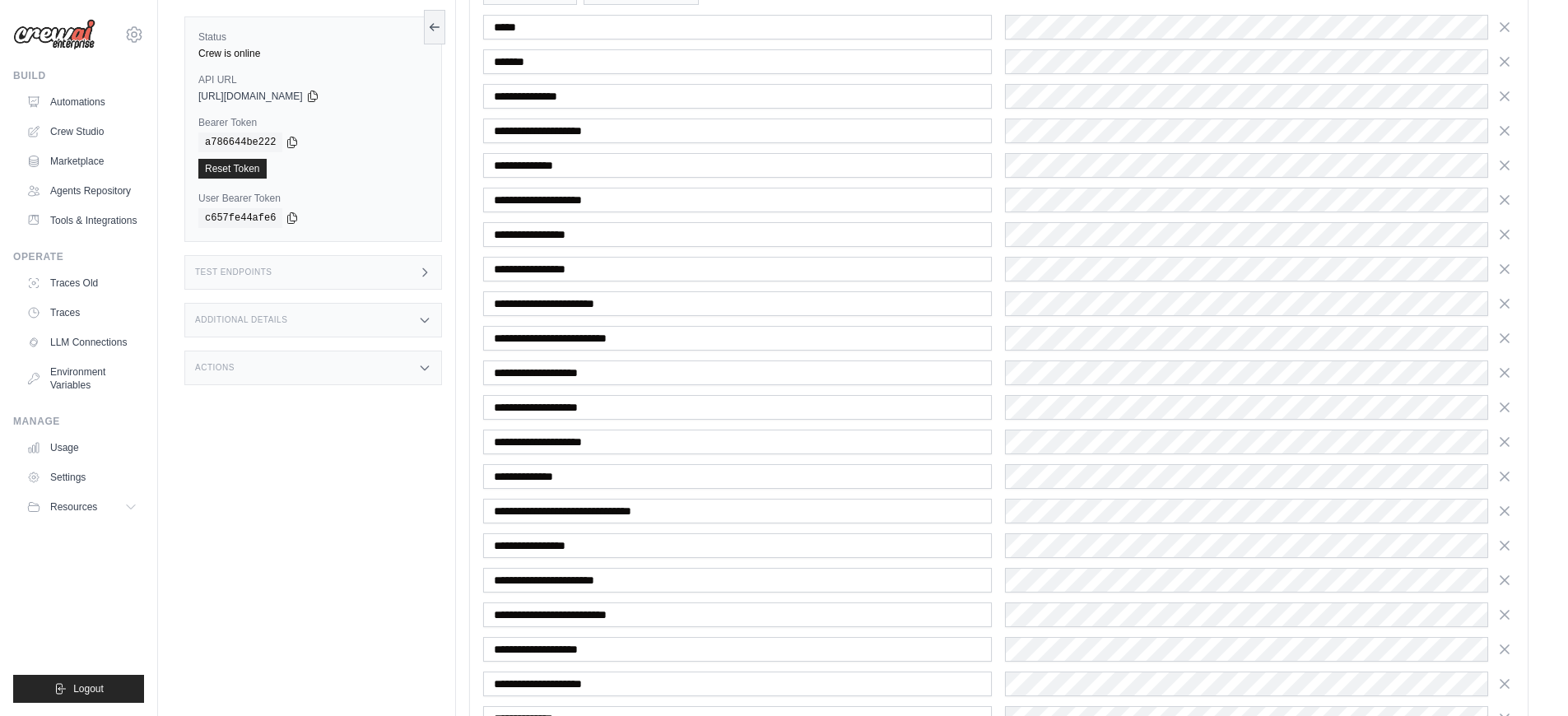
click at [1505, 576] on icon "button" at bounding box center [1505, 580] width 8 height 8
click at [1505, 546] on icon "button" at bounding box center [1505, 546] width 8 height 8
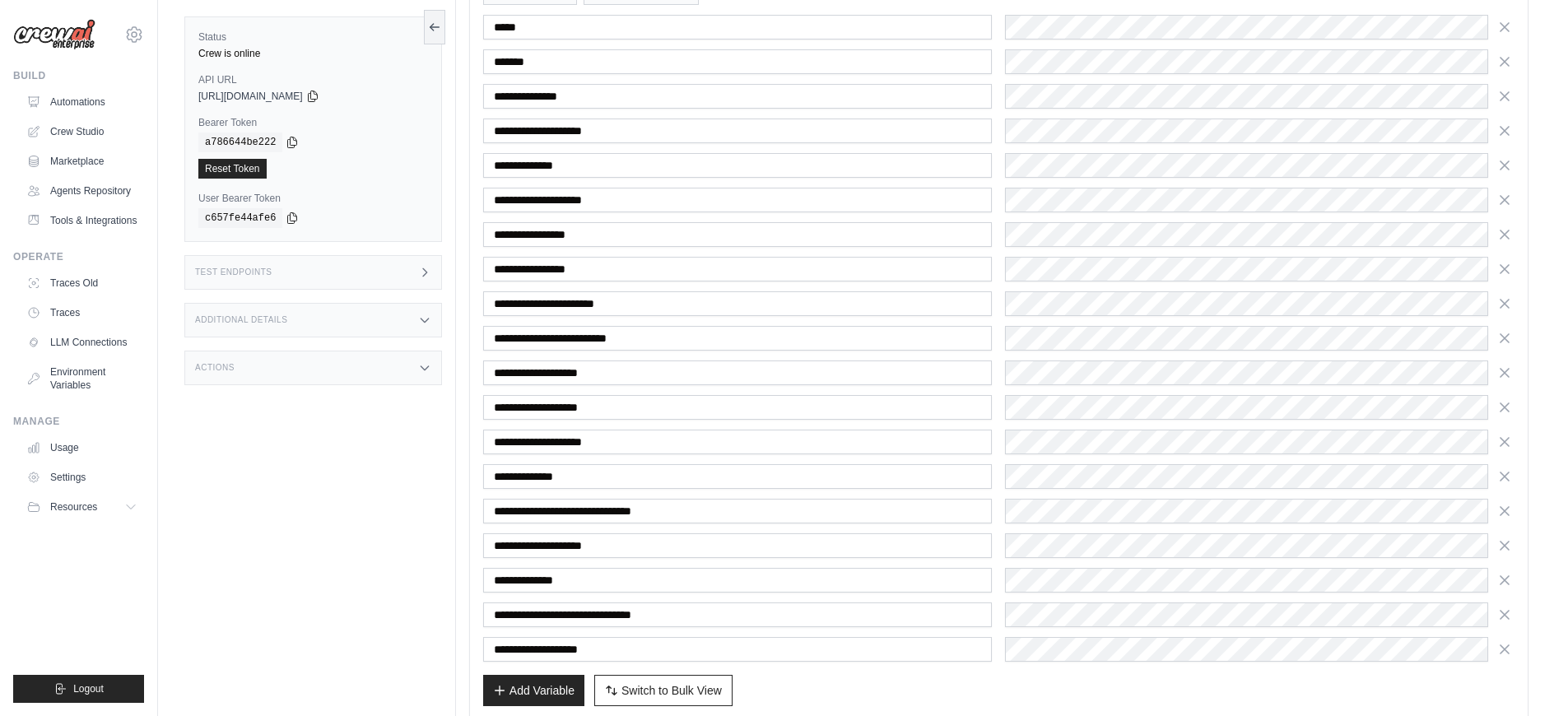
click at [1505, 546] on icon "button" at bounding box center [1505, 546] width 8 height 8
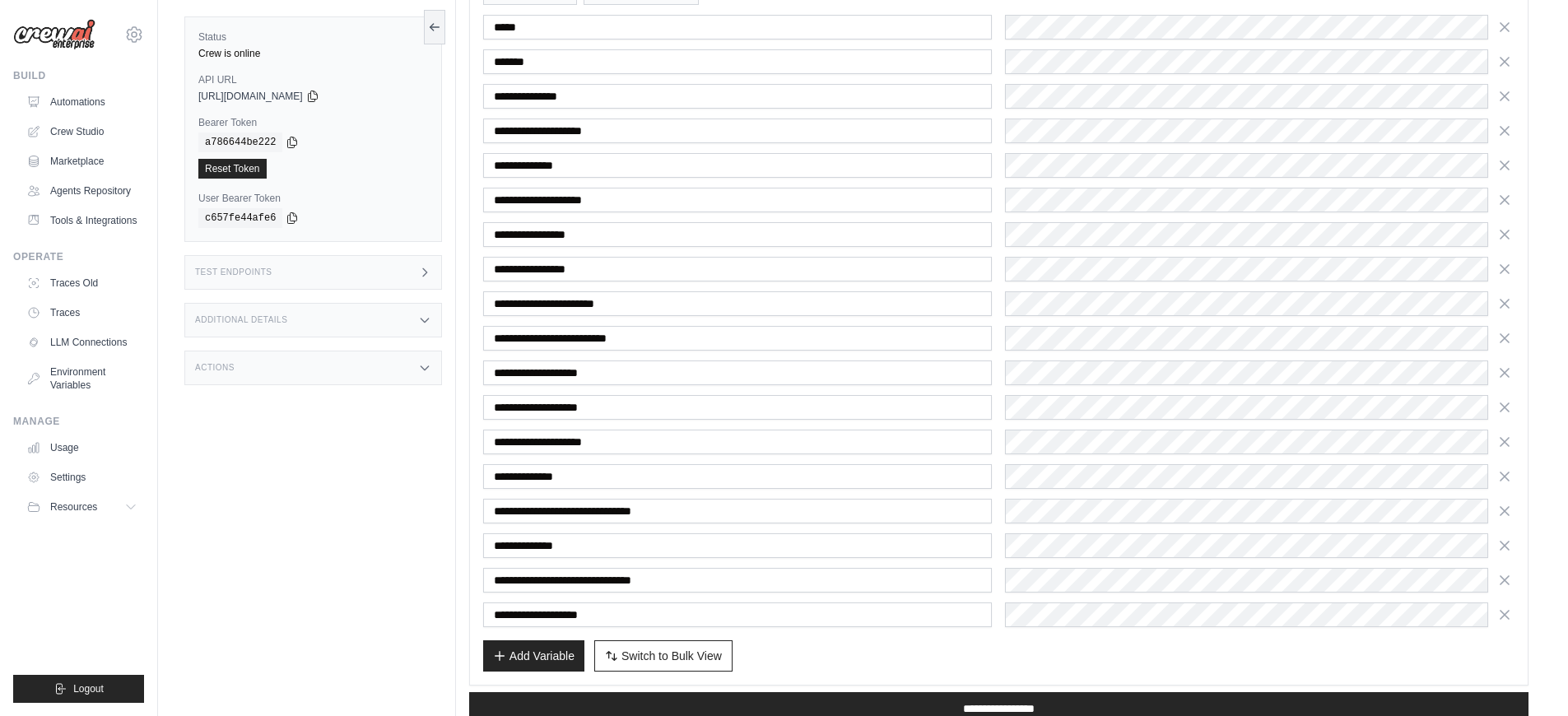
click at [1505, 546] on icon "button" at bounding box center [1505, 546] width 8 height 8
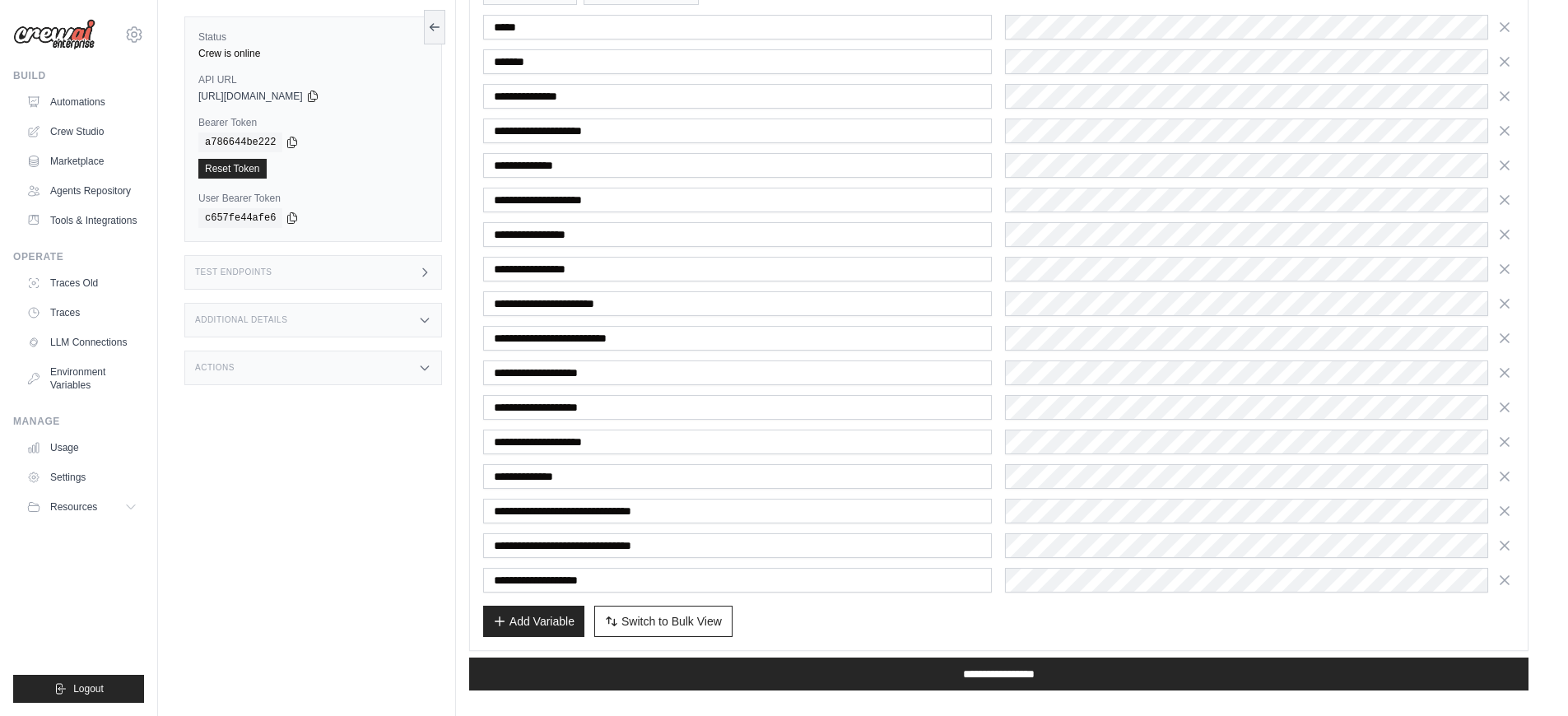
click at [1505, 546] on icon "button" at bounding box center [1505, 546] width 8 height 8
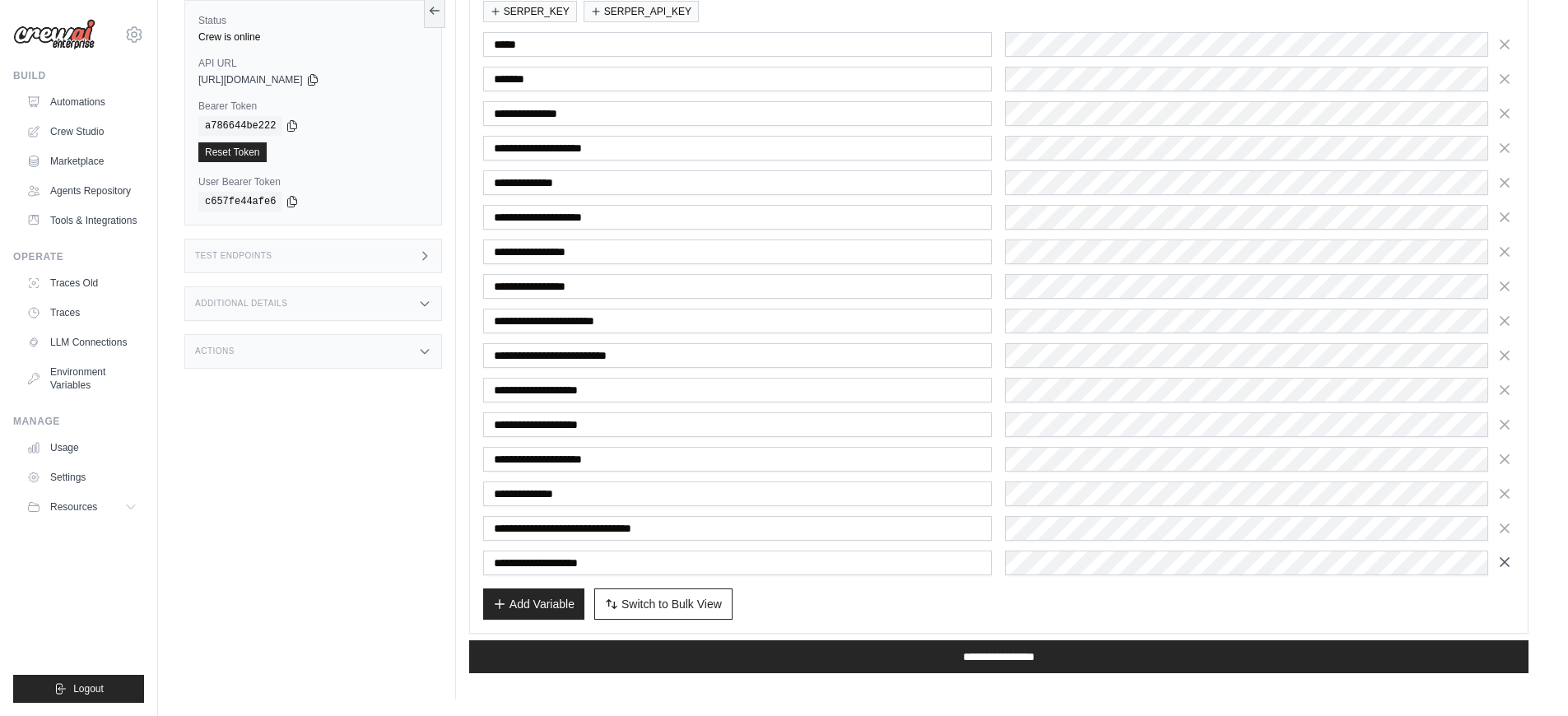
click at [1498, 562] on icon "button" at bounding box center [1505, 562] width 17 height 17
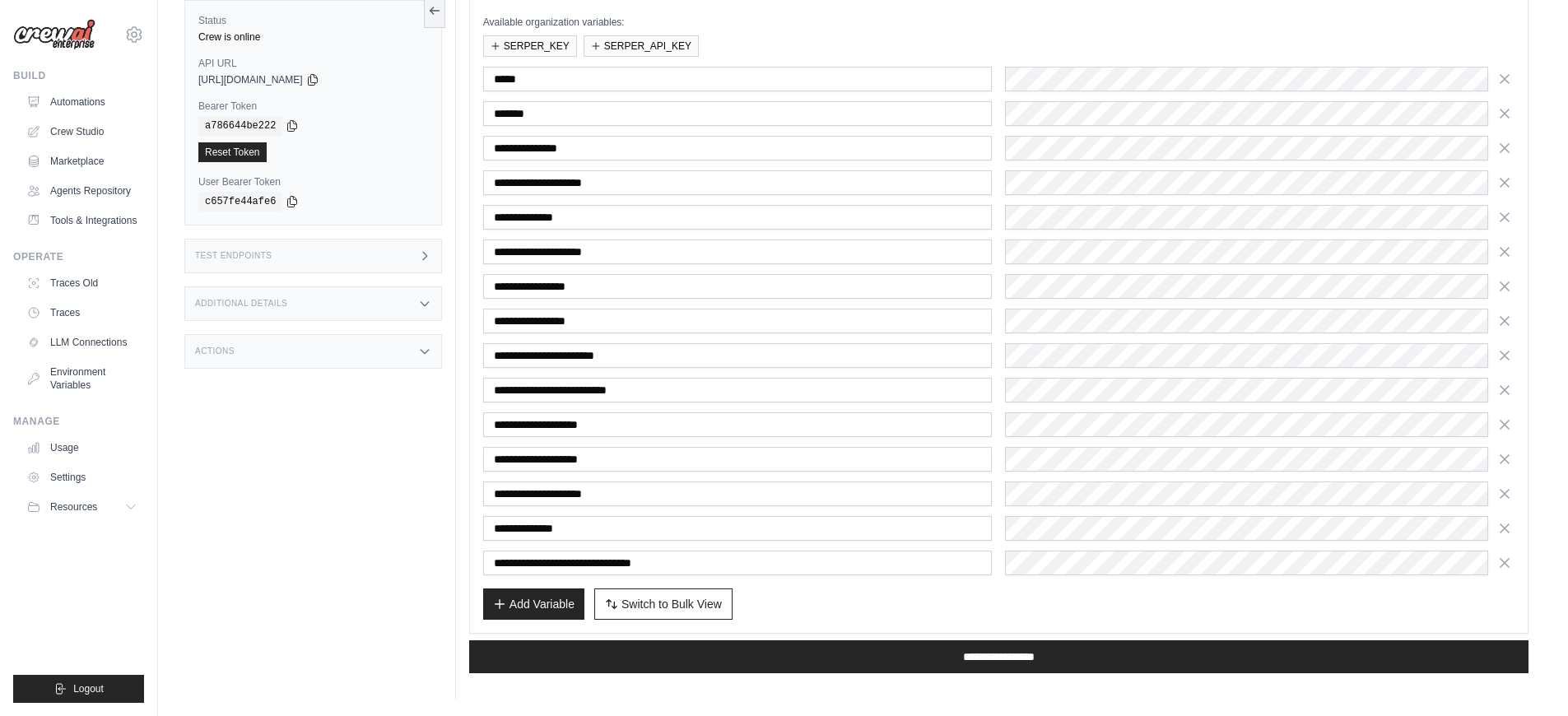
scroll to position [224, 0]
click at [511, 608] on button "Add Variable" at bounding box center [533, 603] width 101 height 31
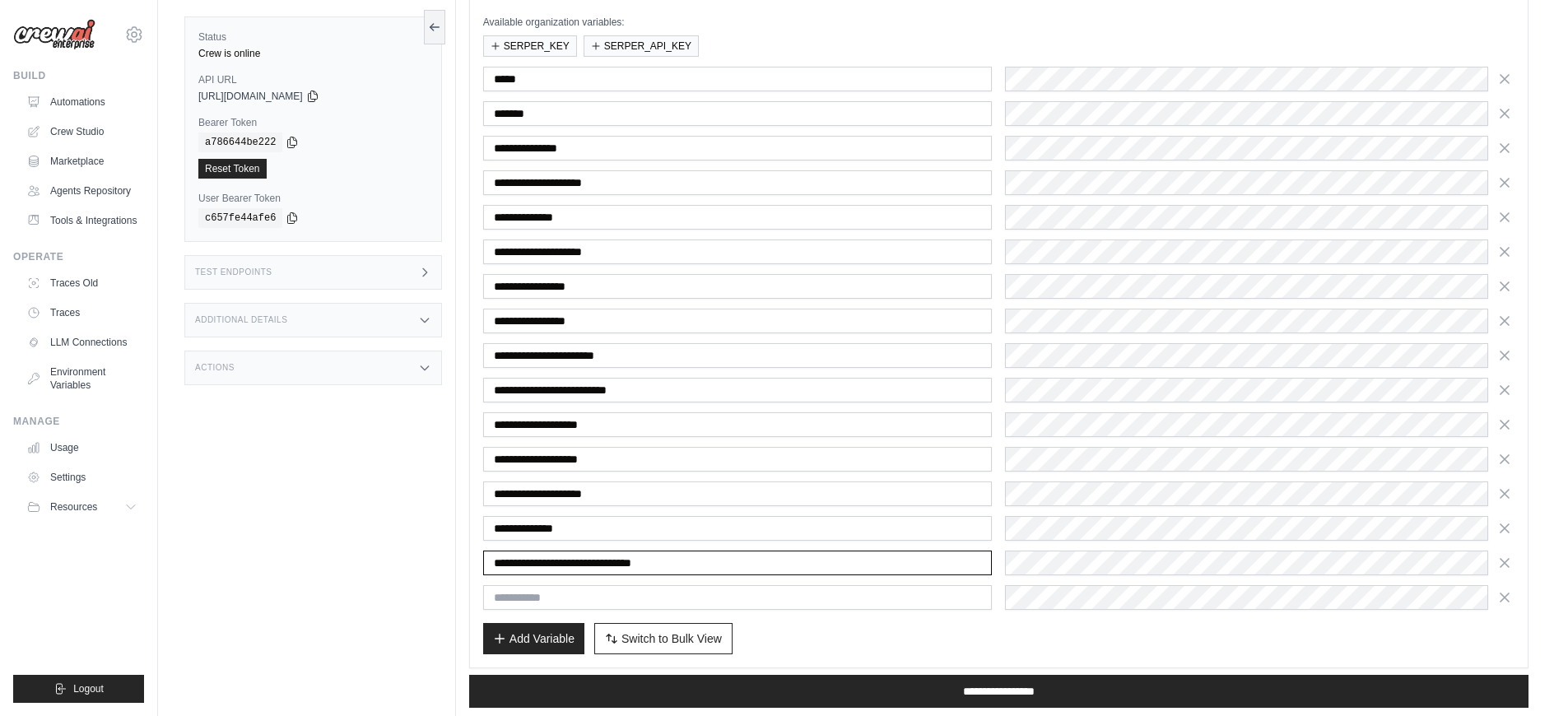
click at [747, 572] on input "**********" at bounding box center [738, 563] width 509 height 25
click at [743, 585] on input "text" at bounding box center [738, 598] width 509 height 25
paste input "**********"
type input "**********"
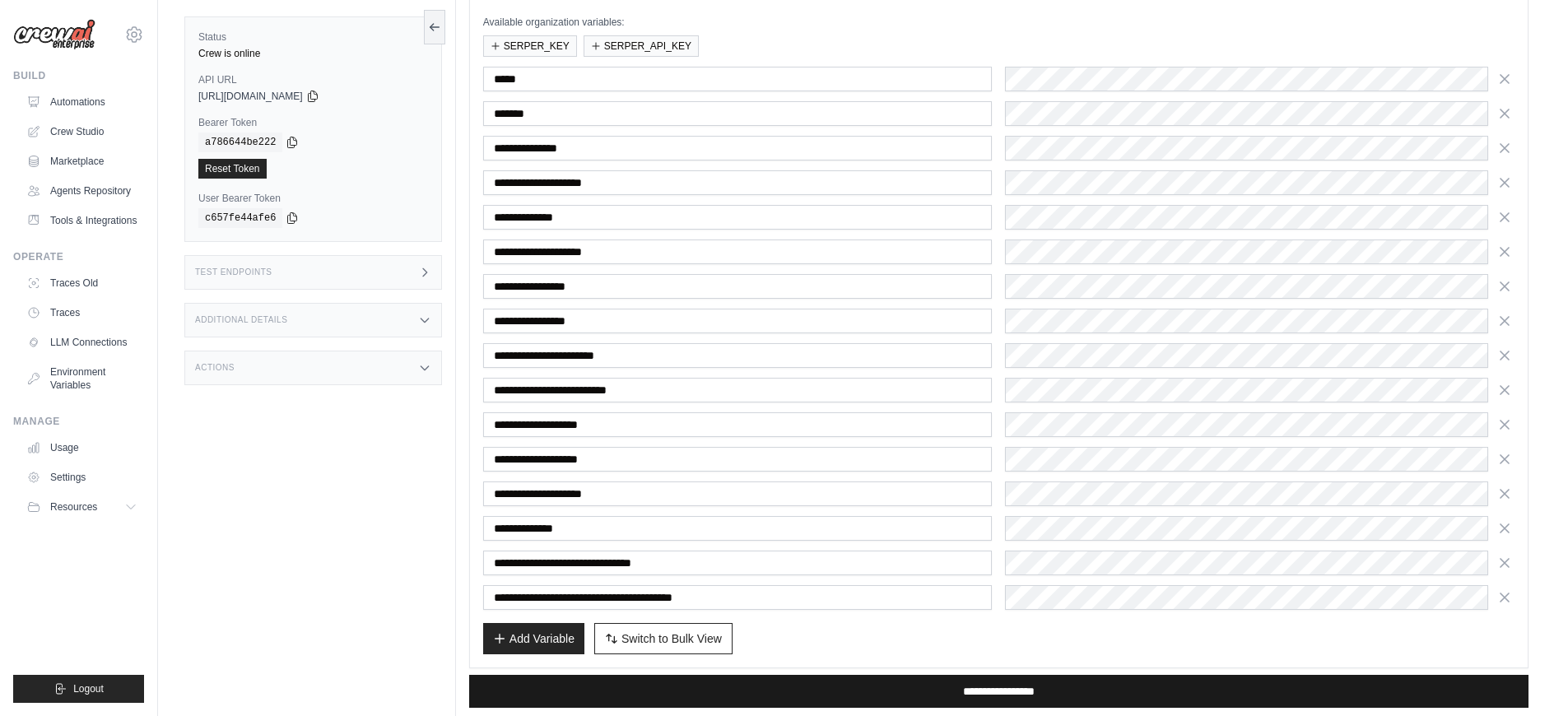
click at [845, 680] on input "**********" at bounding box center [998, 691] width 1059 height 33
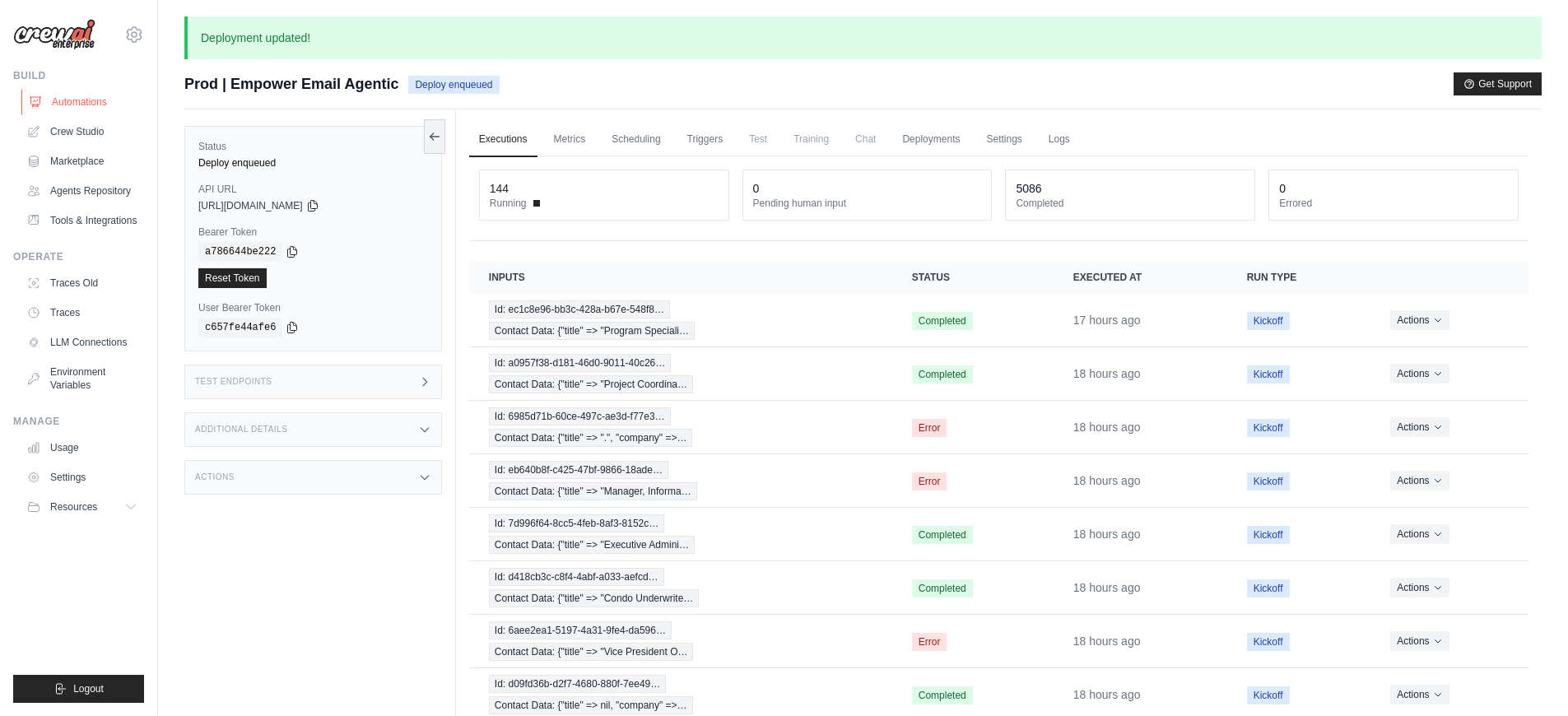
click at [106, 103] on link "Automations" at bounding box center [83, 103] width 124 height 27
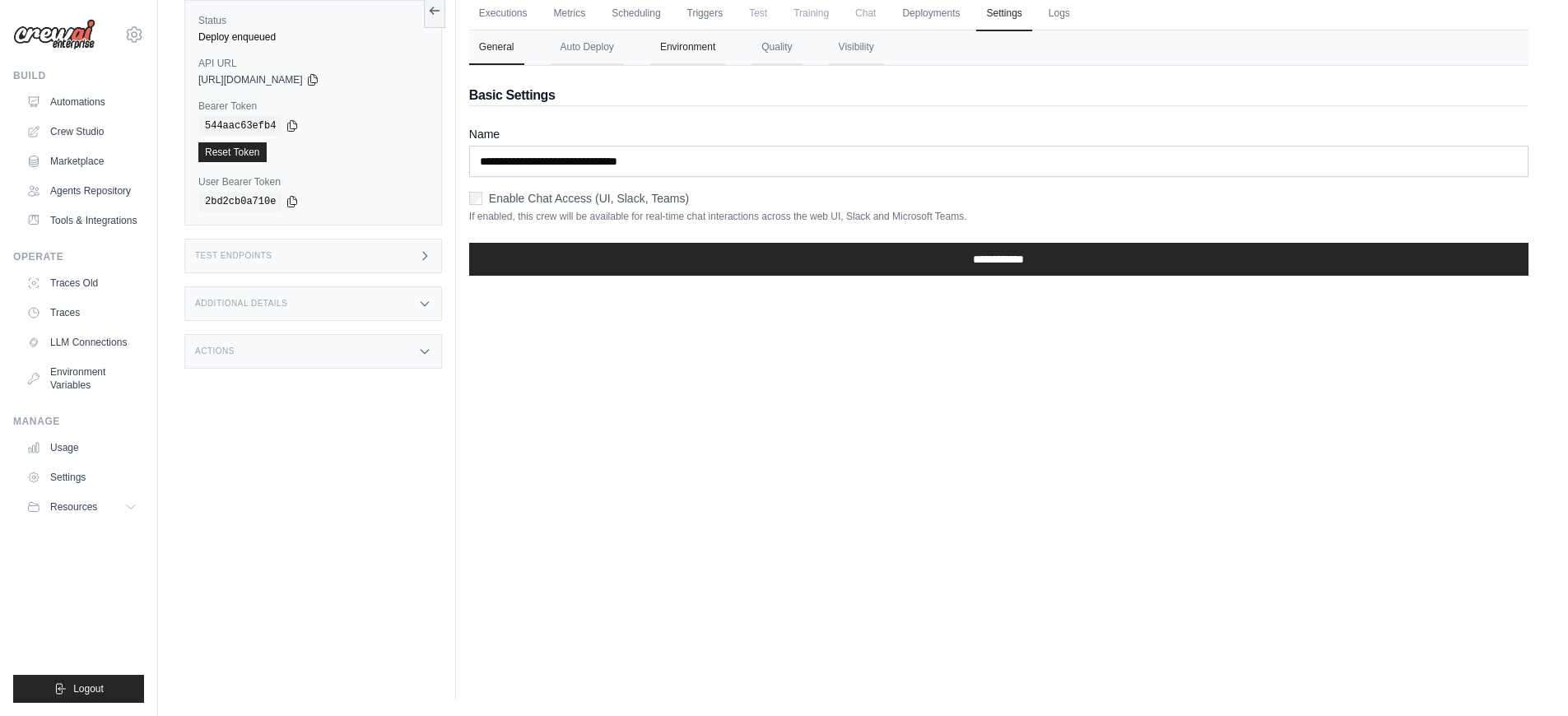
click at [713, 53] on button "Environment" at bounding box center [688, 47] width 75 height 34
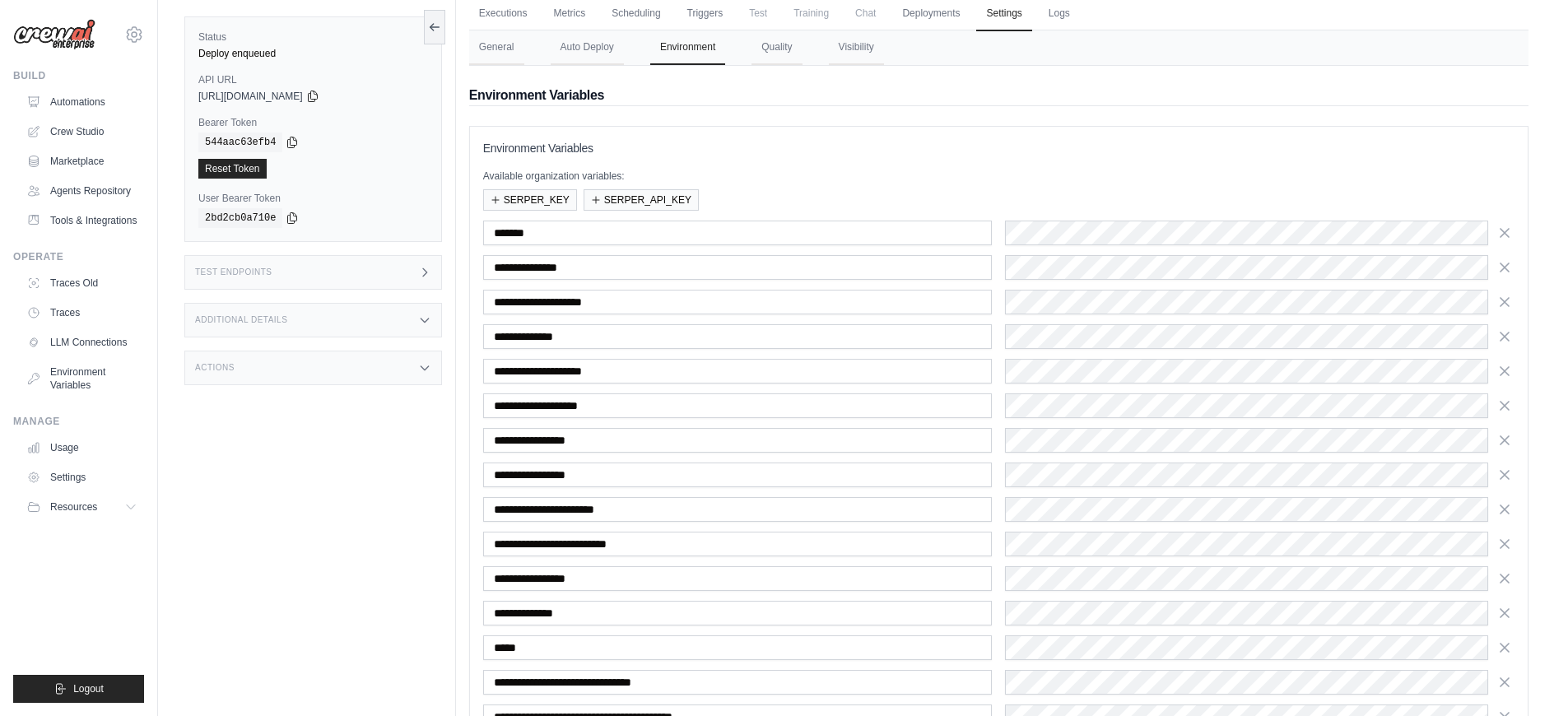
scroll to position [224, 0]
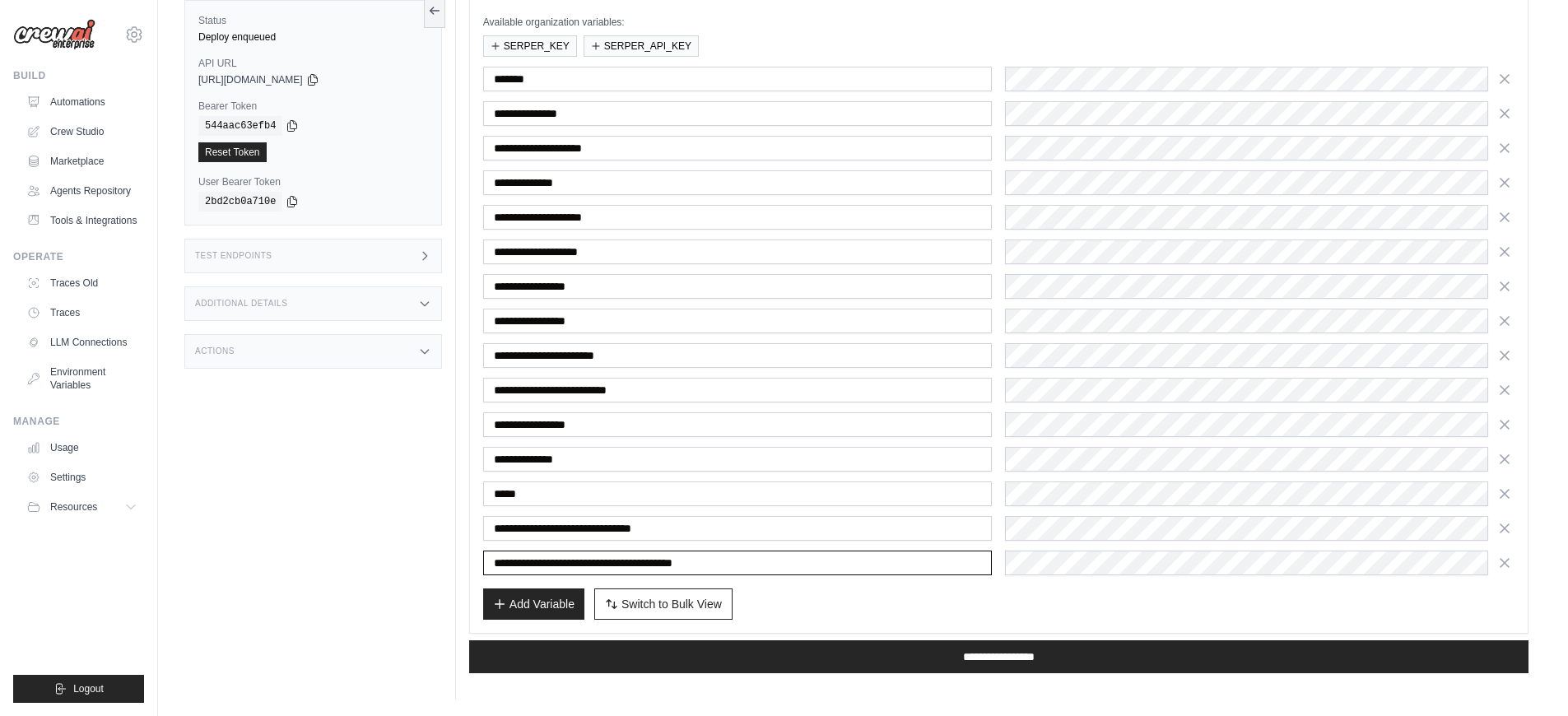
click at [709, 566] on input "**********" at bounding box center [738, 563] width 509 height 25
type input "**********"
click at [1504, 525] on icon "button" at bounding box center [1505, 527] width 8 height 8
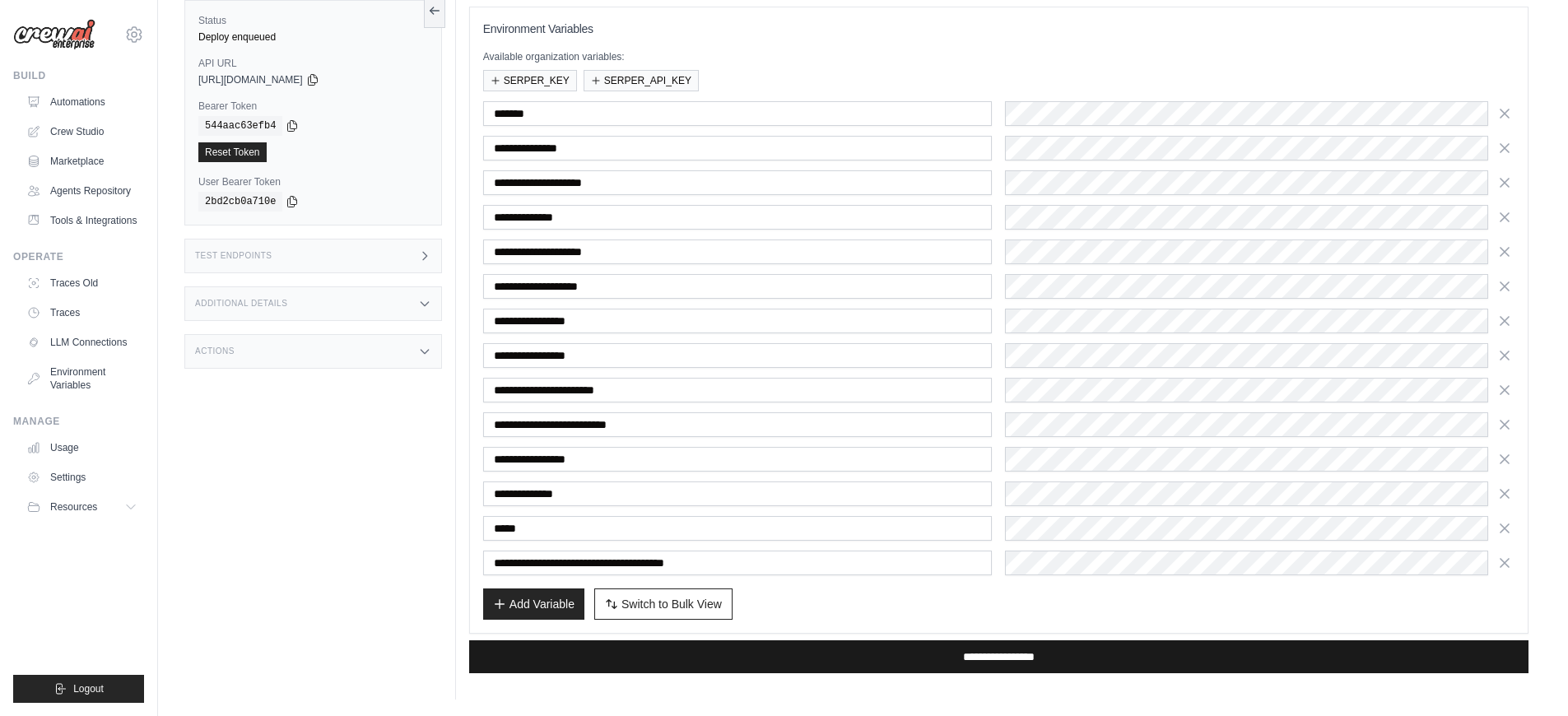
click at [996, 657] on input "**********" at bounding box center [998, 656] width 1059 height 33
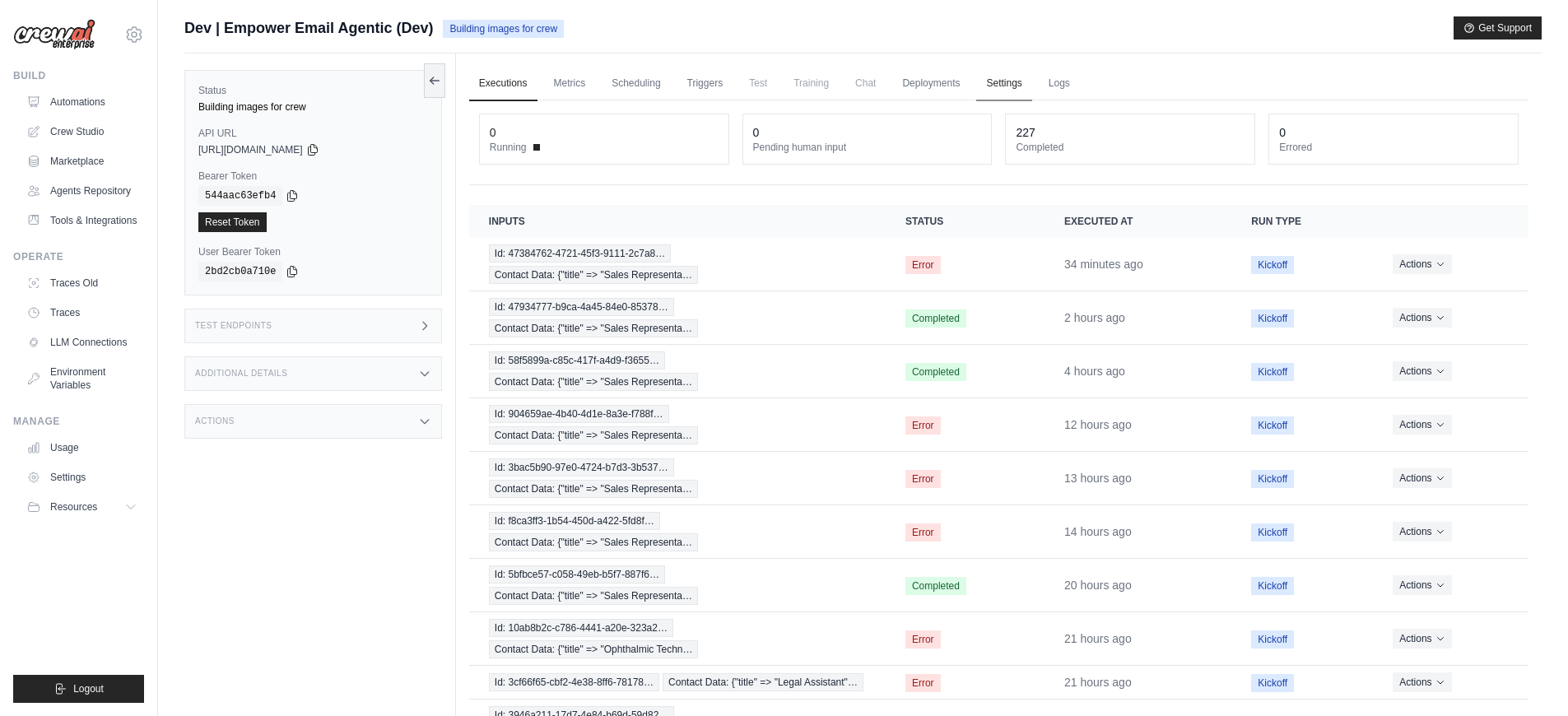
click at [992, 94] on link "Settings" at bounding box center [1004, 83] width 55 height 34
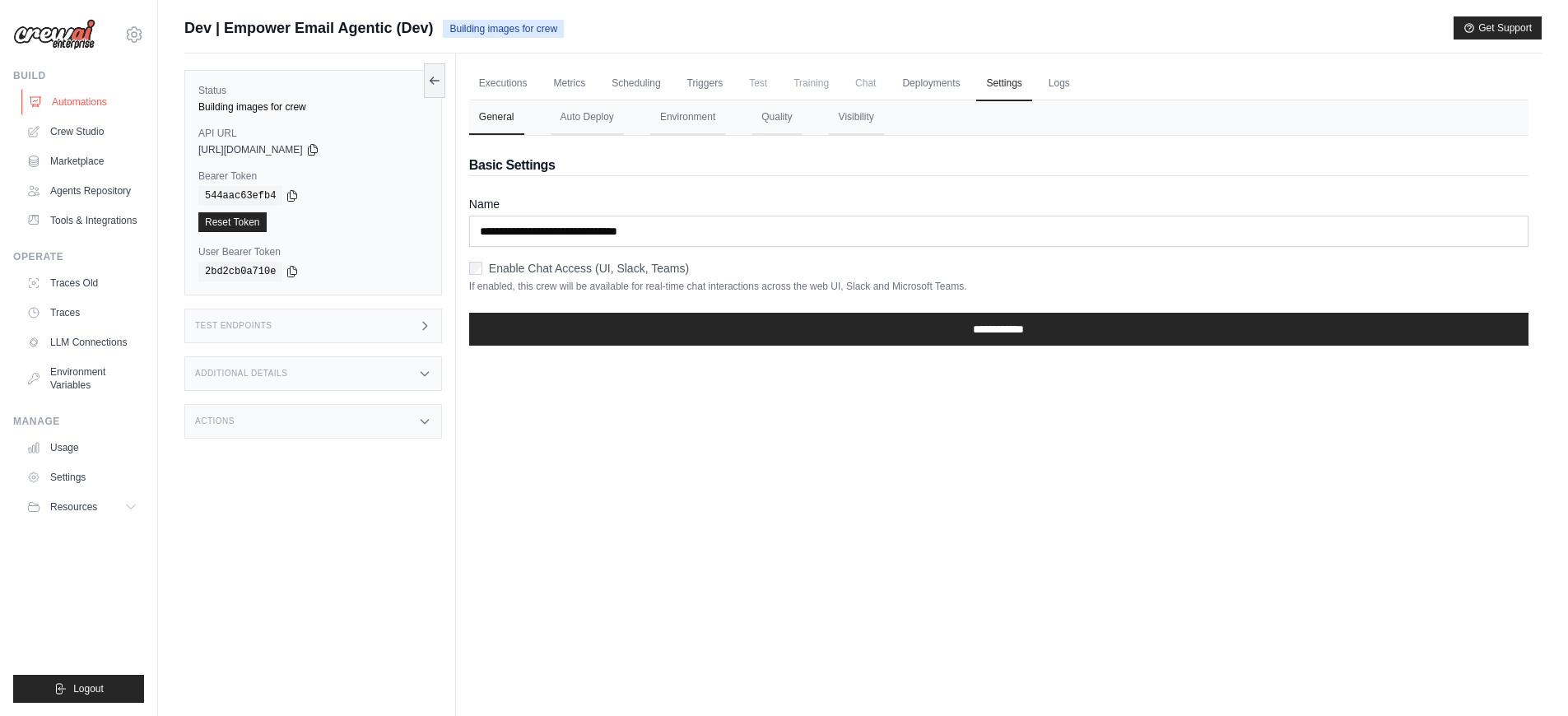
click at [78, 104] on link "Automations" at bounding box center [83, 103] width 124 height 27
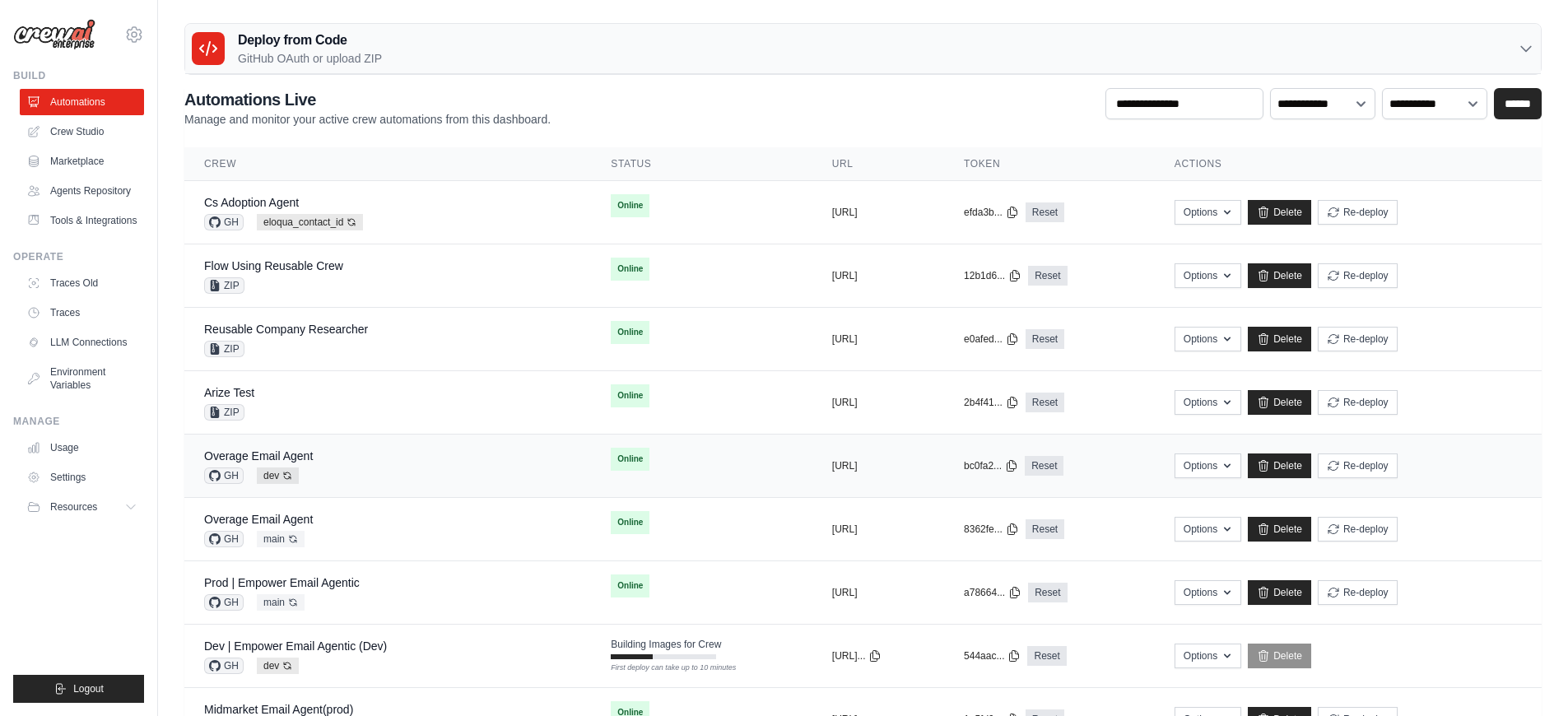
scroll to position [49, 0]
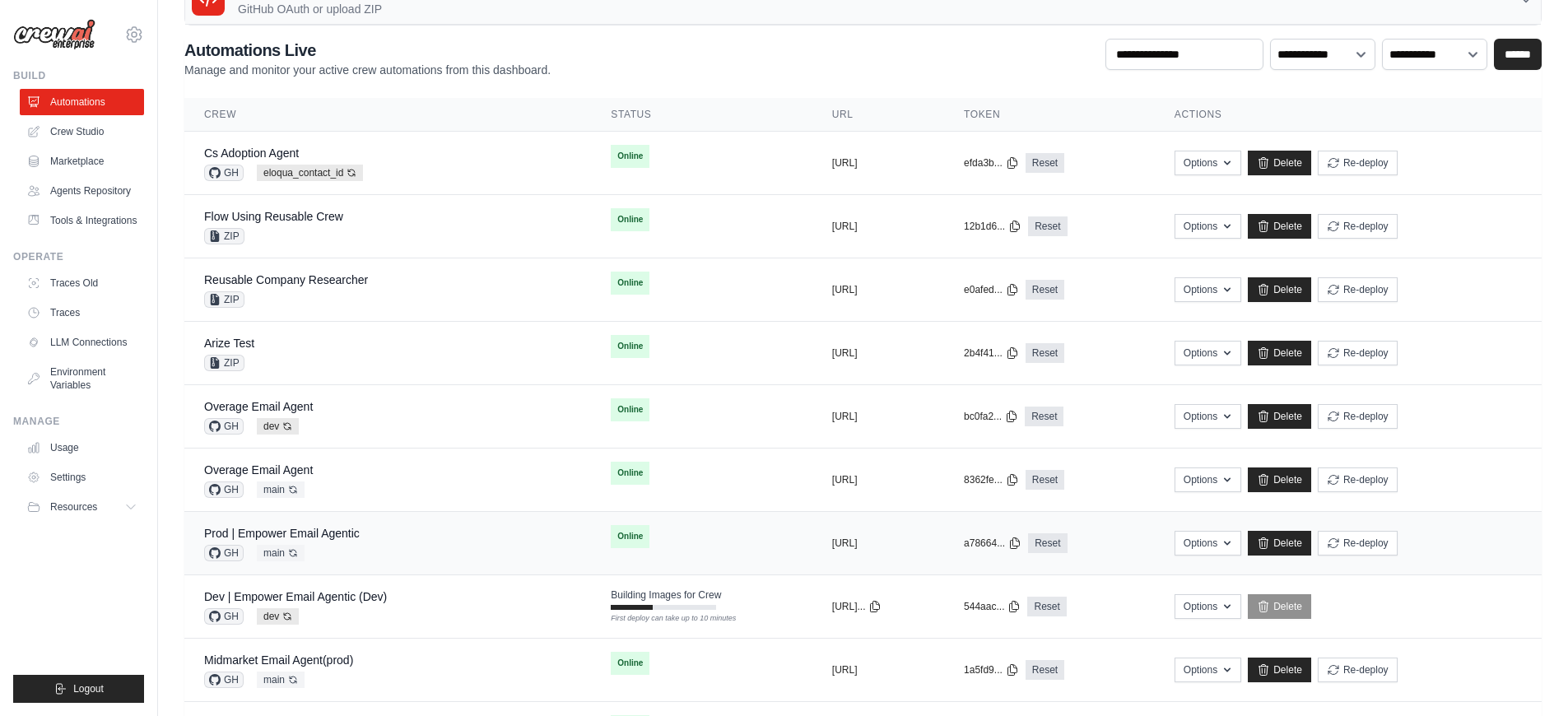
click at [393, 521] on td "Prod | Empower Email Agentic GH main Auto-deploy enabled" at bounding box center [387, 543] width 406 height 63
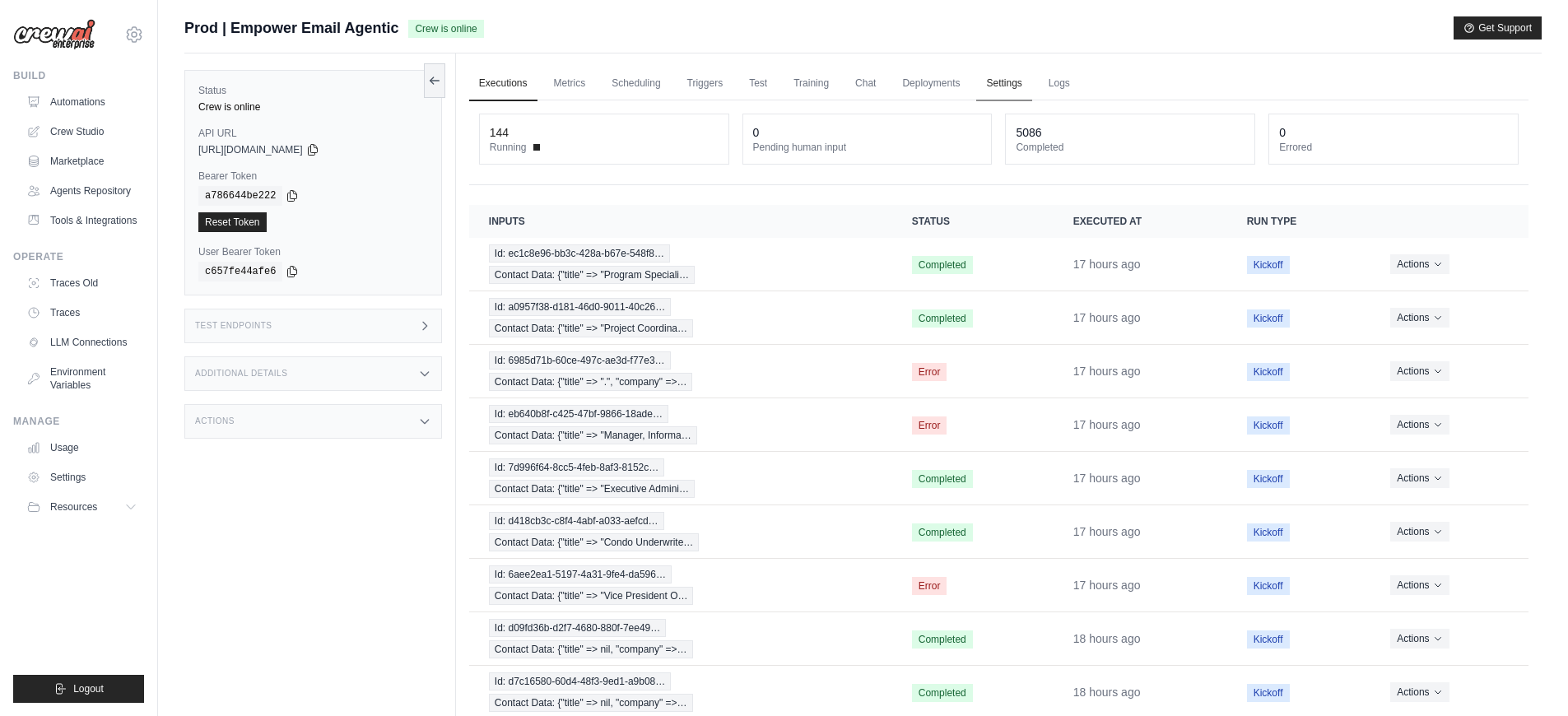
click at [1017, 88] on link "Settings" at bounding box center [1004, 83] width 55 height 34
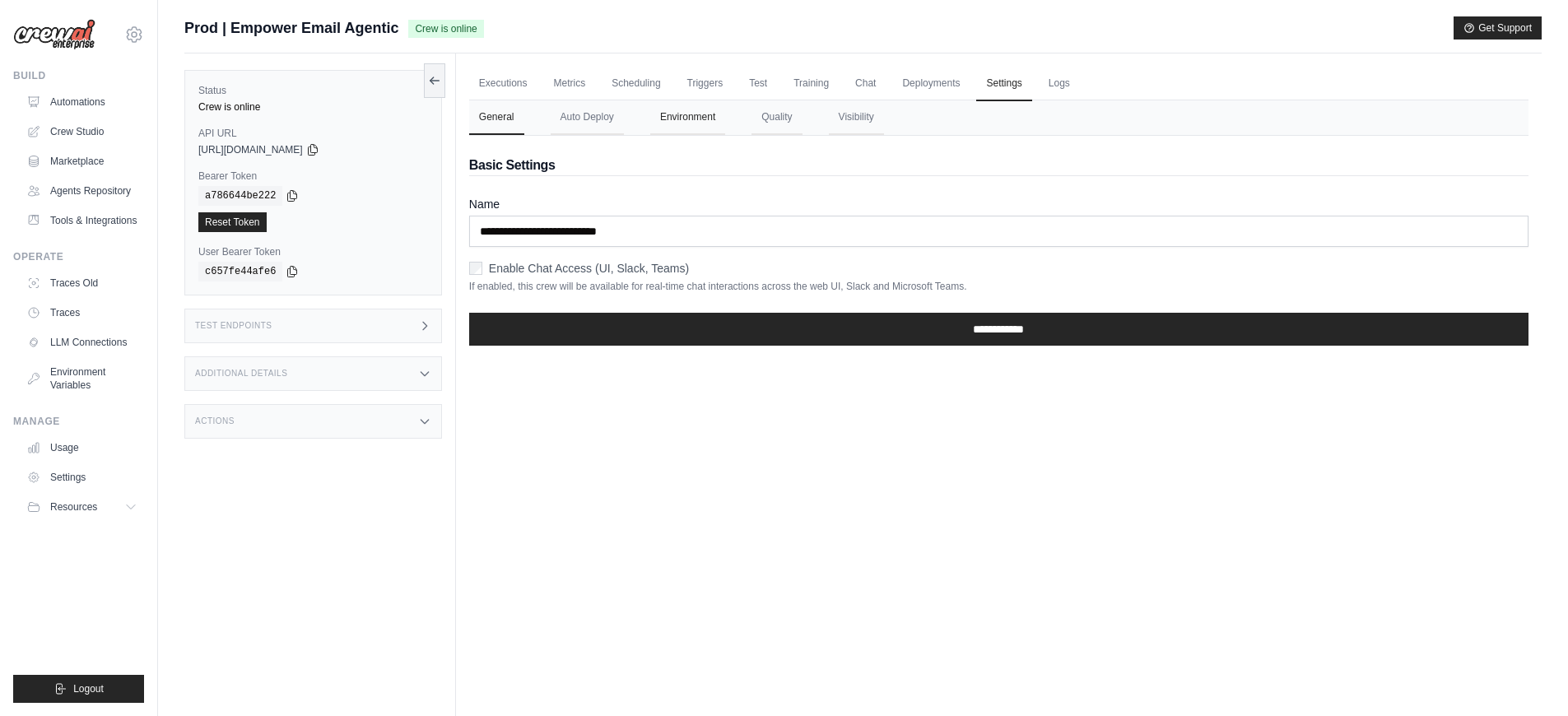
click at [717, 120] on button "Environment" at bounding box center [688, 117] width 75 height 34
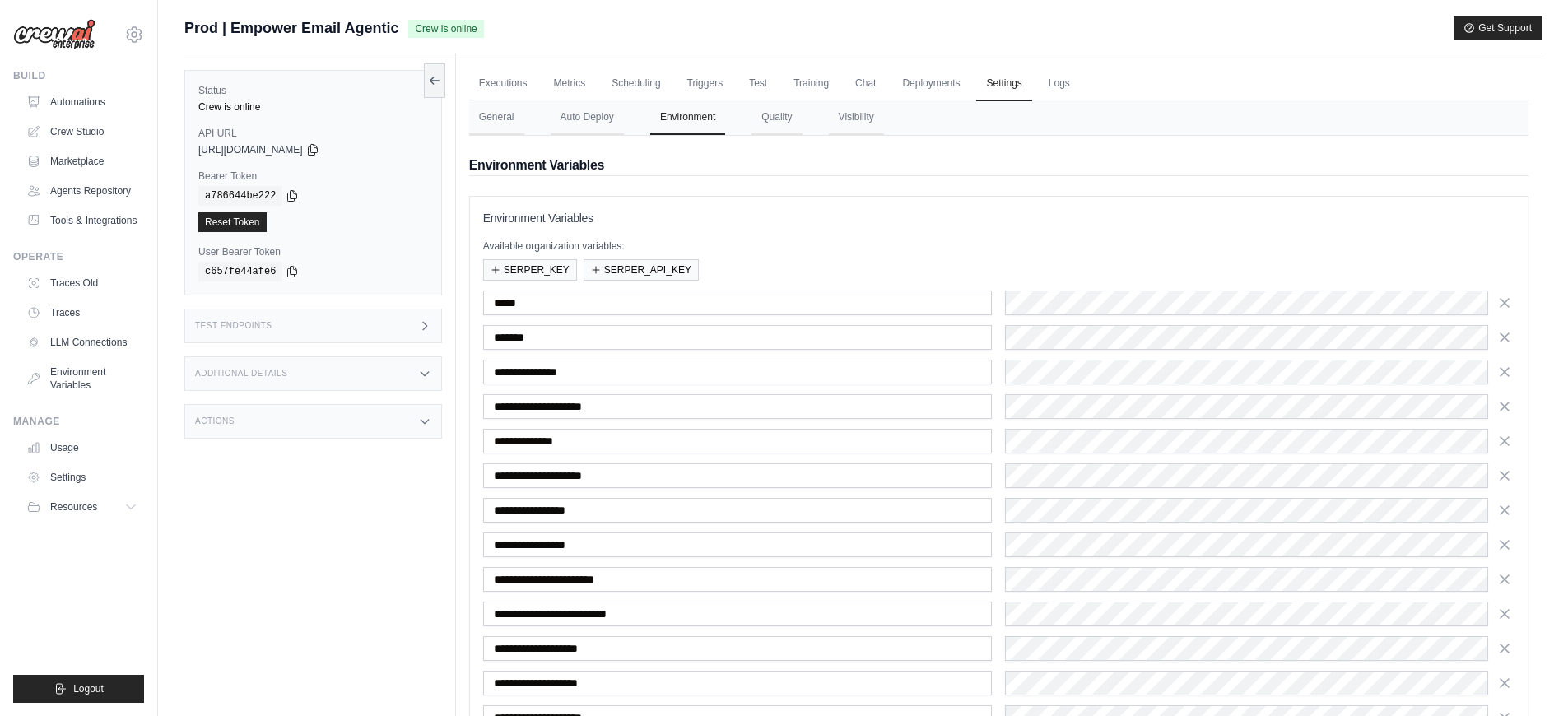
scroll to position [259, 0]
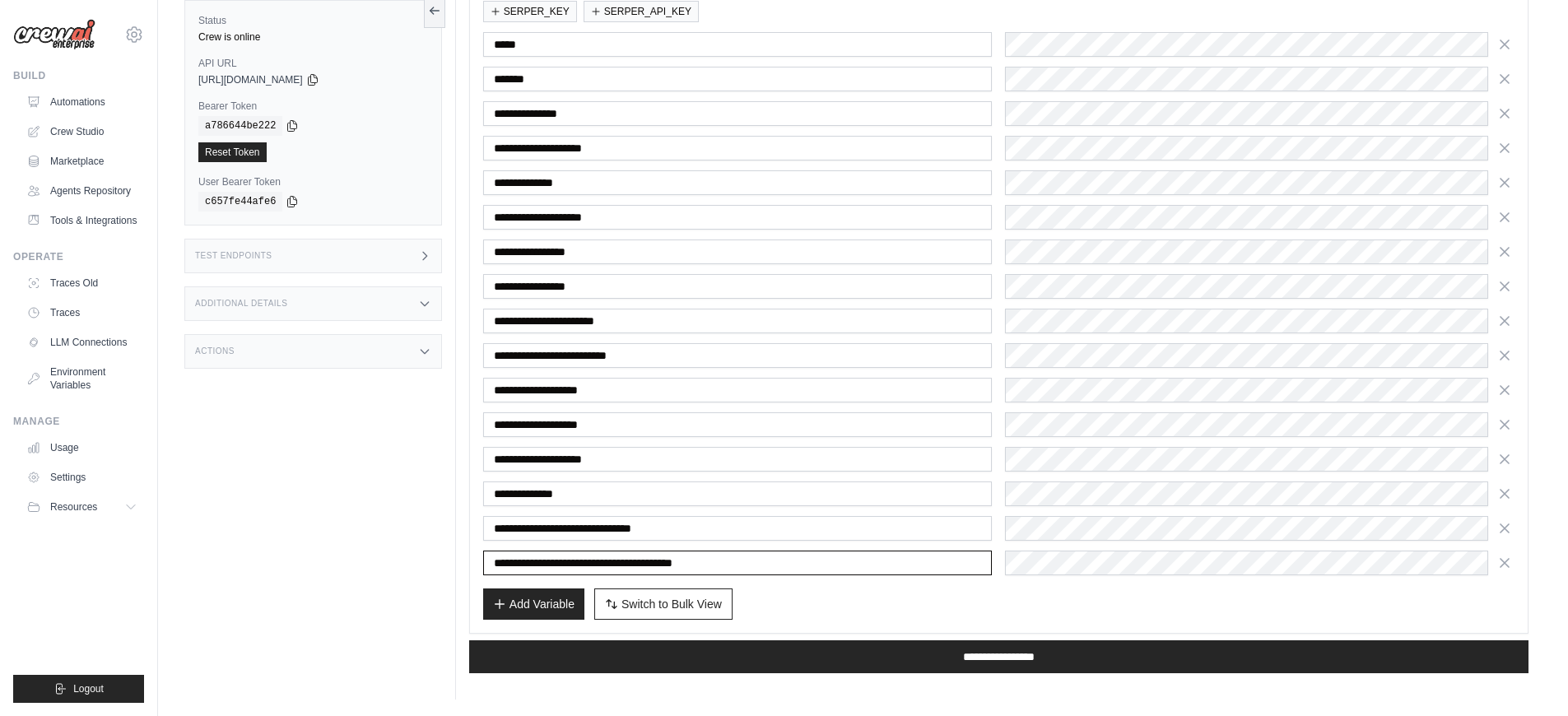
click at [694, 565] on input "**********" at bounding box center [738, 563] width 509 height 25
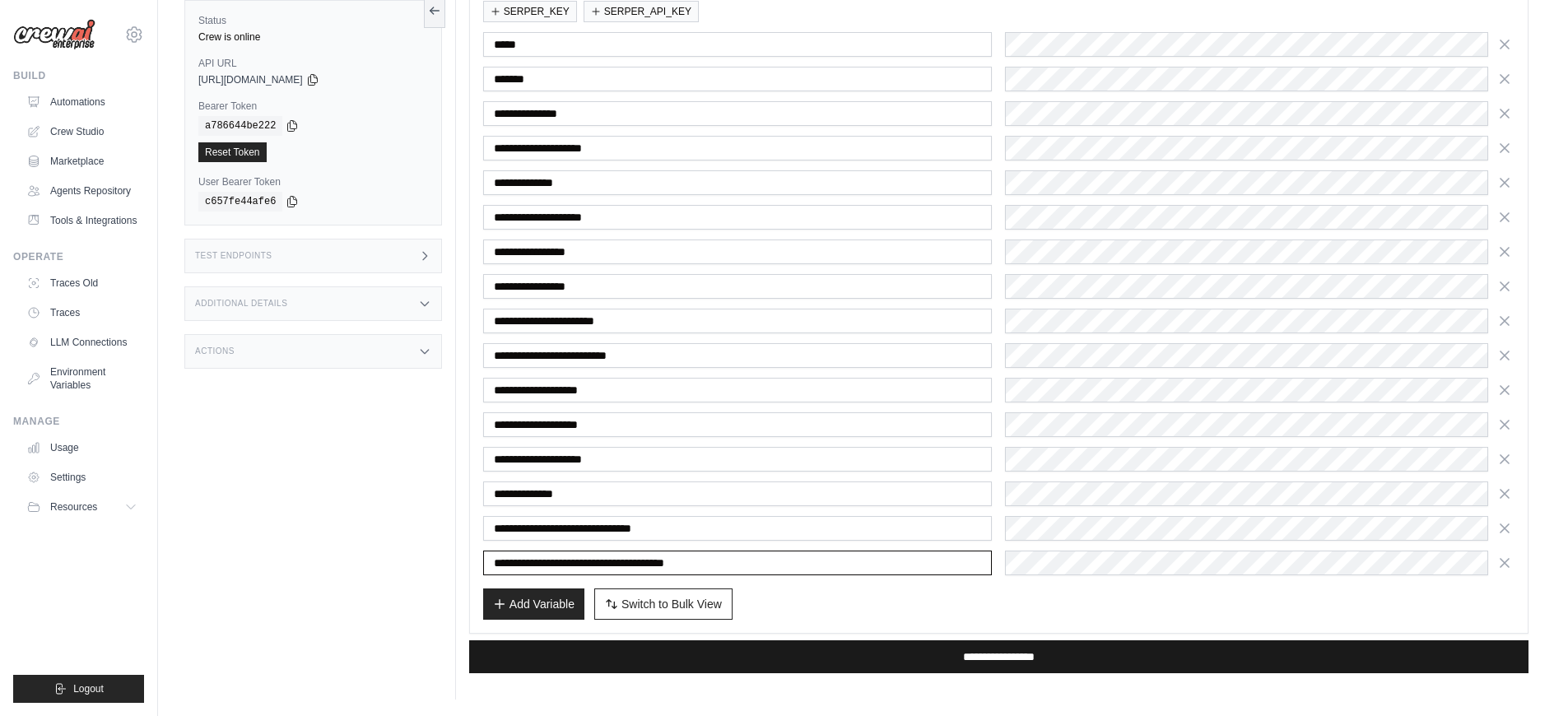
type input "**********"
click at [827, 648] on input "**********" at bounding box center [998, 656] width 1059 height 33
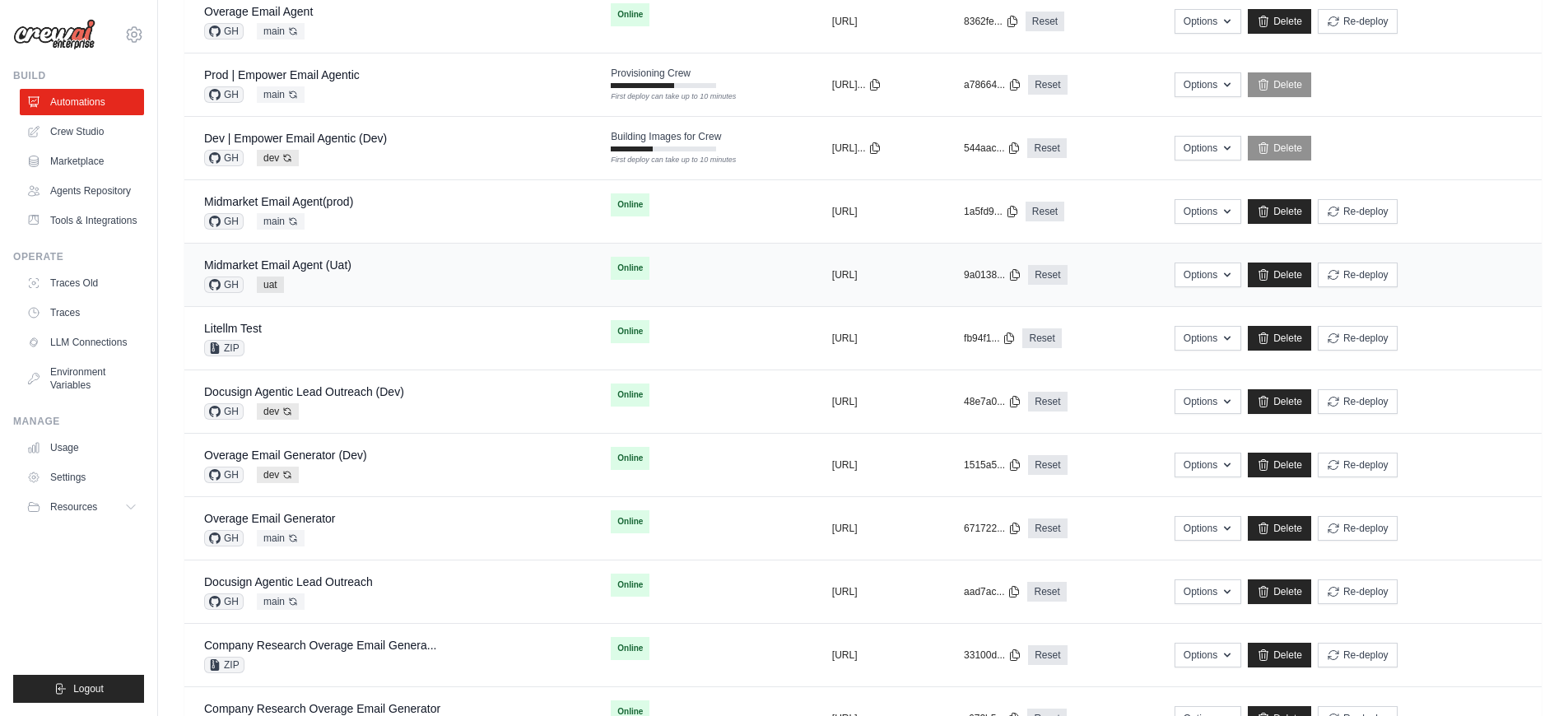
scroll to position [529, 0]
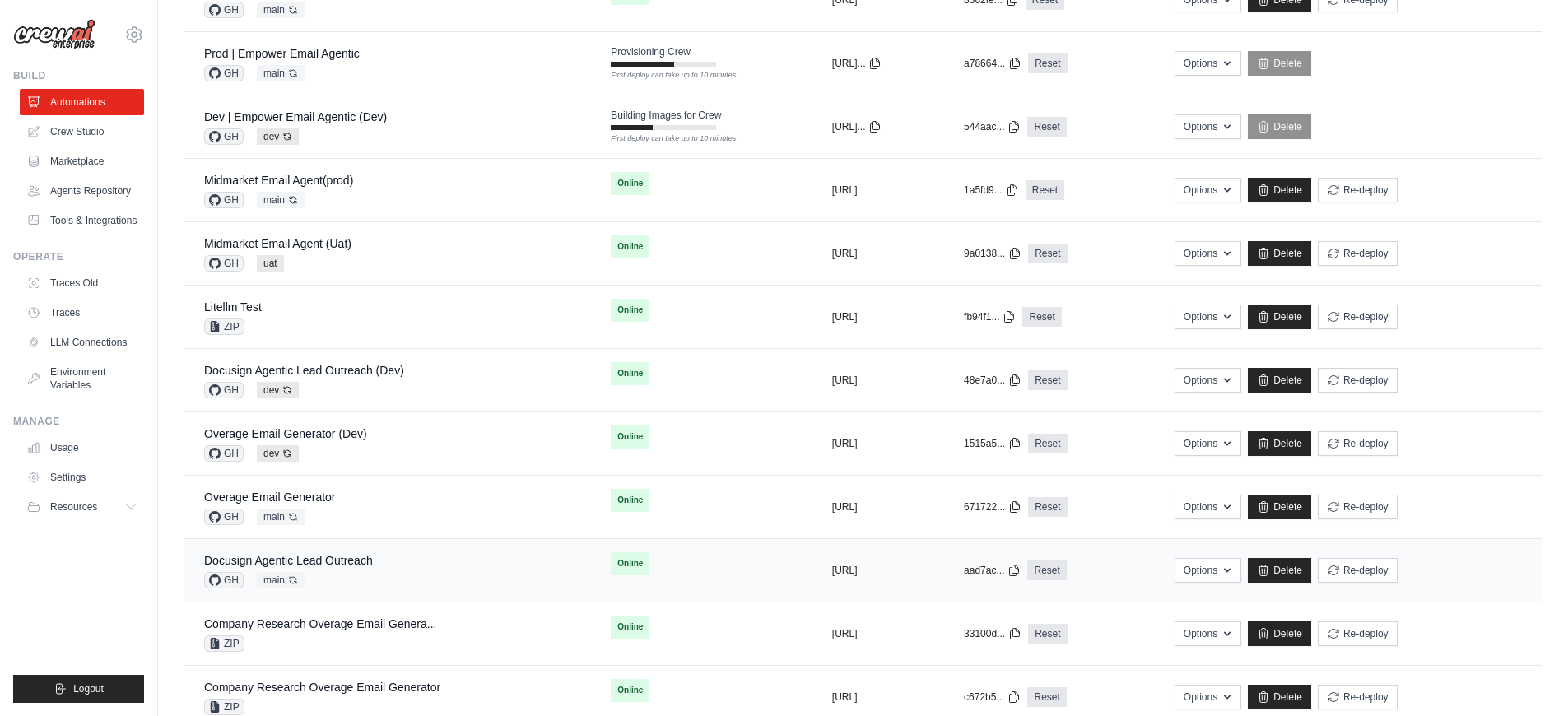
click at [396, 566] on div "Docusign Agentic Lead Outreach GH main Auto-deploy enabled" at bounding box center [388, 570] width 367 height 36
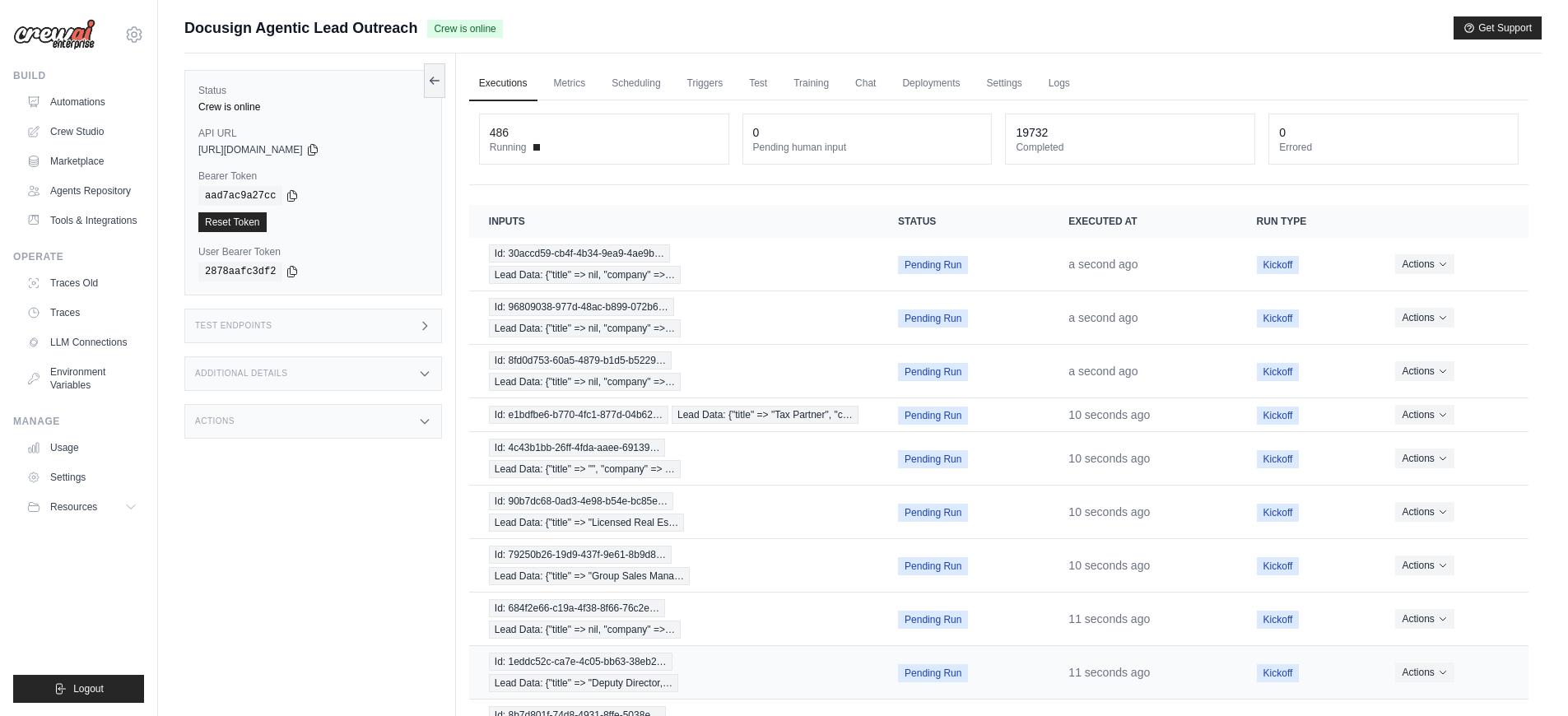
scroll to position [115, 0]
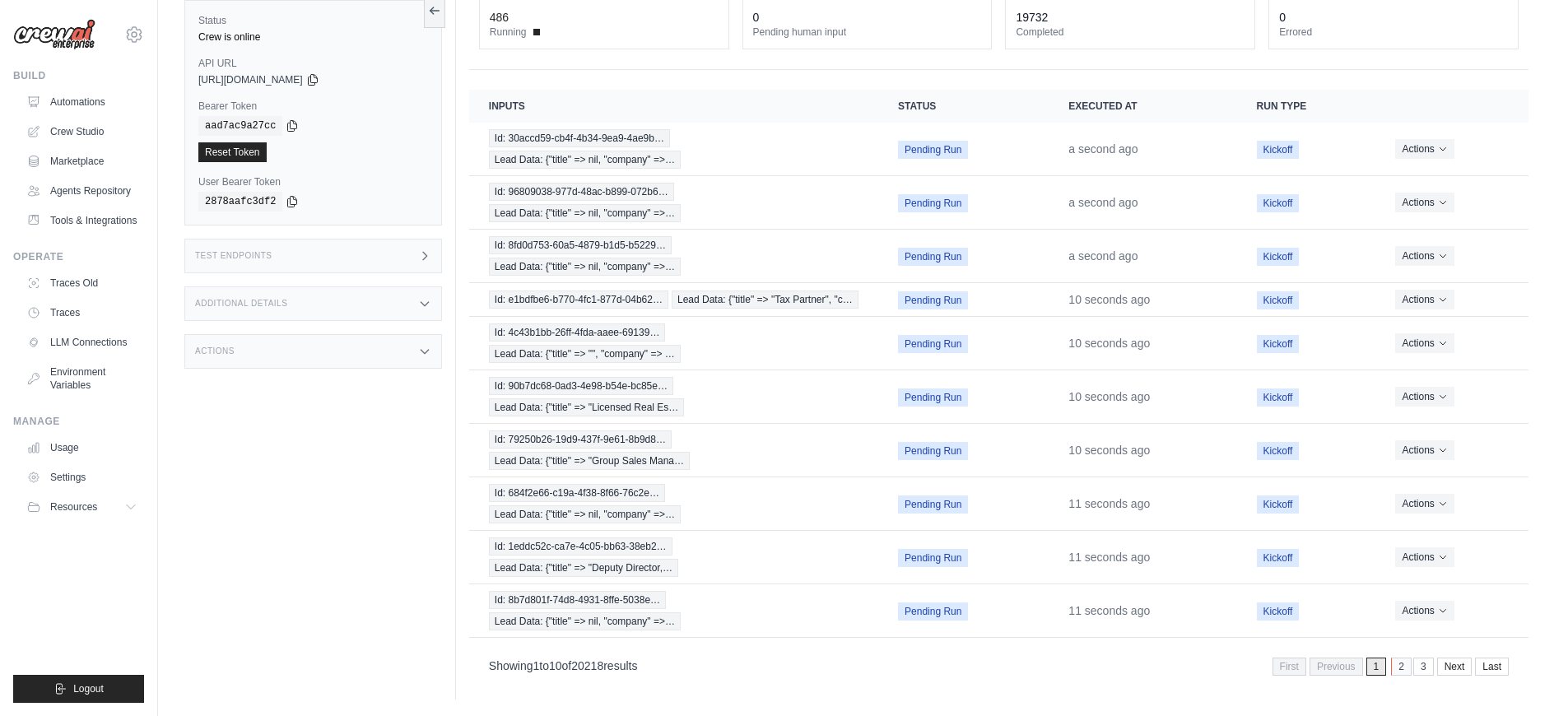
click at [1401, 672] on link "2" at bounding box center [1401, 667] width 21 height 18
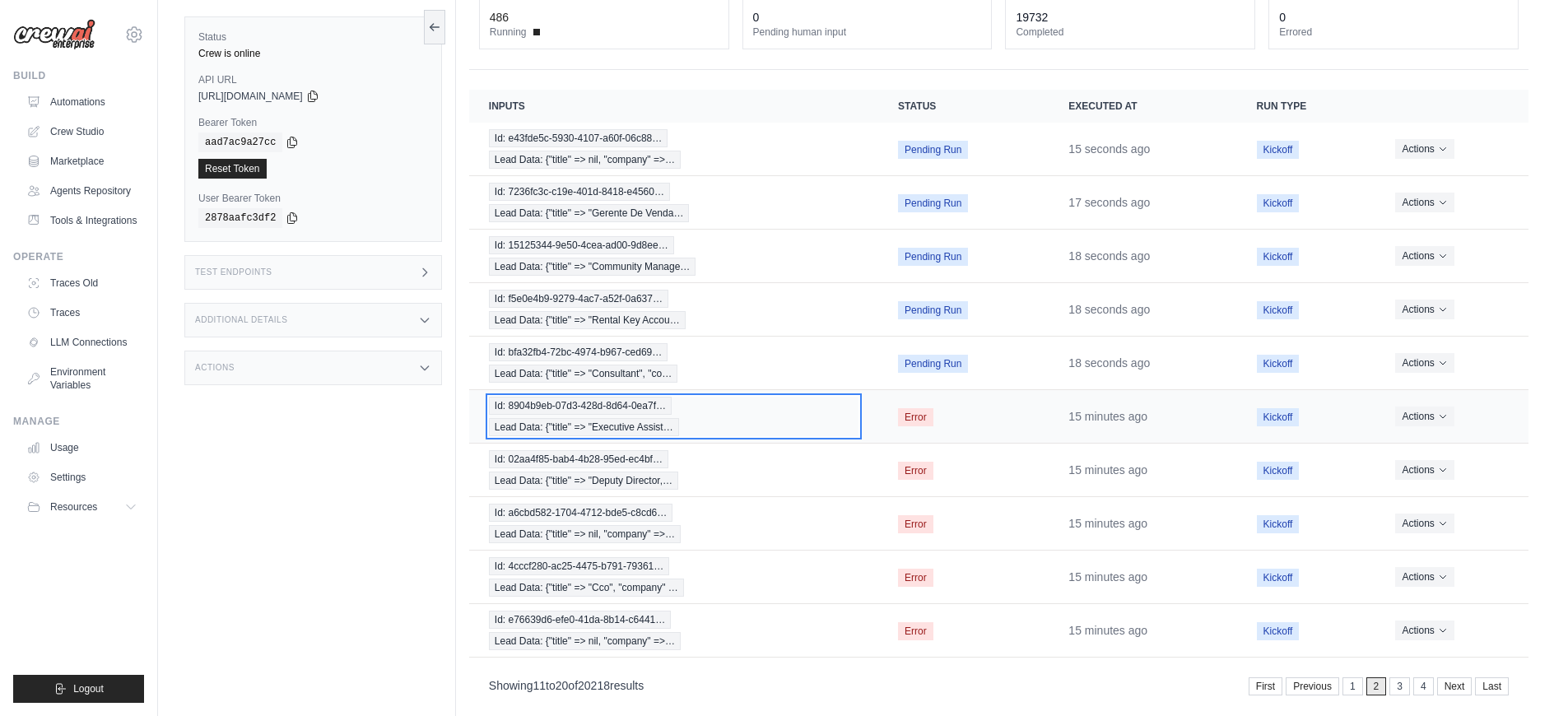
click at [794, 430] on div "Id: 8904b9eb-07d3-428d-8d64-0ea7f… Lead Data: {"title" => "Executive Assist…" at bounding box center [673, 416] width 370 height 39
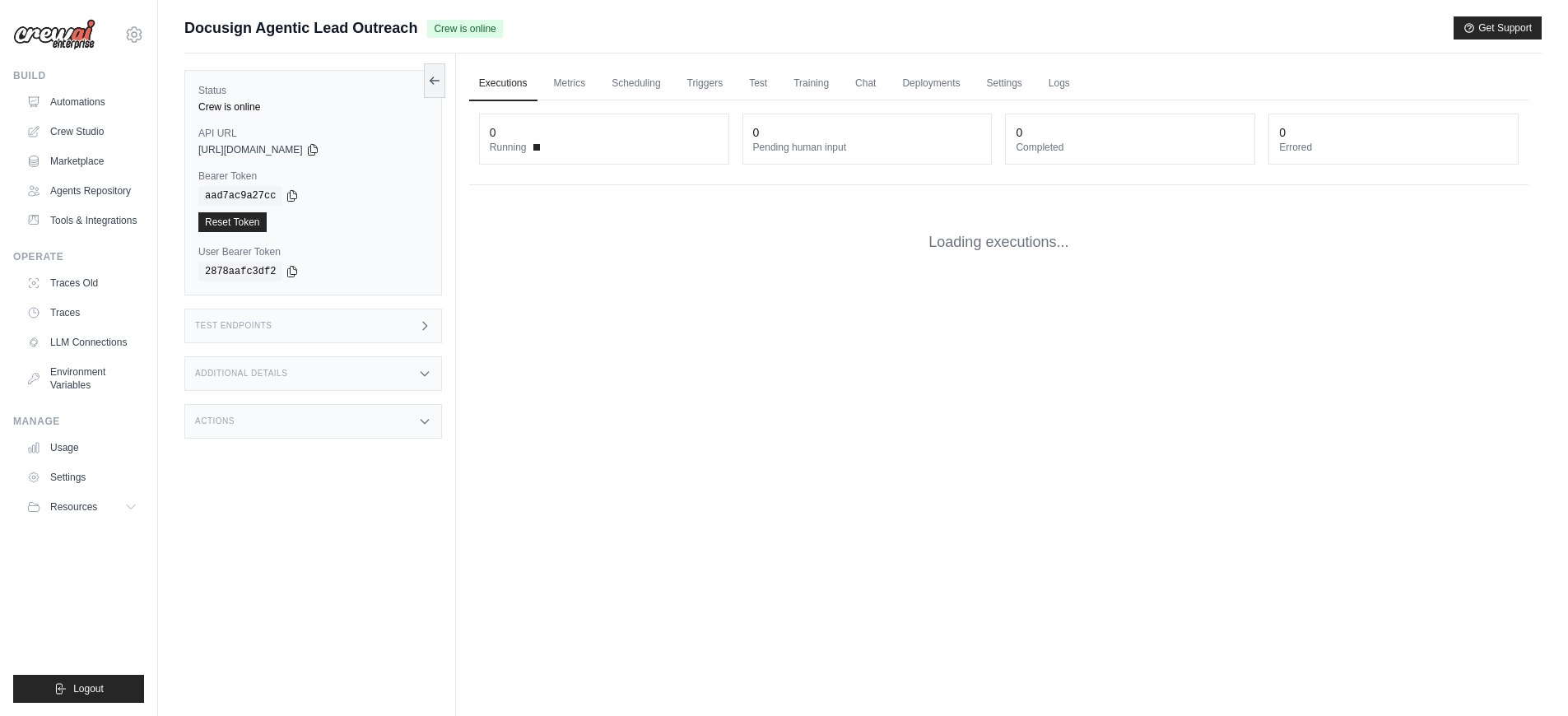
scroll to position [115, 0]
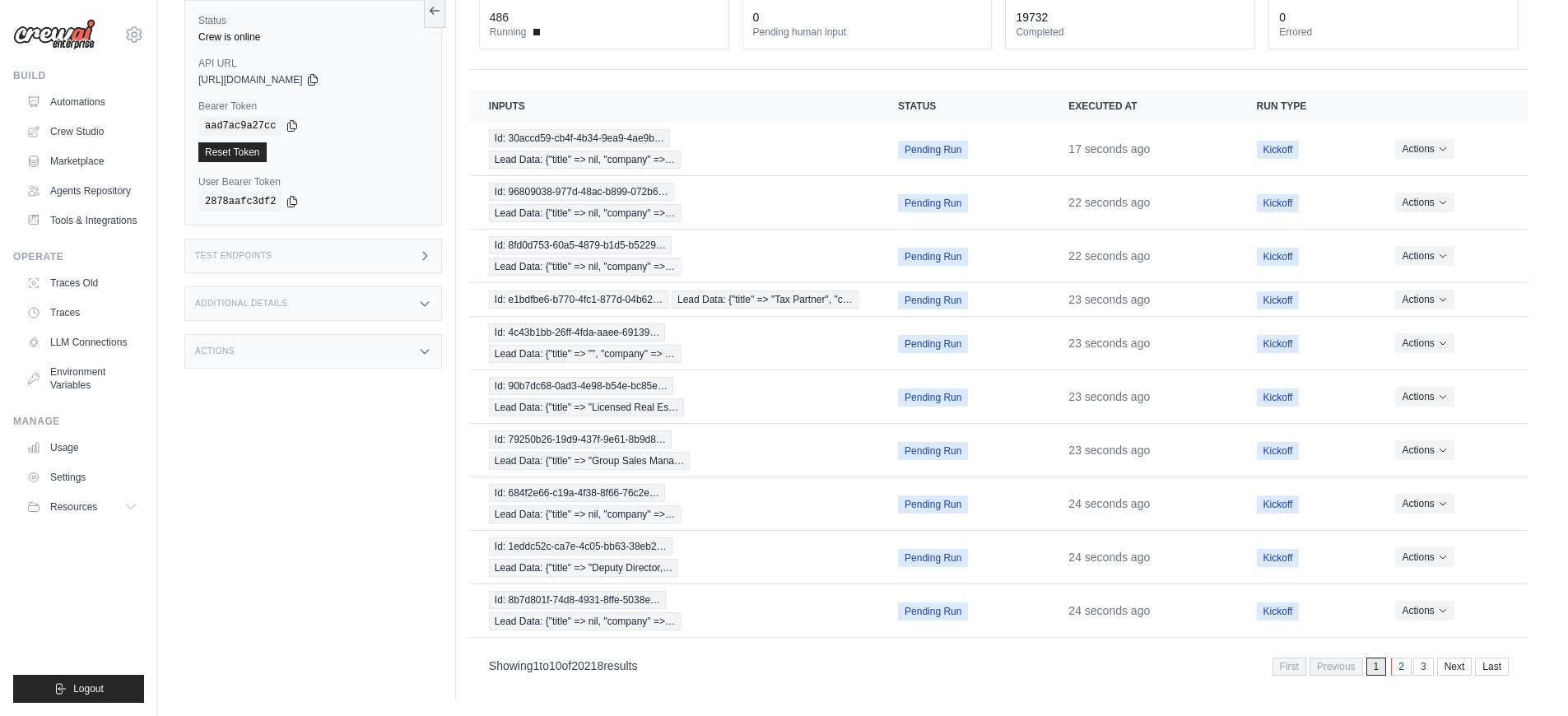
click at [1402, 665] on link "2" at bounding box center [1401, 667] width 21 height 18
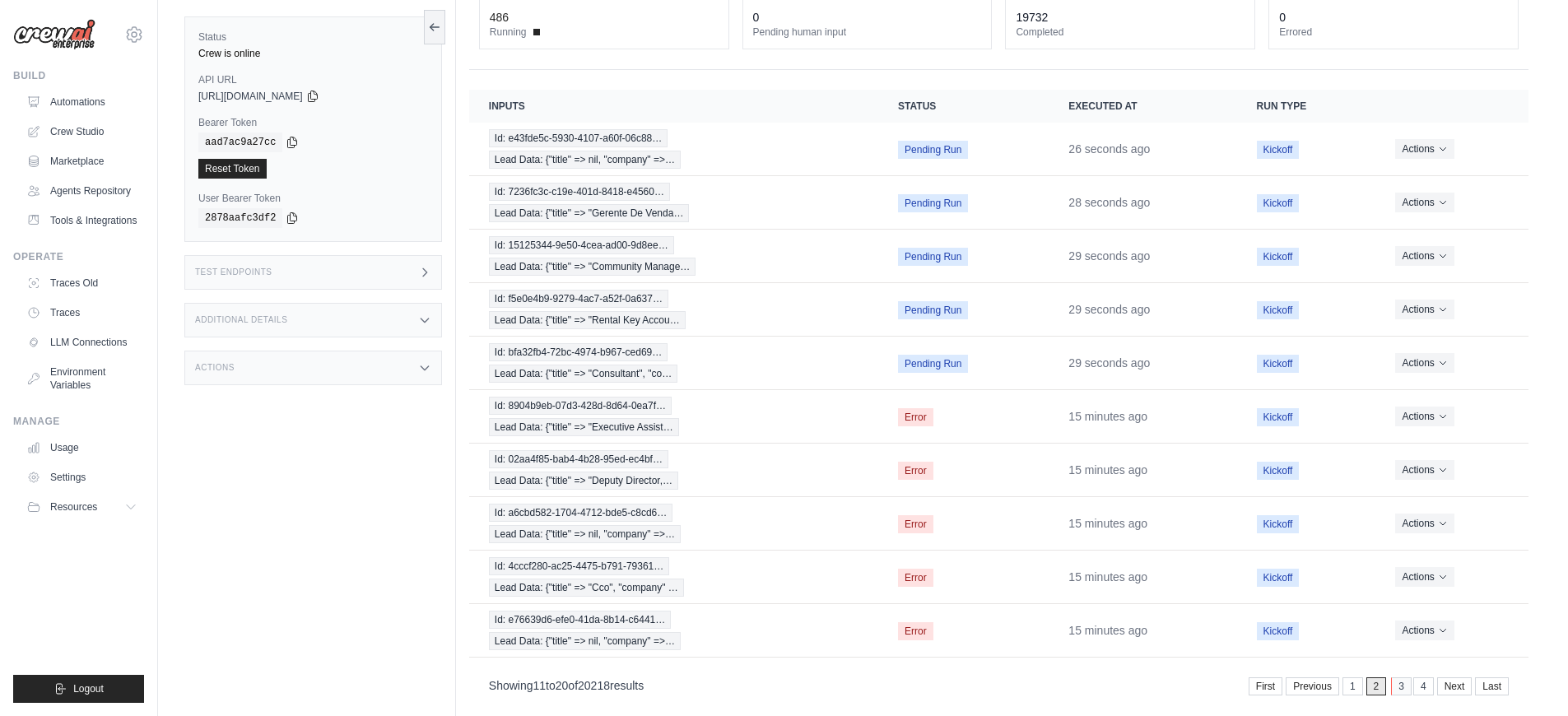
click at [1402, 685] on link "3" at bounding box center [1401, 687] width 21 height 18
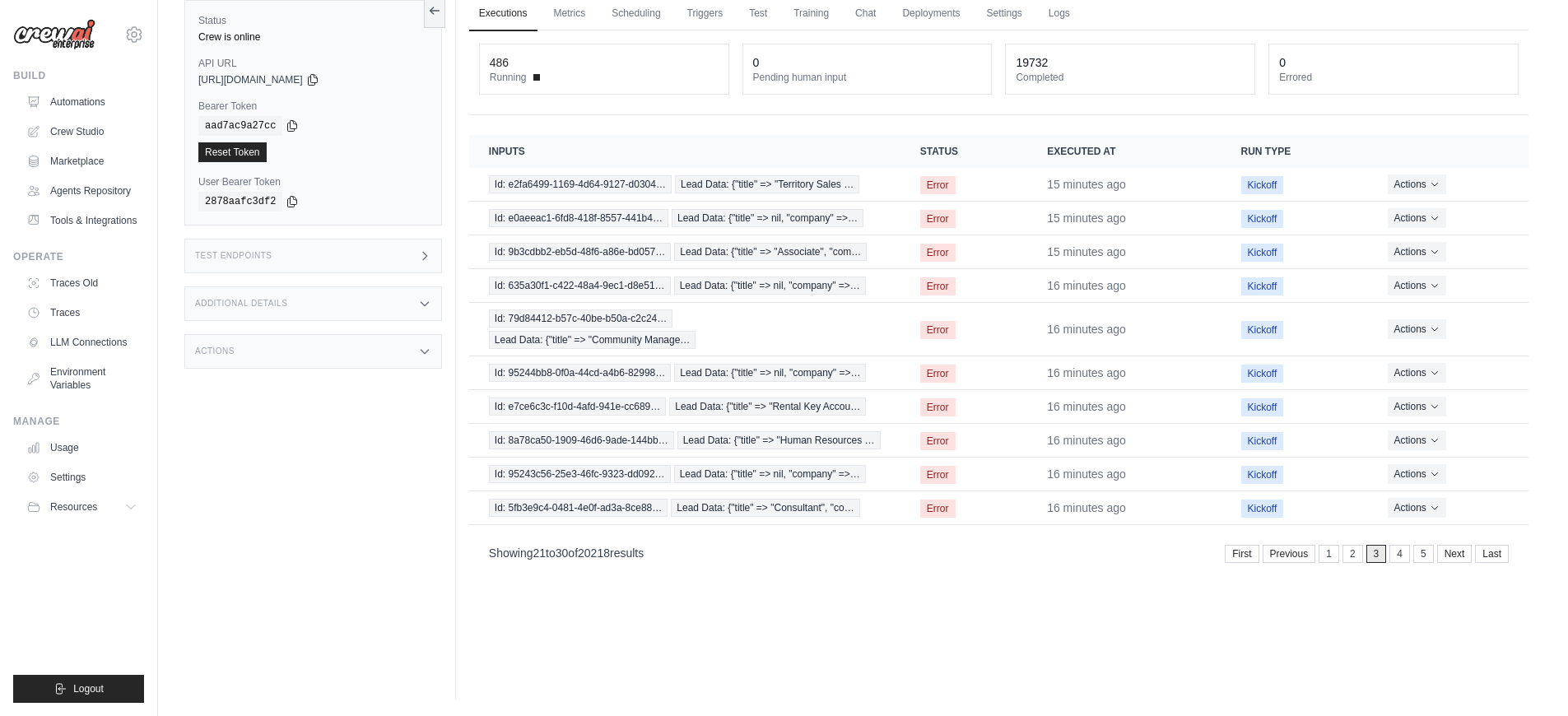
scroll to position [70, 0]
click at [1400, 553] on link "4" at bounding box center [1401, 554] width 21 height 18
click at [1399, 545] on link "5" at bounding box center [1401, 554] width 21 height 18
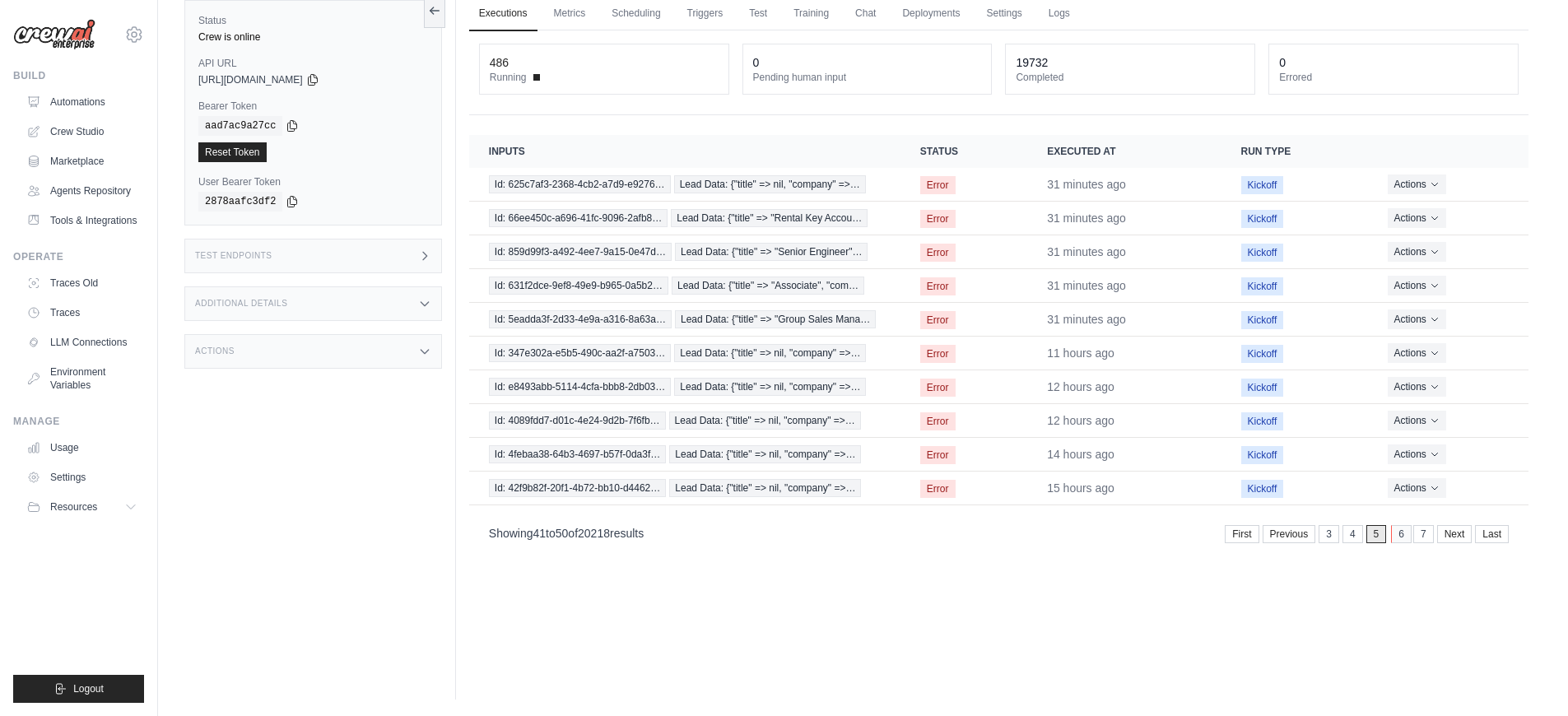
click at [1403, 538] on link "6" at bounding box center [1401, 534] width 21 height 18
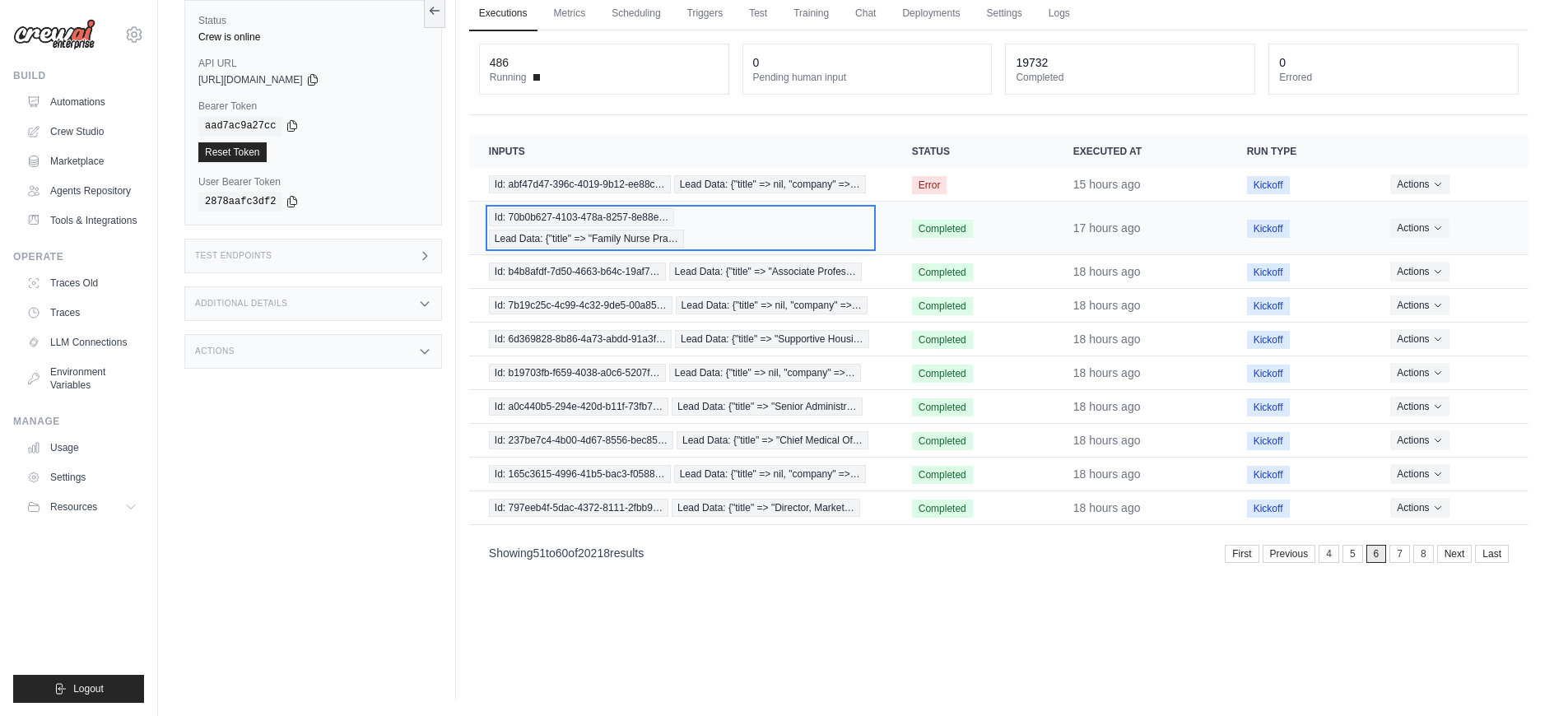
click at [870, 240] on div "Id: 70b0b627-4103-478a-8257-8e88e… Lead Data: {"title" => "Family Nurse Pra…" at bounding box center [681, 228] width 384 height 39
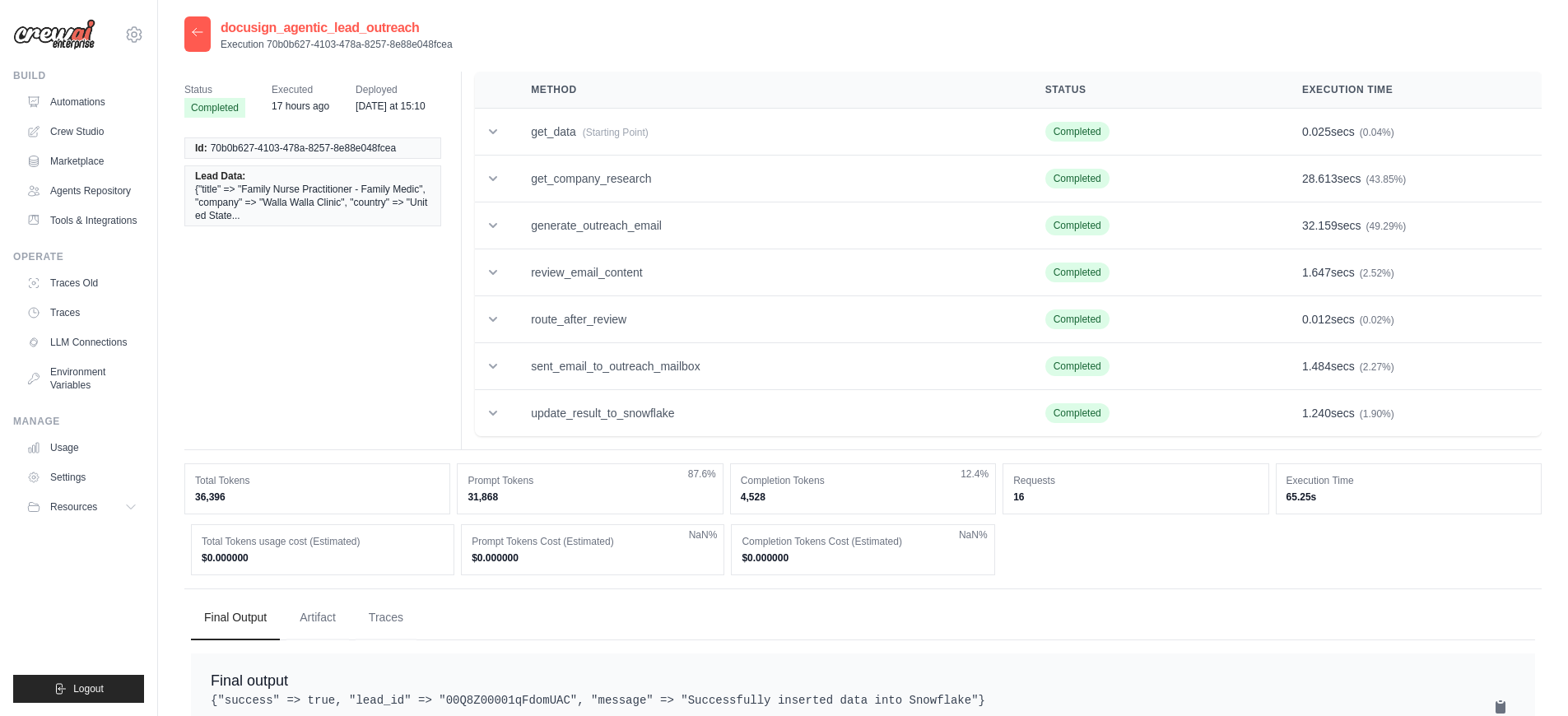
drag, startPoint x: 460, startPoint y: 44, endPoint x: 265, endPoint y: 40, distance: 195.0
click at [265, 40] on div "docusign_agentic_lead_outreach Execution 70b0b627-4103-478a-8257-8e88e048fcea" at bounding box center [863, 34] width 1357 height 35
copy p "70b0b627-4103-478a-8257-8e88e048fcea"
click at [190, 42] on div at bounding box center [198, 34] width 27 height 35
click at [199, 24] on div at bounding box center [198, 34] width 27 height 35
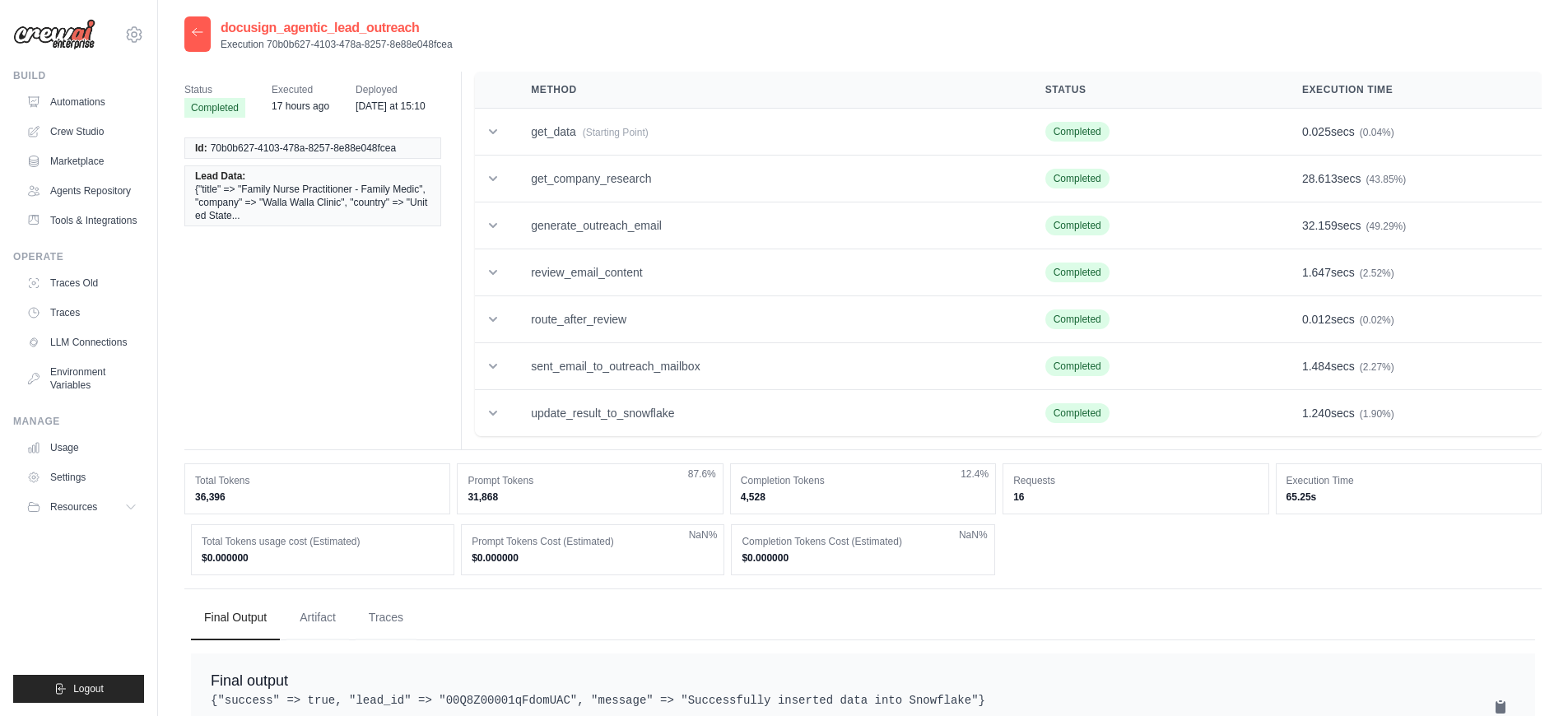
click at [200, 30] on icon at bounding box center [198, 33] width 13 height 13
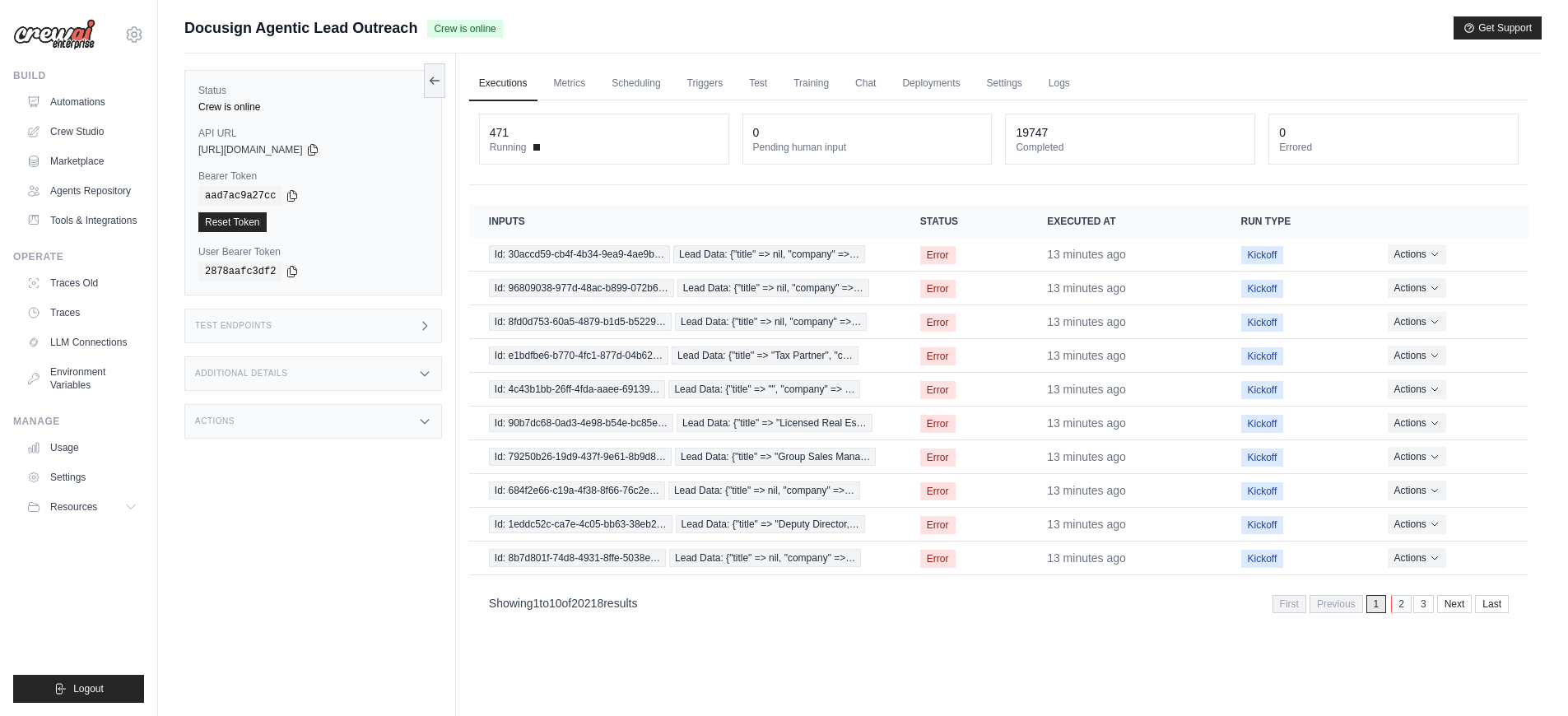
click at [1395, 611] on link "2" at bounding box center [1401, 604] width 21 height 18
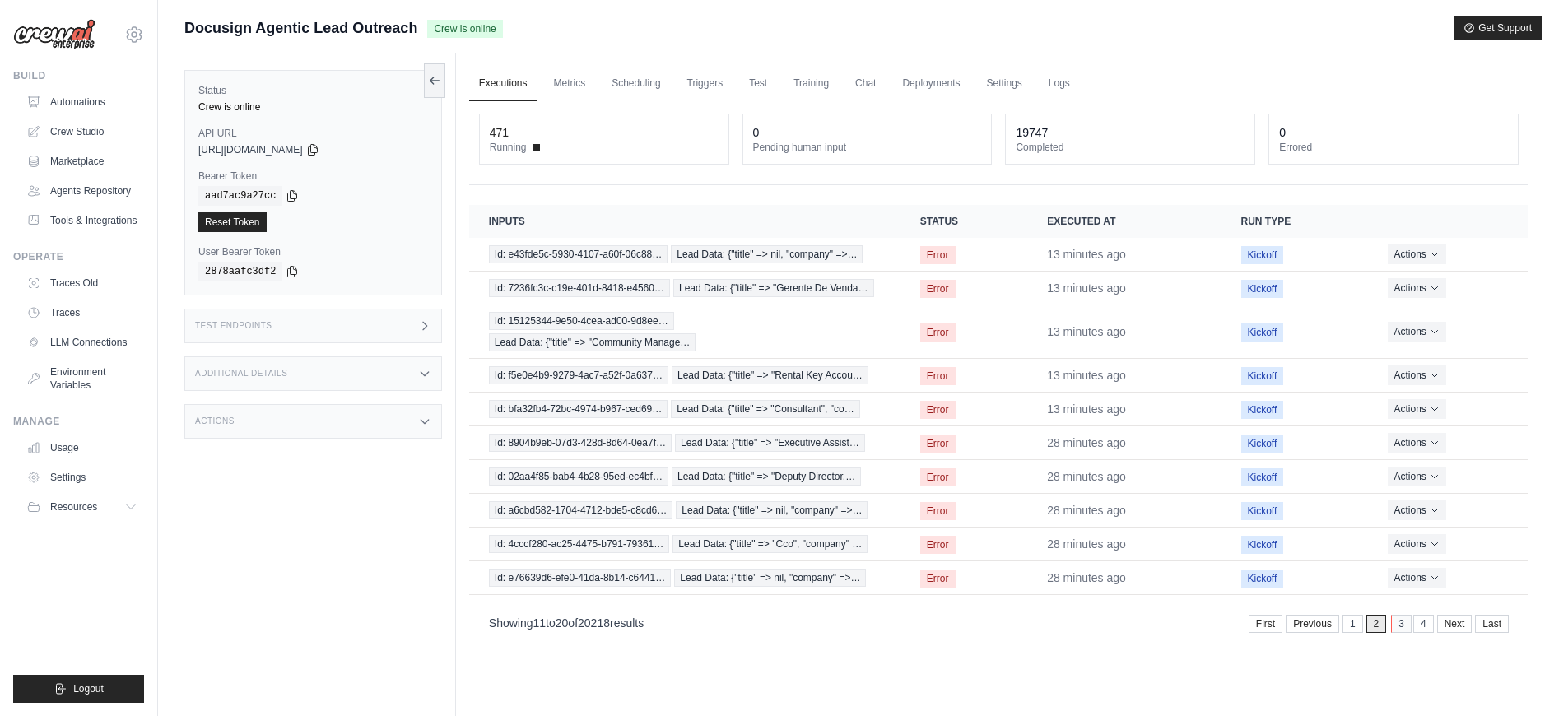
click at [1400, 628] on link "3" at bounding box center [1401, 624] width 21 height 18
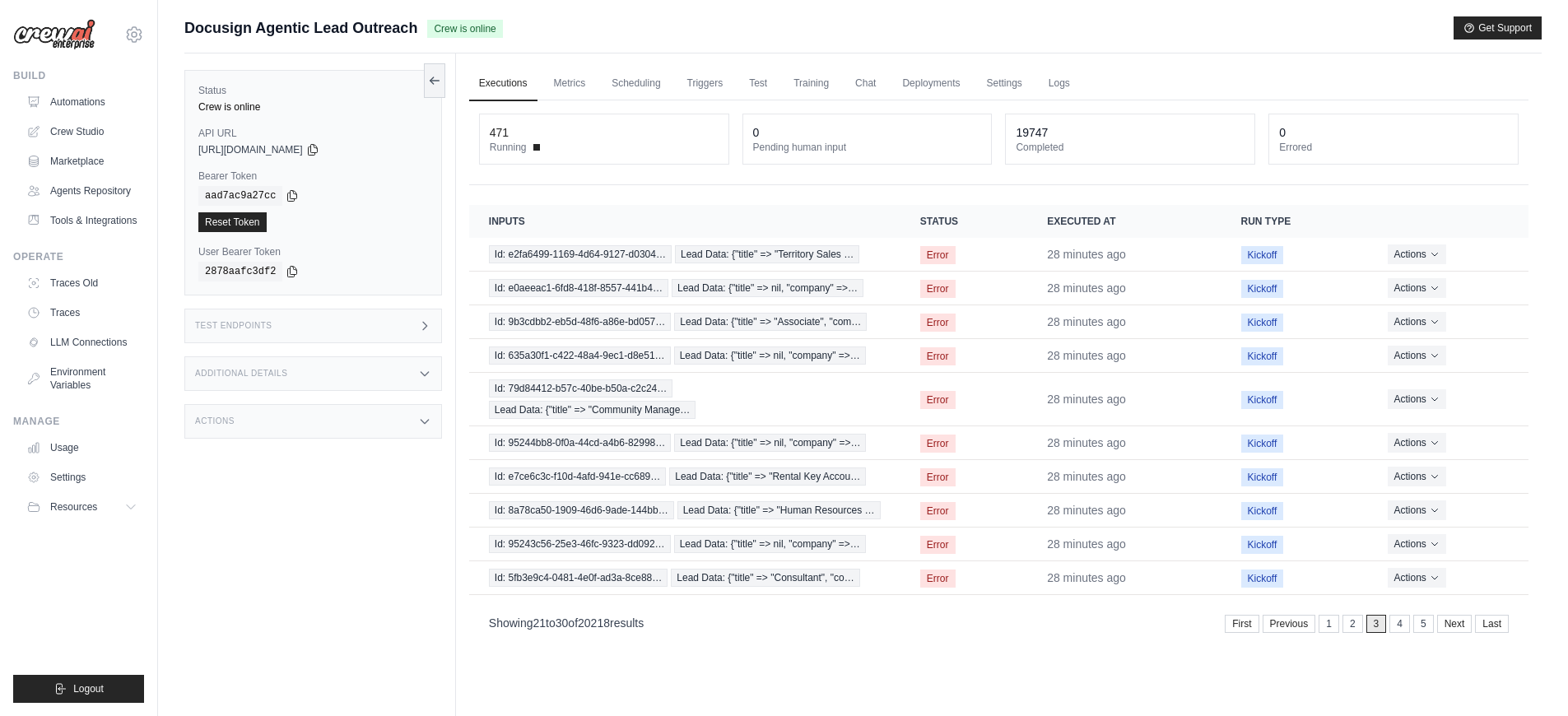
click at [1400, 628] on link "4" at bounding box center [1399, 624] width 21 height 18
click at [1401, 615] on link "5" at bounding box center [1401, 624] width 21 height 18
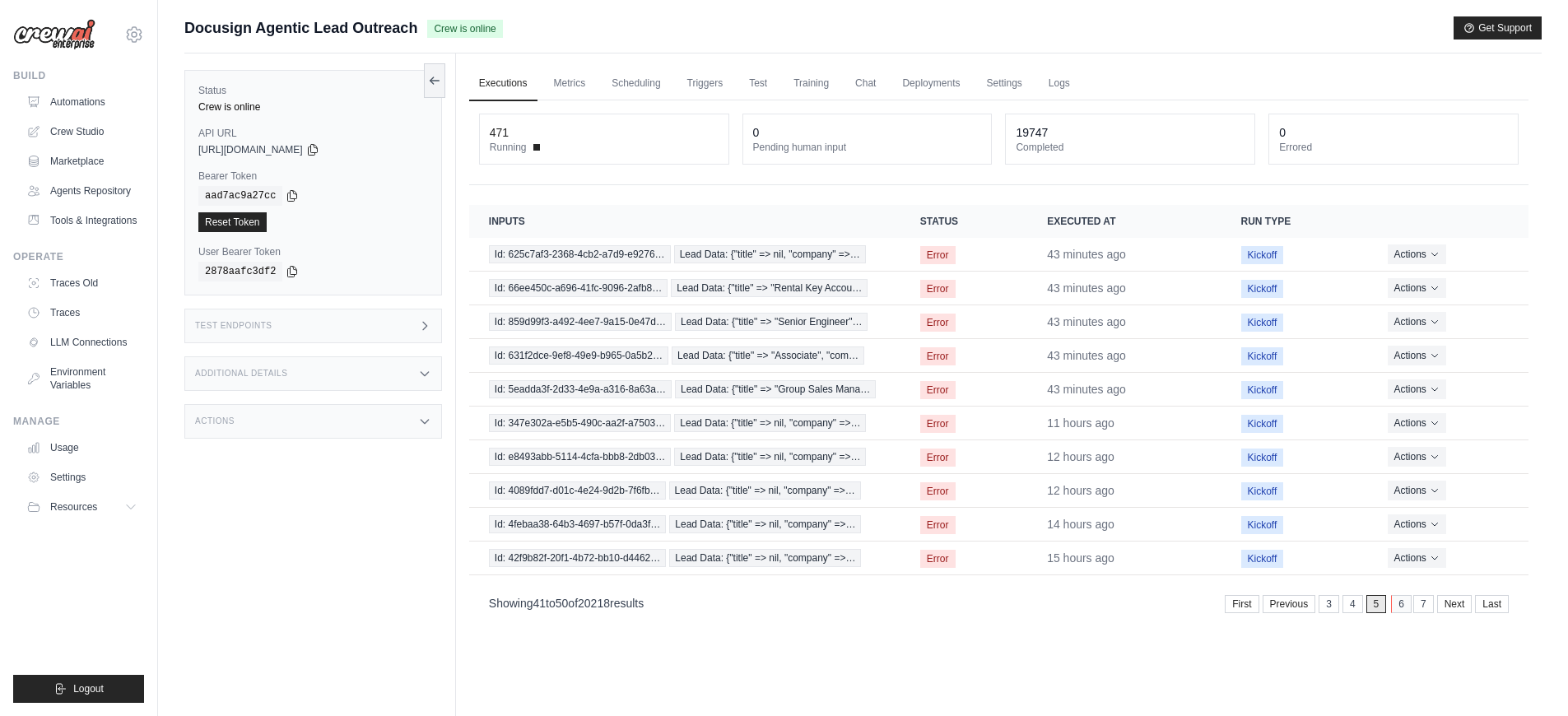
click at [1402, 611] on link "6" at bounding box center [1401, 604] width 21 height 18
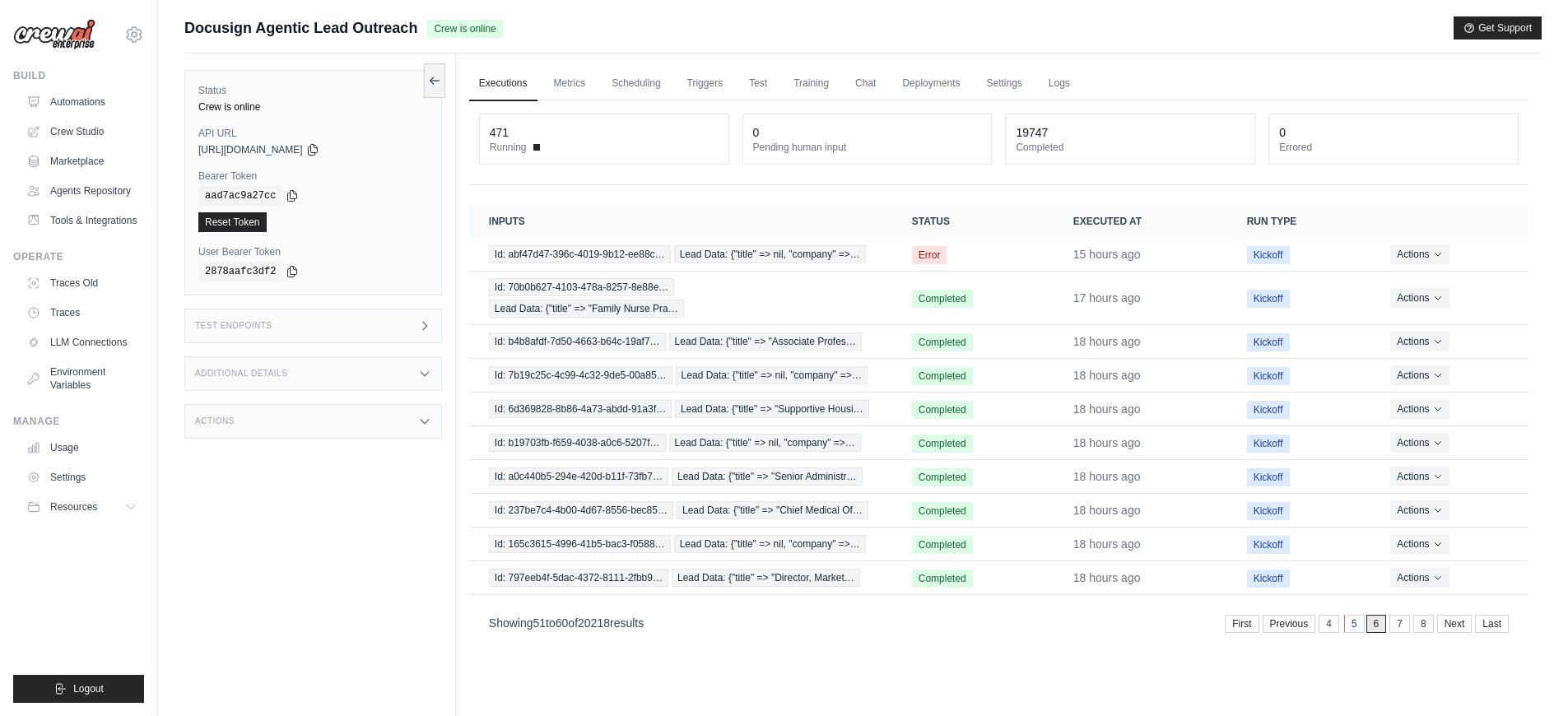
click at [1358, 628] on link "5" at bounding box center [1354, 624] width 21 height 18
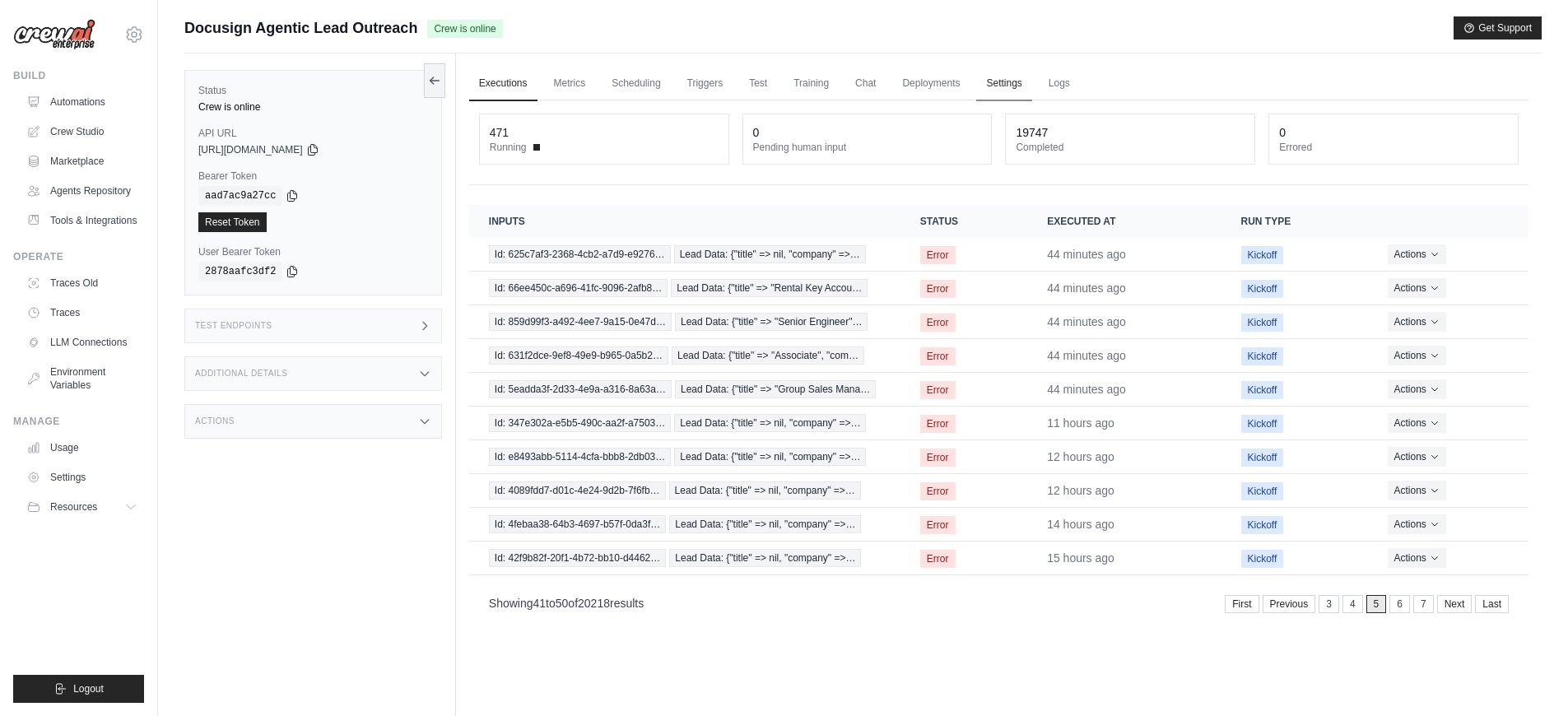
click at [989, 89] on link "Settings" at bounding box center [1004, 83] width 55 height 34
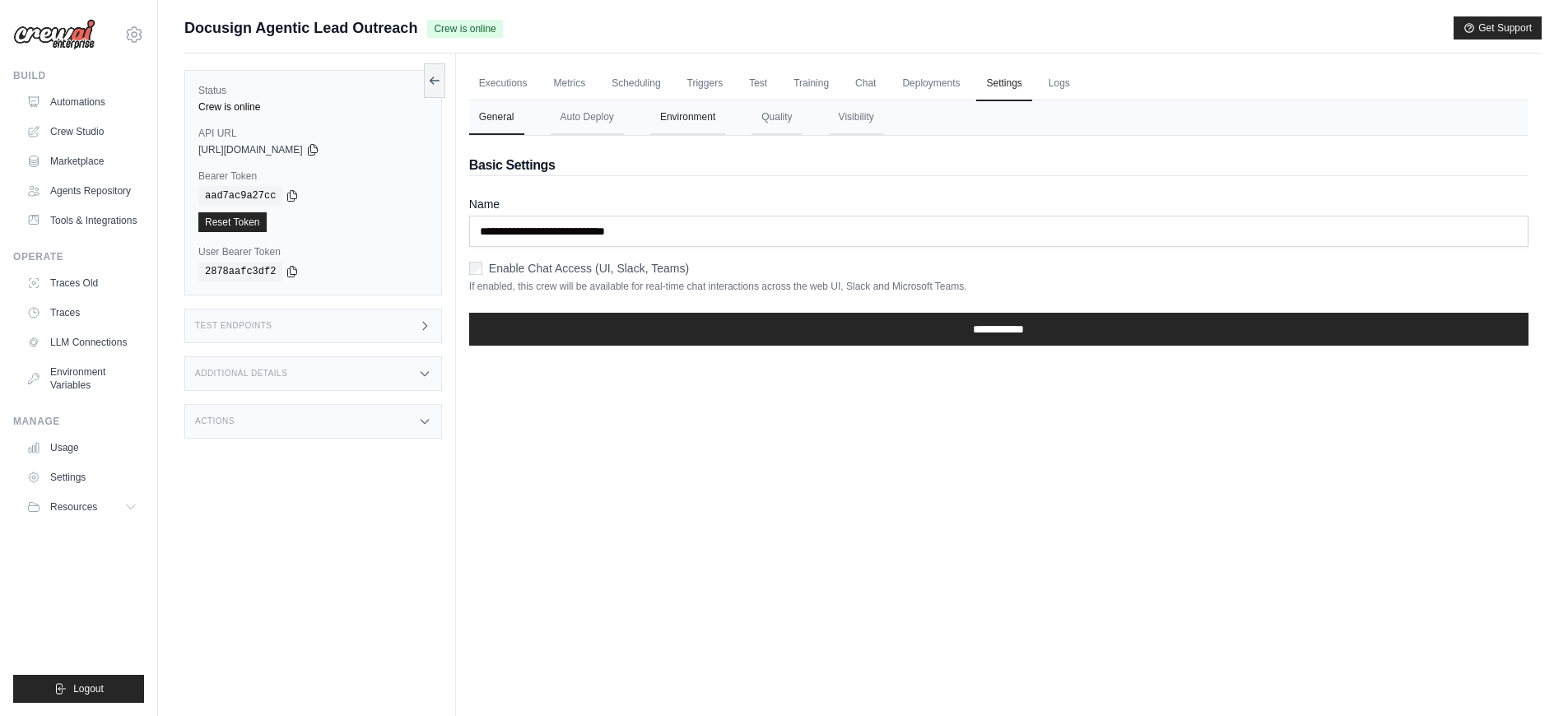
click at [709, 115] on button "Environment" at bounding box center [688, 117] width 75 height 34
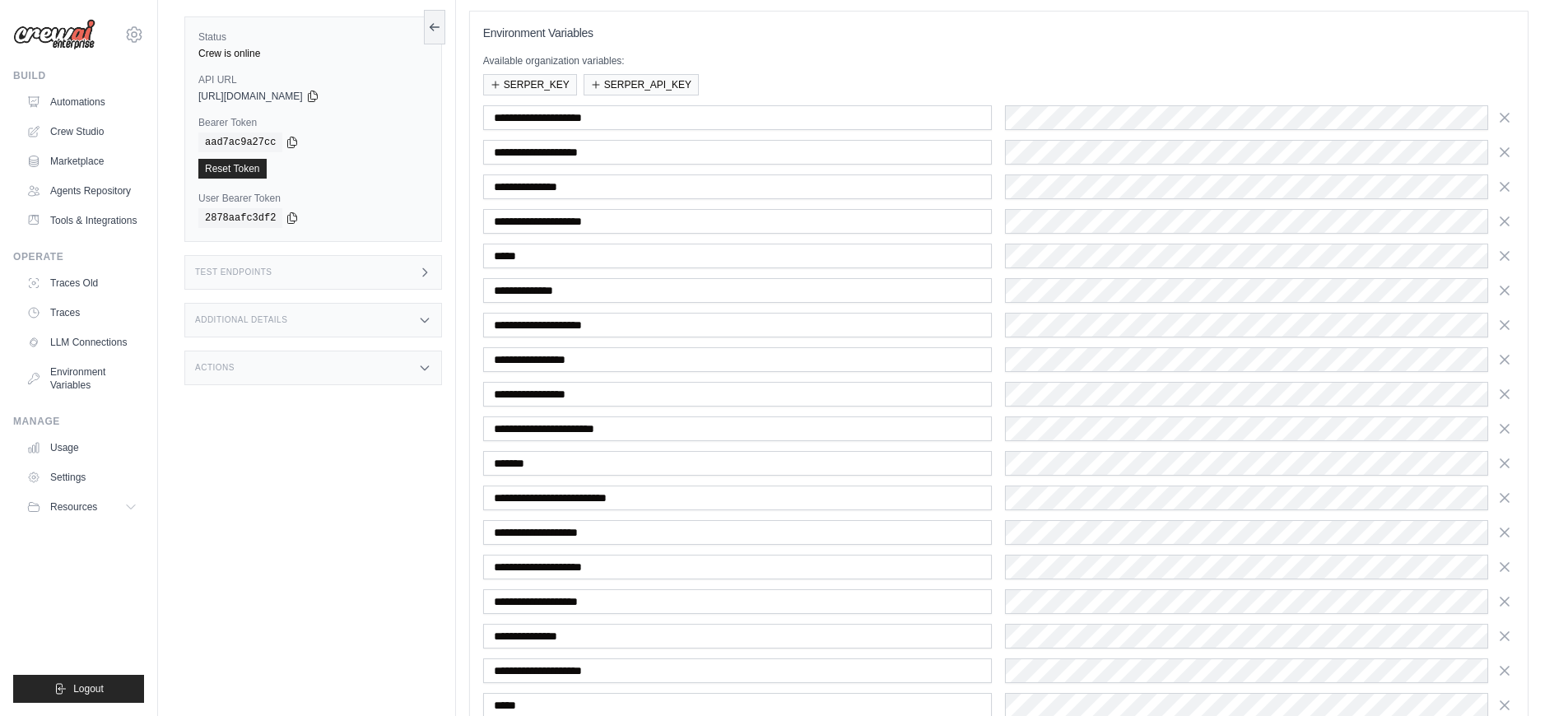
scroll to position [195, 0]
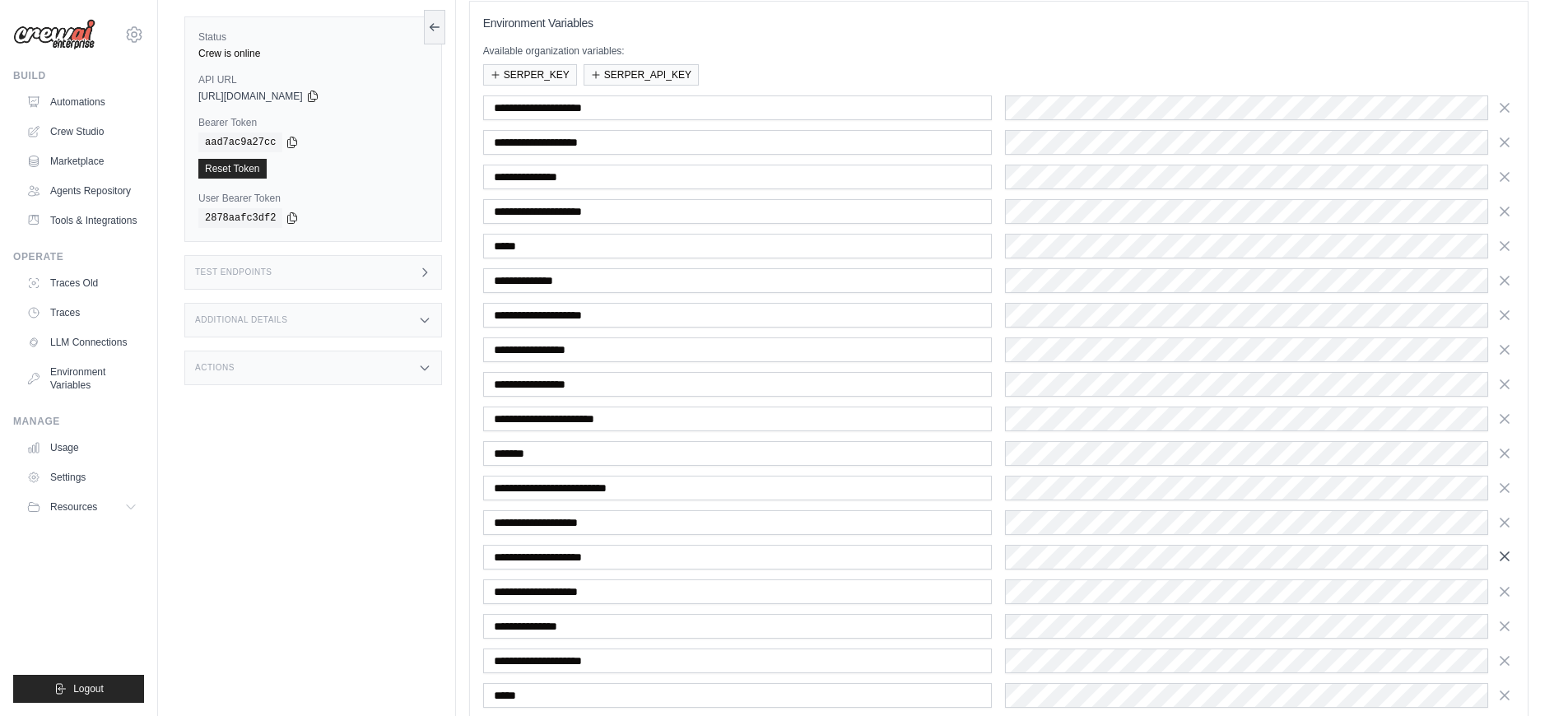
click at [1503, 557] on icon "button" at bounding box center [1505, 557] width 8 height 8
click at [1503, 557] on icon "button" at bounding box center [1505, 557] width 8 height 8
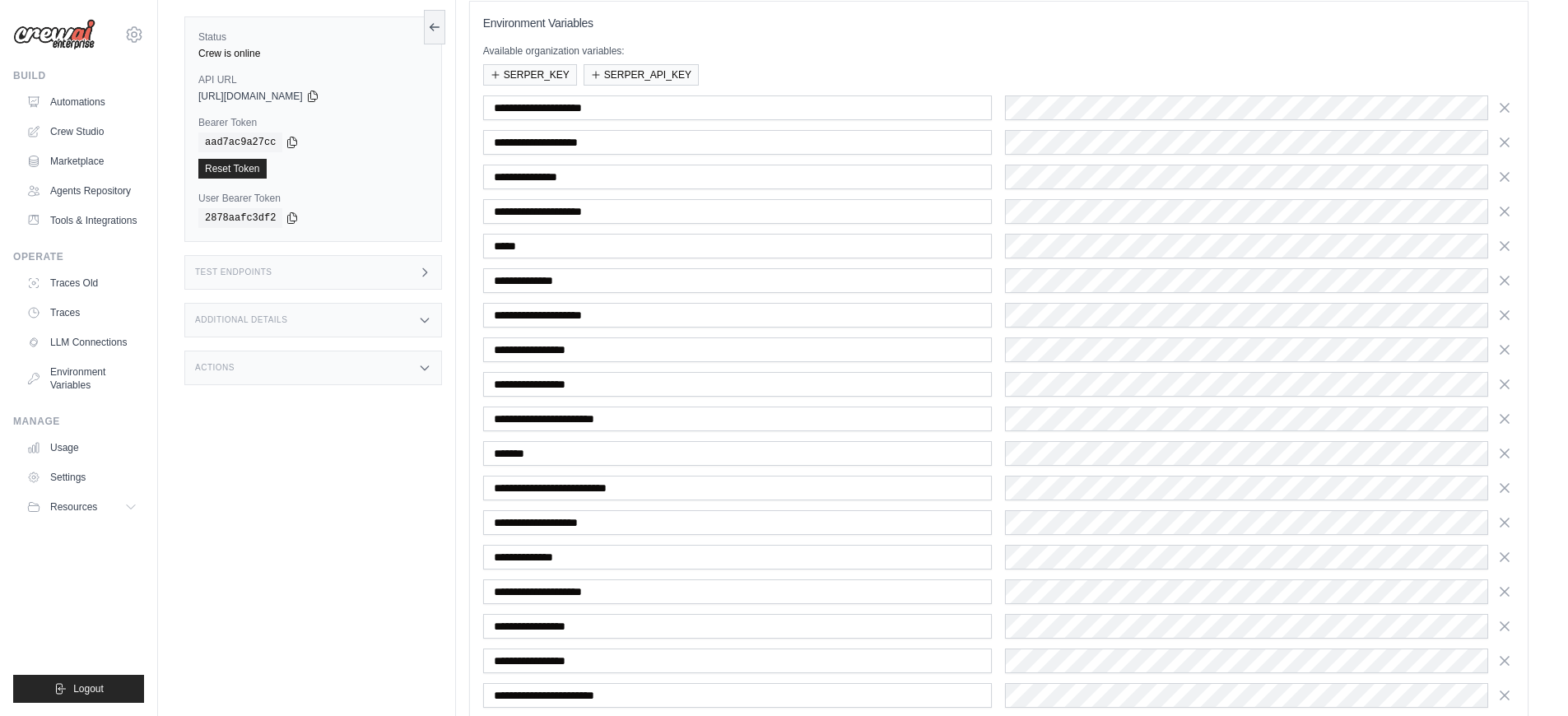
click at [1503, 557] on icon "button" at bounding box center [1505, 557] width 8 height 8
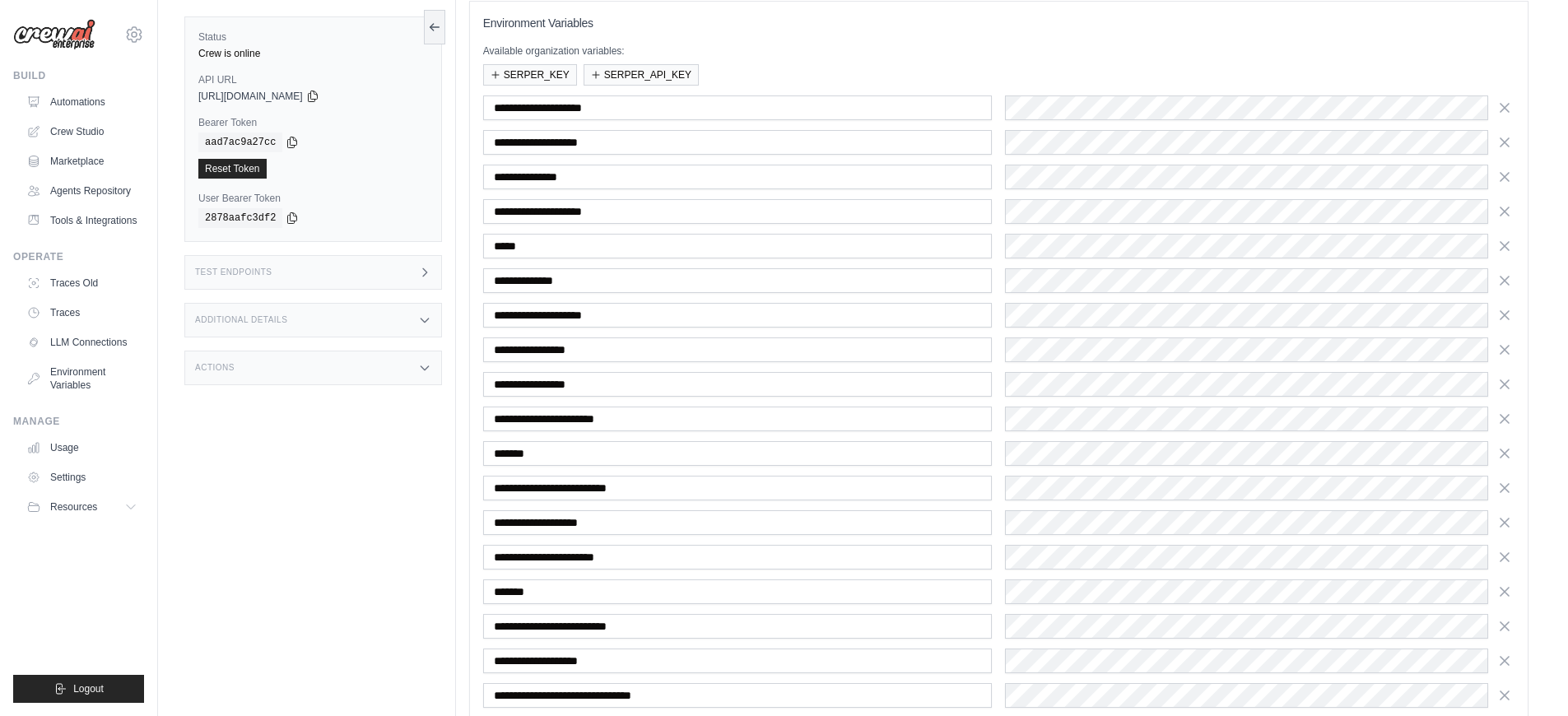
click at [1503, 587] on icon "button" at bounding box center [1505, 592] width 8 height 8
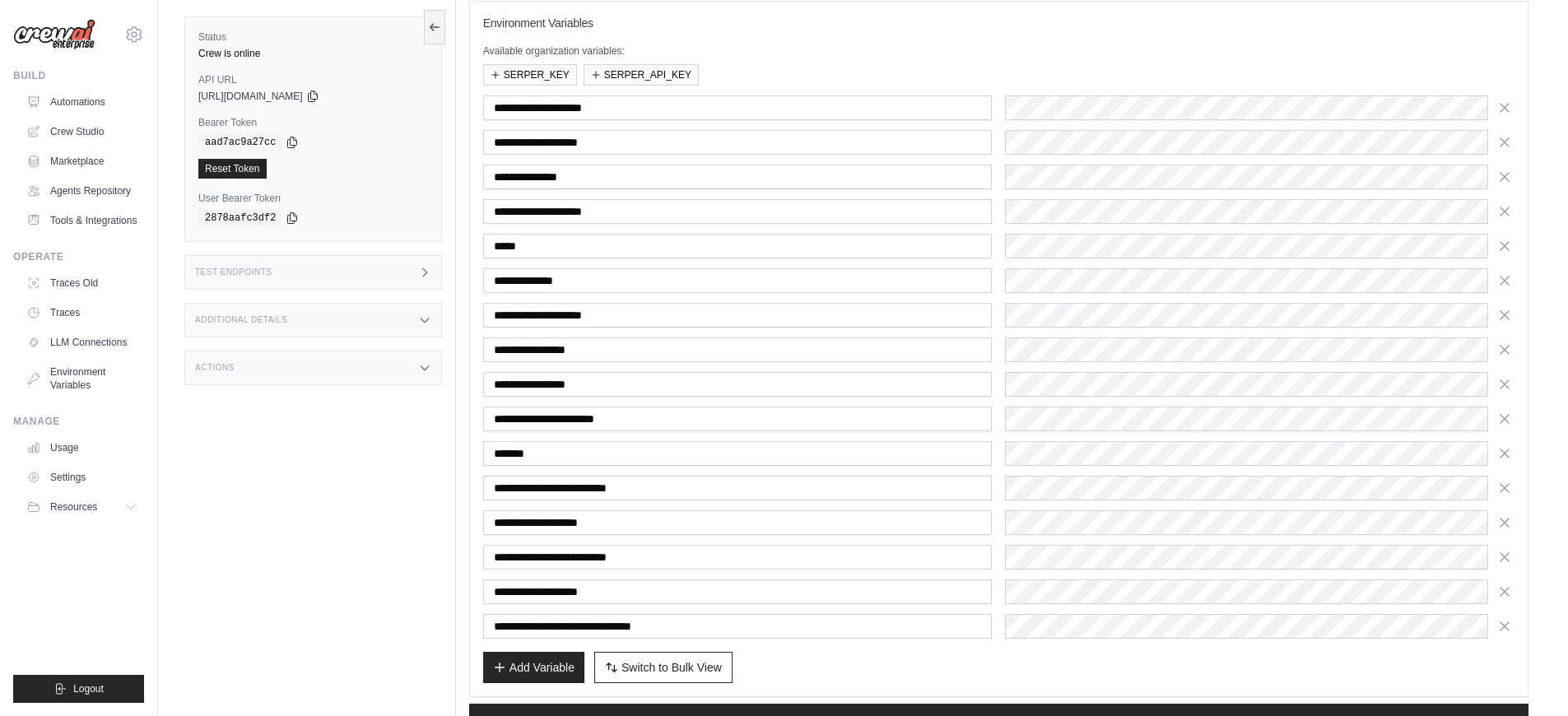
click at [1503, 557] on icon "button" at bounding box center [1505, 557] width 8 height 8
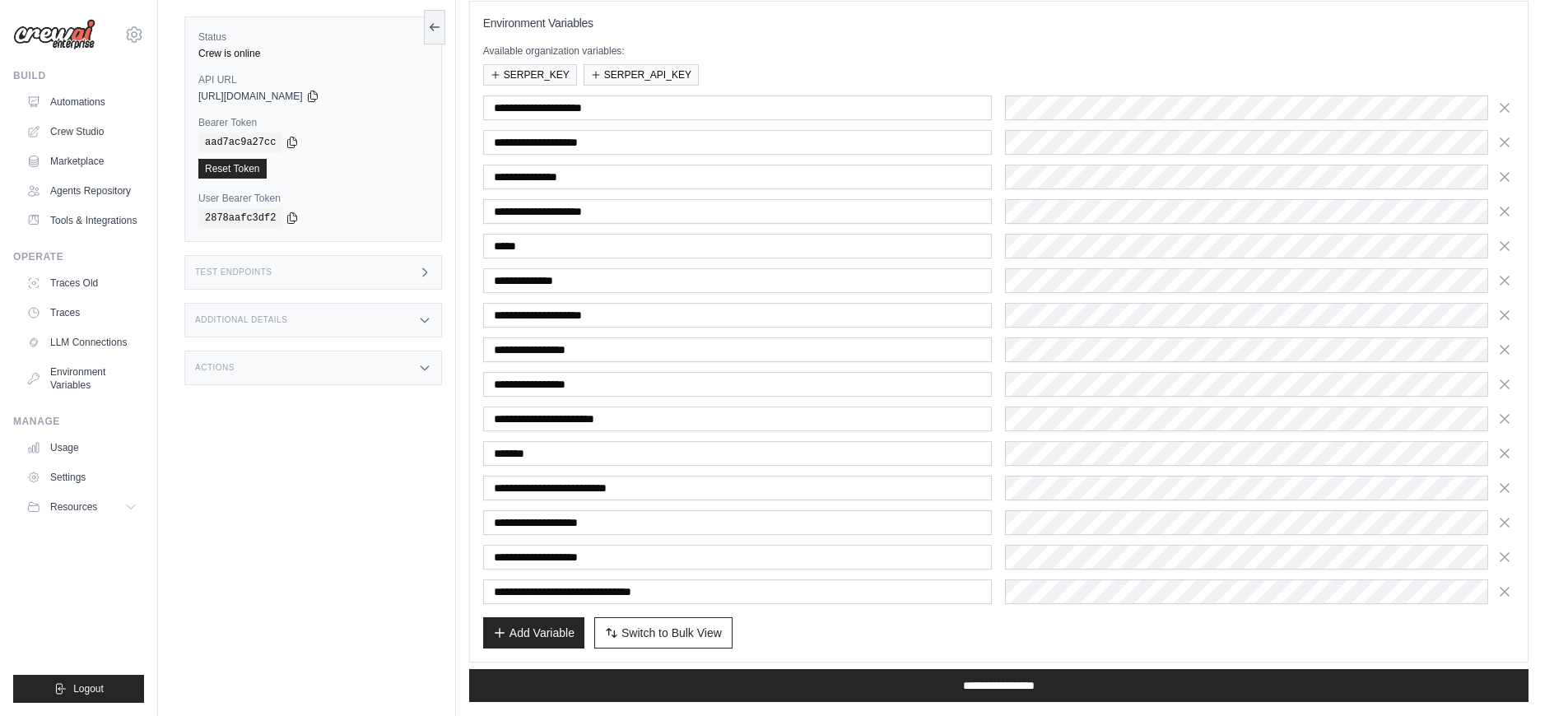
click at [1503, 557] on icon "button" at bounding box center [1505, 557] width 8 height 8
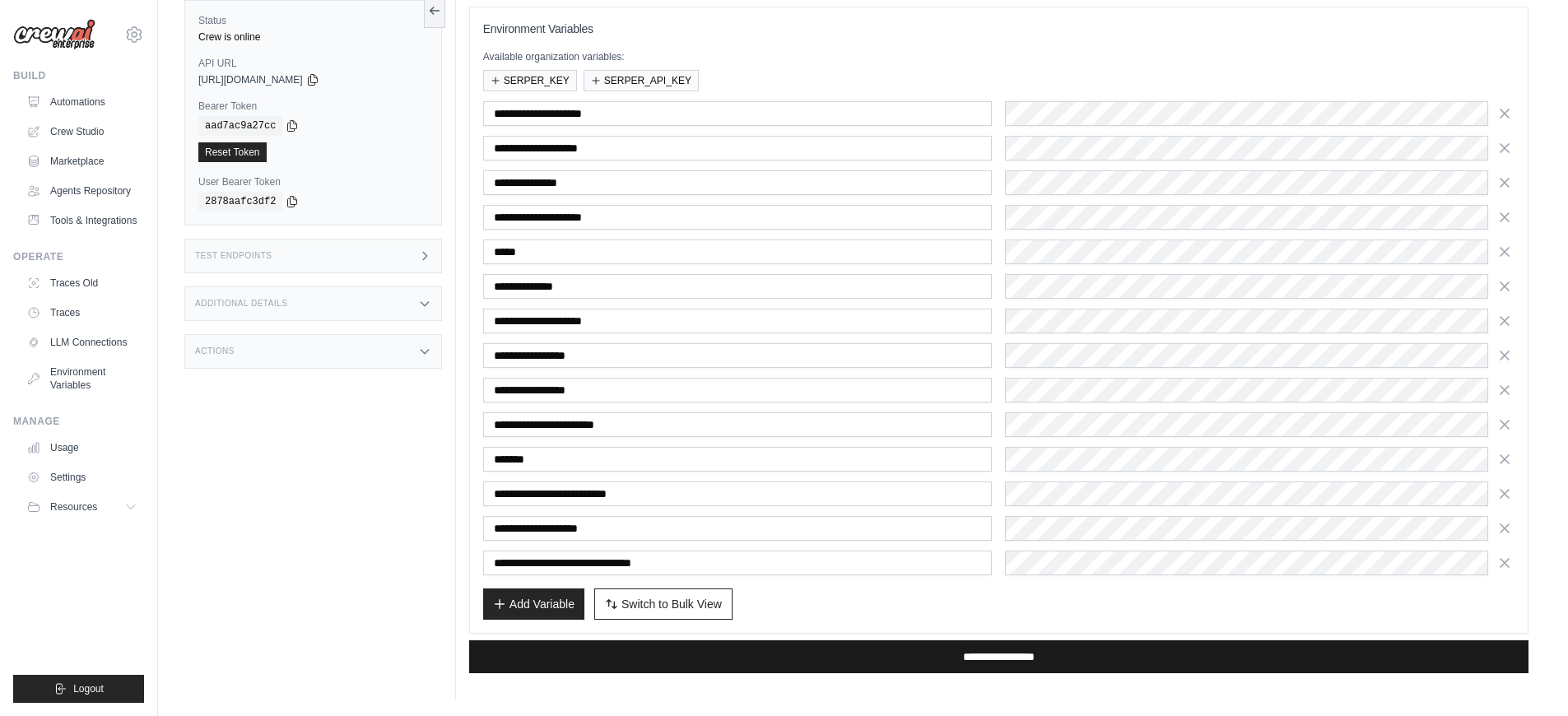
click at [1087, 647] on input "**********" at bounding box center [998, 656] width 1059 height 33
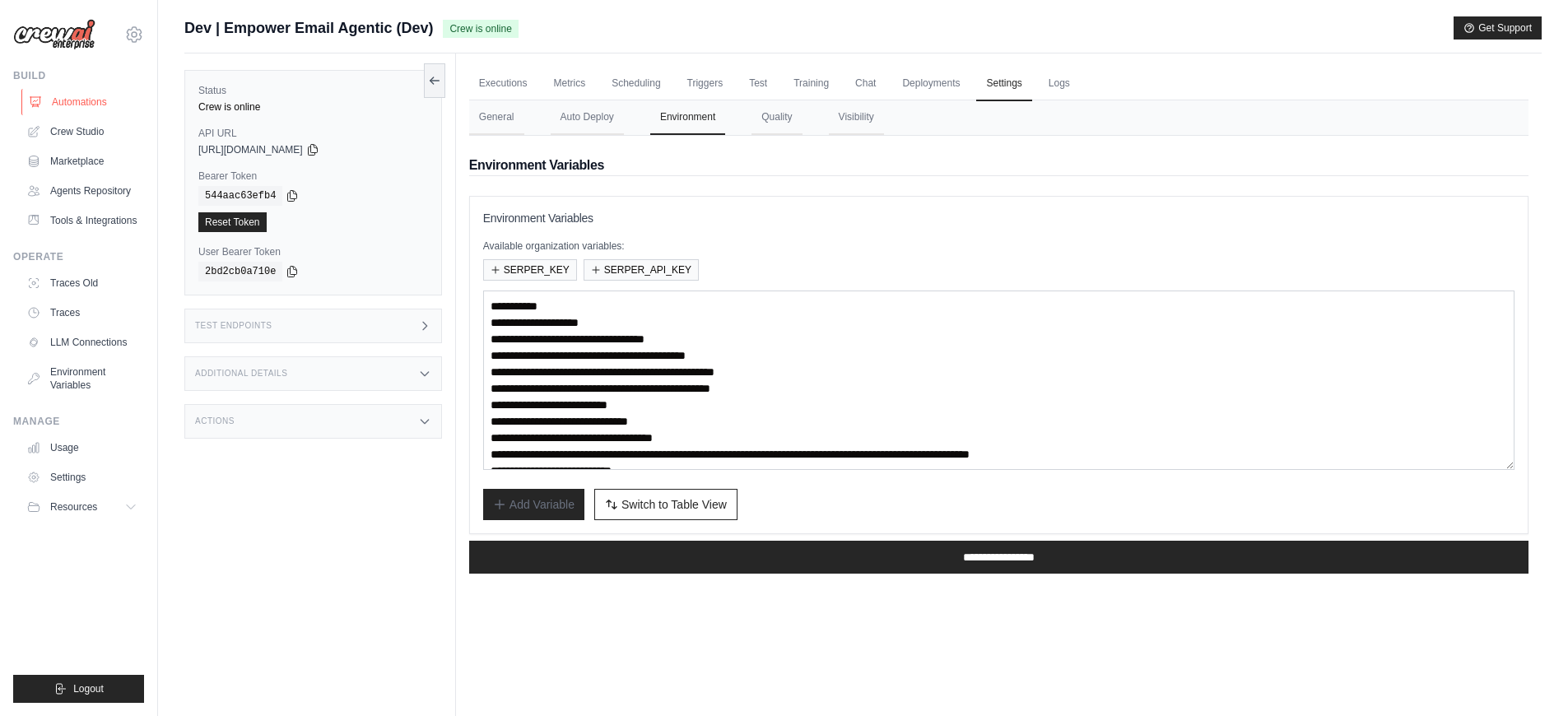
click at [60, 104] on link "Automations" at bounding box center [83, 103] width 124 height 27
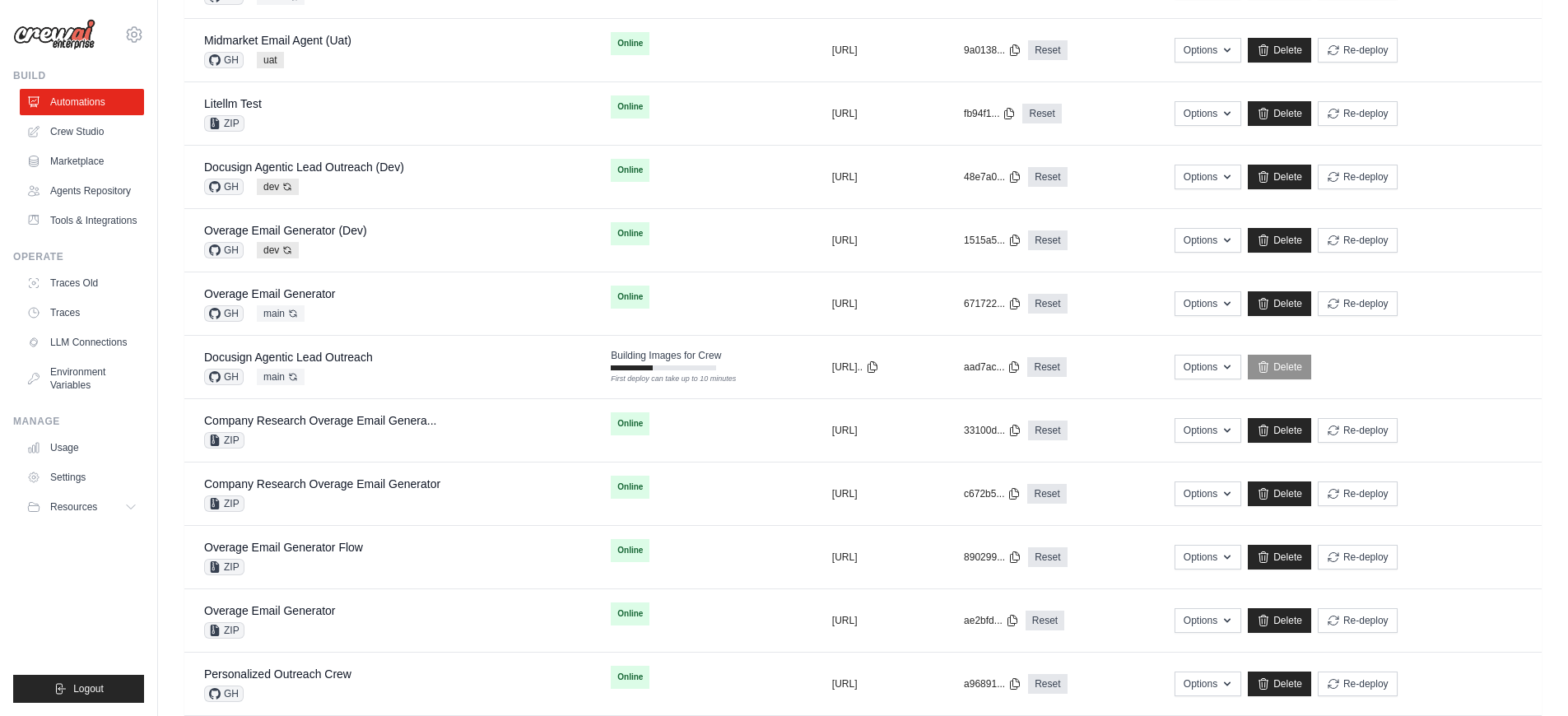
scroll to position [512, 0]
